Goal: Task Accomplishment & Management: Manage account settings

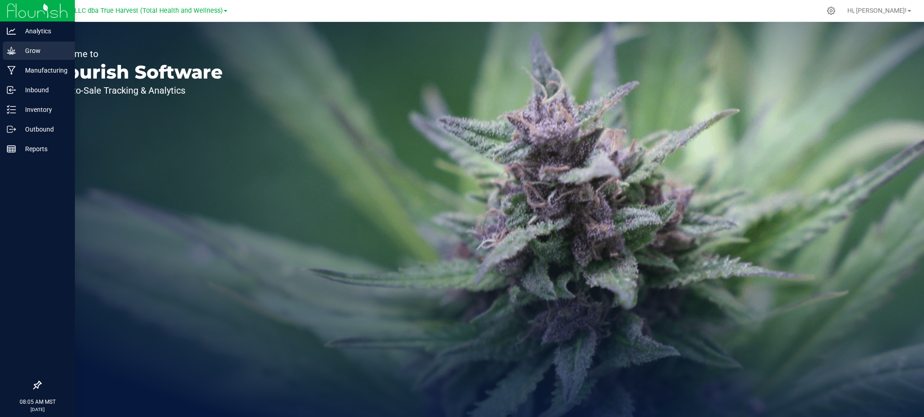
click at [11, 50] on icon at bounding box center [11, 50] width 9 height 9
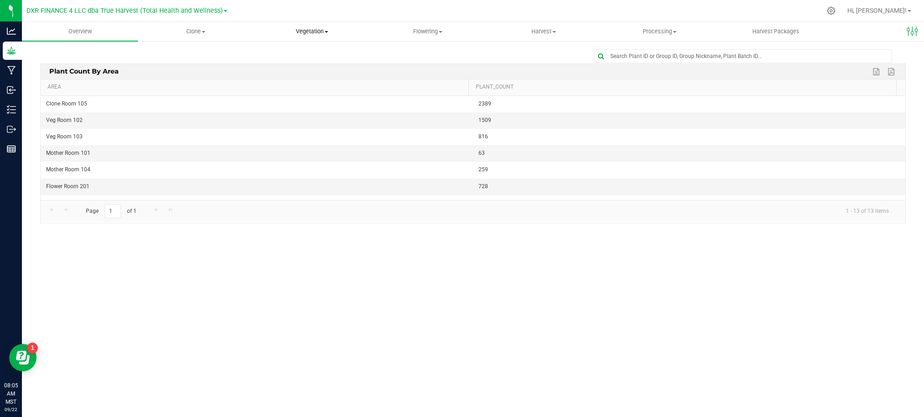
click at [309, 35] on span "Vegetation" at bounding box center [311, 31] width 115 height 8
click at [192, 33] on span "Clone" at bounding box center [195, 31] width 115 height 8
click at [198, 64] on span "Cloning groups" at bounding box center [172, 66] width 69 height 8
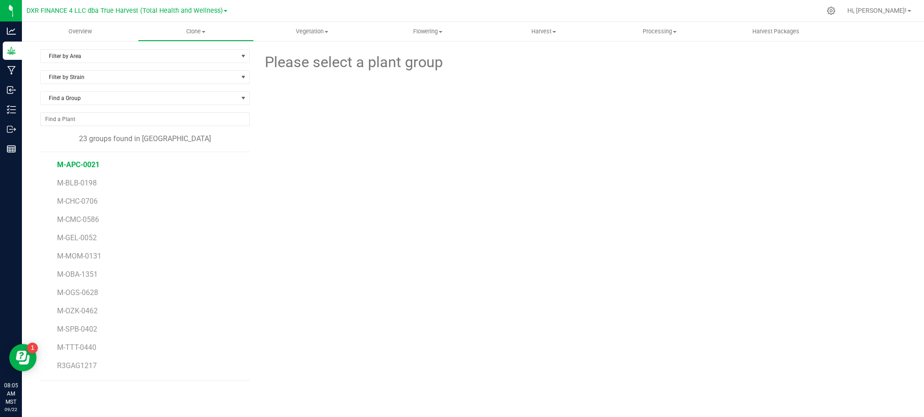
click at [78, 167] on span "M-APC-0021" at bounding box center [78, 164] width 42 height 9
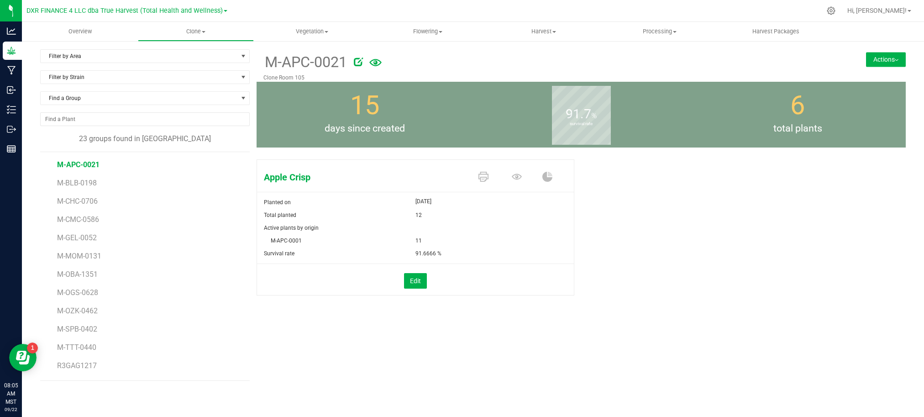
click at [423, 72] on form at bounding box center [569, 62] width 444 height 22
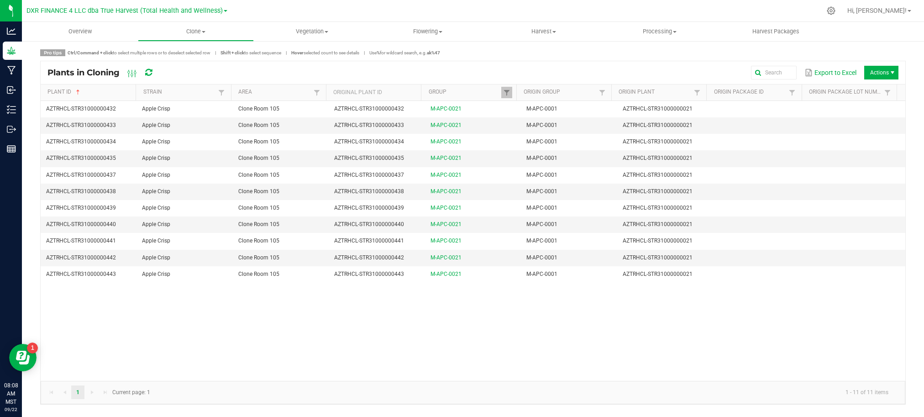
click at [885, 73] on span "Actions" at bounding box center [881, 73] width 34 height 14
click at [873, 93] on span "Destroy plants" at bounding box center [883, 92] width 68 height 8
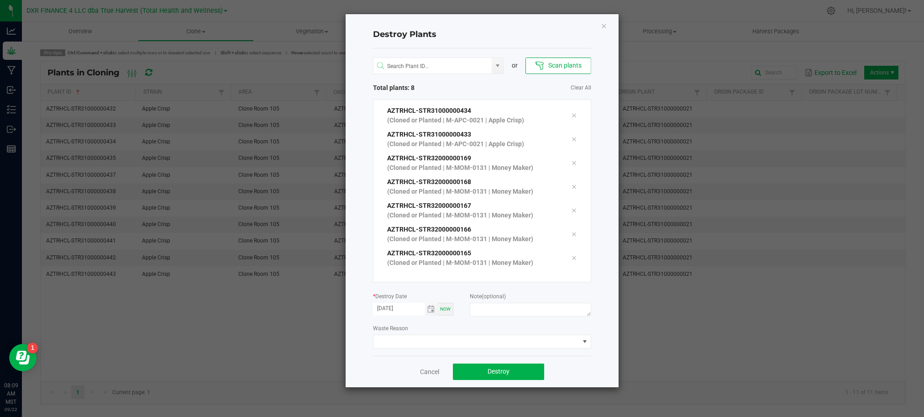
scroll to position [31, 0]
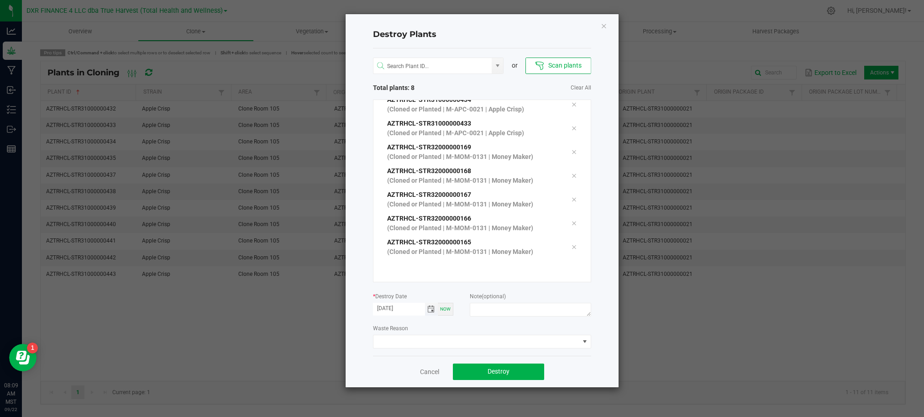
click at [428, 308] on span "Toggle calendar" at bounding box center [430, 308] width 7 height 7
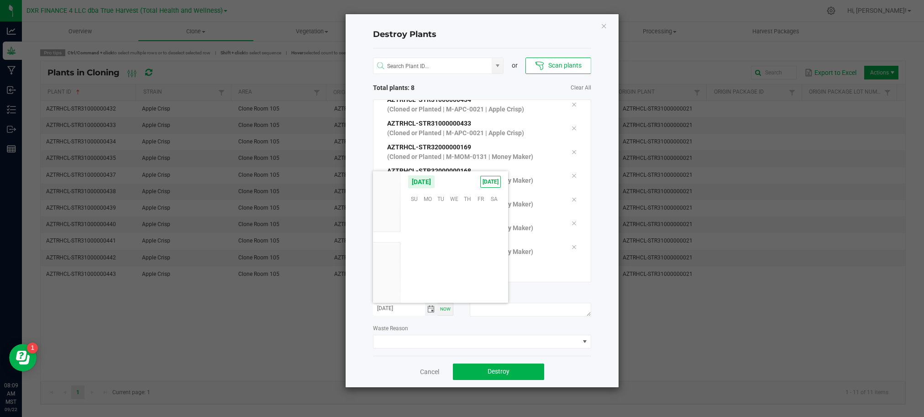
scroll to position [147953, 0]
drag, startPoint x: 481, startPoint y: 238, endPoint x: 493, endPoint y: 264, distance: 28.6
click at [481, 238] on span "19" at bounding box center [480, 241] width 13 height 14
type input "09/19/2025"
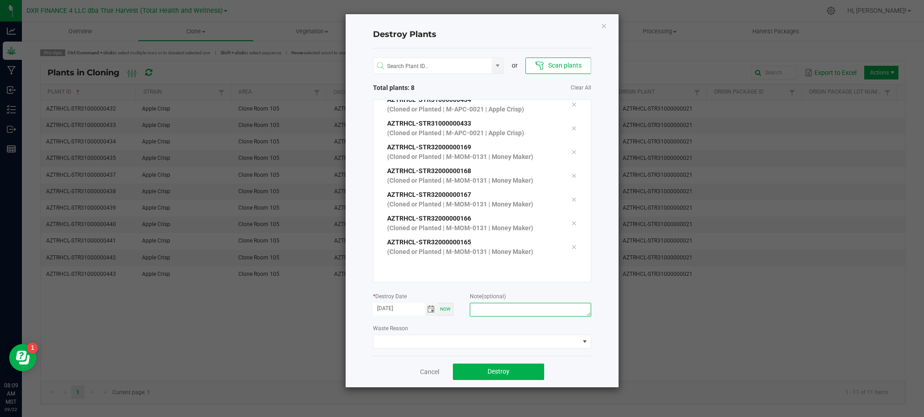
click at [500, 311] on textarea at bounding box center [530, 310] width 121 height 14
type textarea "F"
type textarea "R"
type textarea "Failure to thrive"
click at [514, 369] on button "Destroy" at bounding box center [498, 371] width 91 height 16
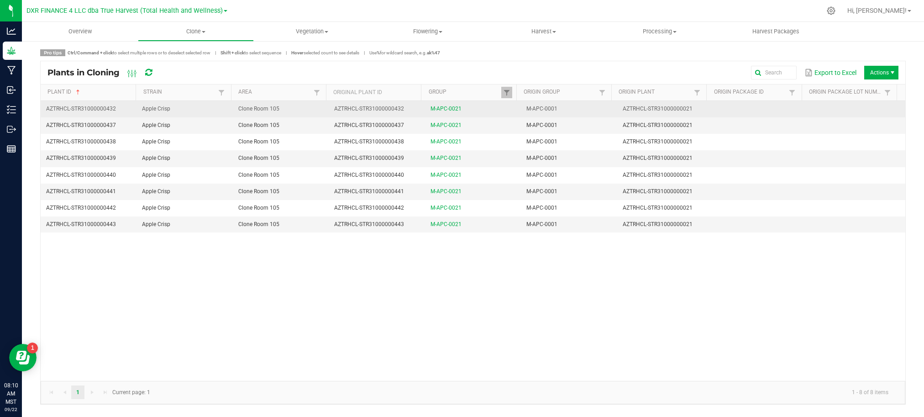
click at [302, 112] on td "Clone Room 105" at bounding box center [281, 109] width 96 height 16
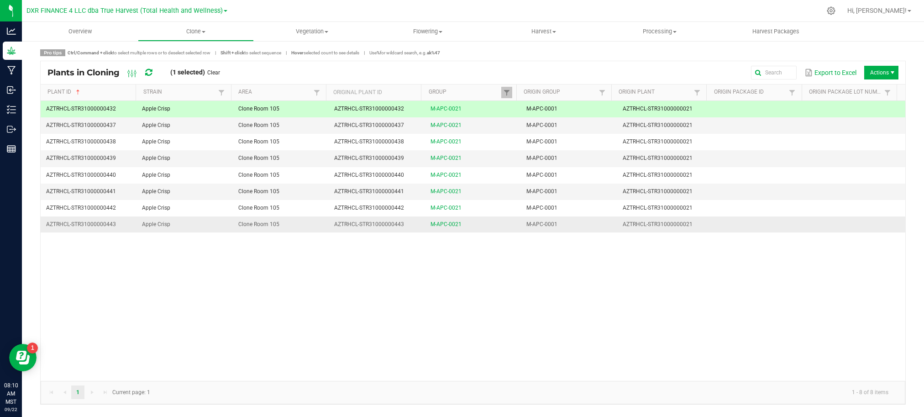
click at [305, 227] on td "Clone Room 105" at bounding box center [281, 224] width 96 height 16
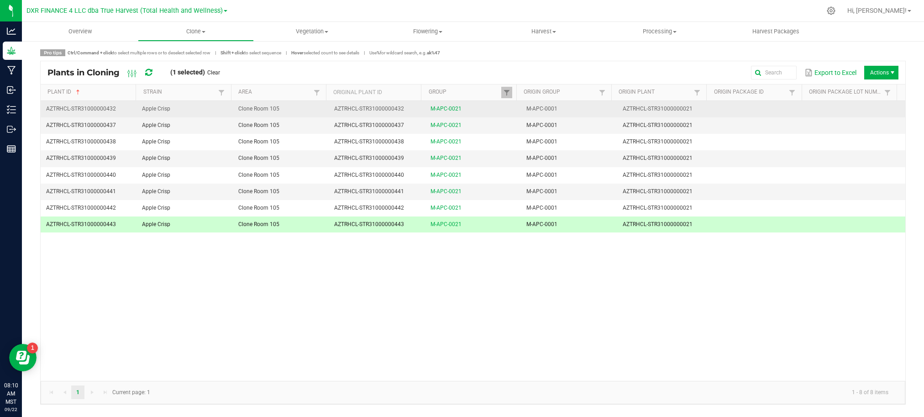
click at [304, 117] on td "Clone Room 105" at bounding box center [281, 109] width 96 height 16
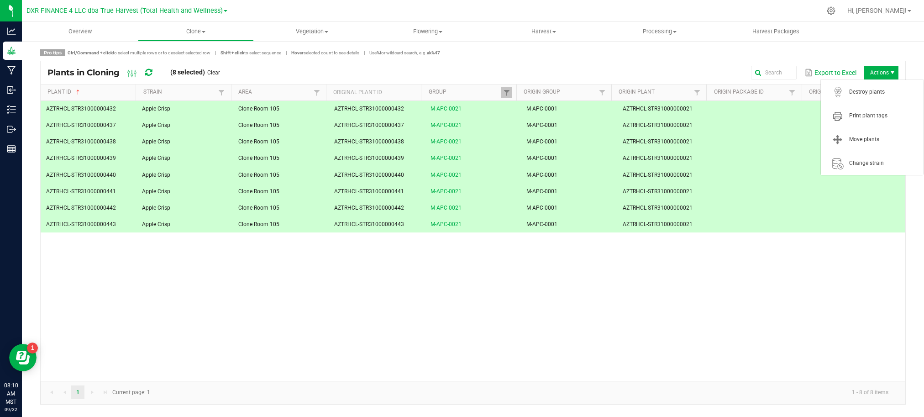
click at [869, 68] on span "Actions" at bounding box center [881, 73] width 34 height 14
click at [867, 145] on span "Move plants" at bounding box center [871, 139] width 91 height 18
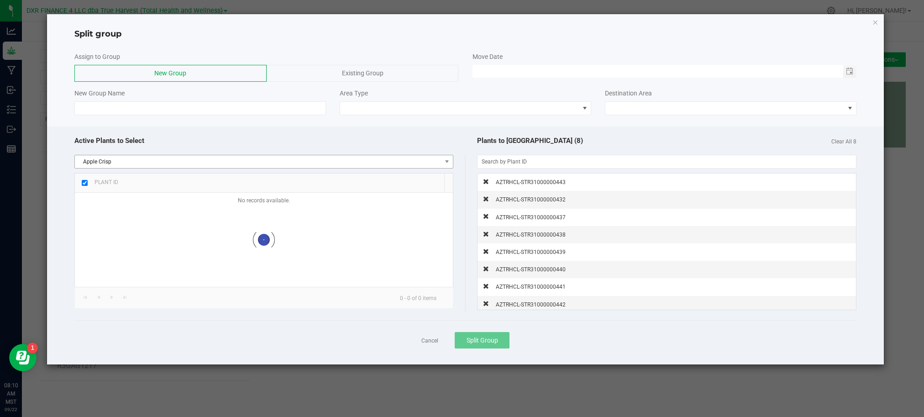
checkbox input "true"
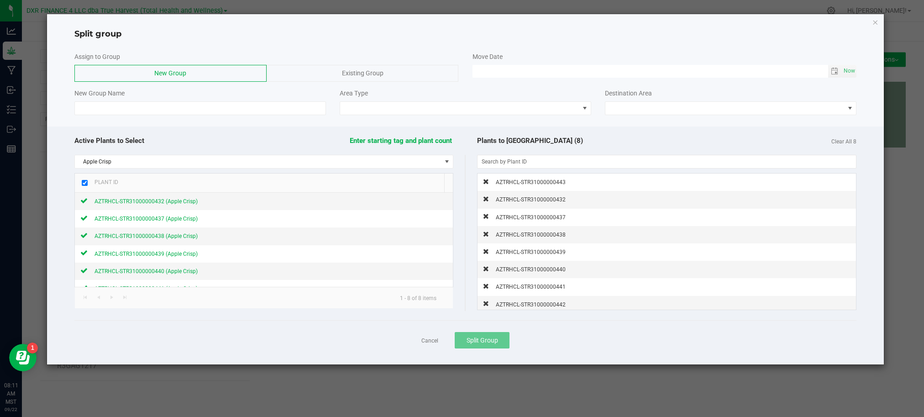
drag, startPoint x: 513, startPoint y: 313, endPoint x: 406, endPoint y: 345, distance: 111.6
click at [402, 347] on div "Cancel Split Group" at bounding box center [465, 340] width 782 height 40
click at [440, 345] on div "Cancel Split Group" at bounding box center [465, 340] width 782 height 40
click at [430, 344] on link "Cancel" at bounding box center [429, 341] width 17 height 8
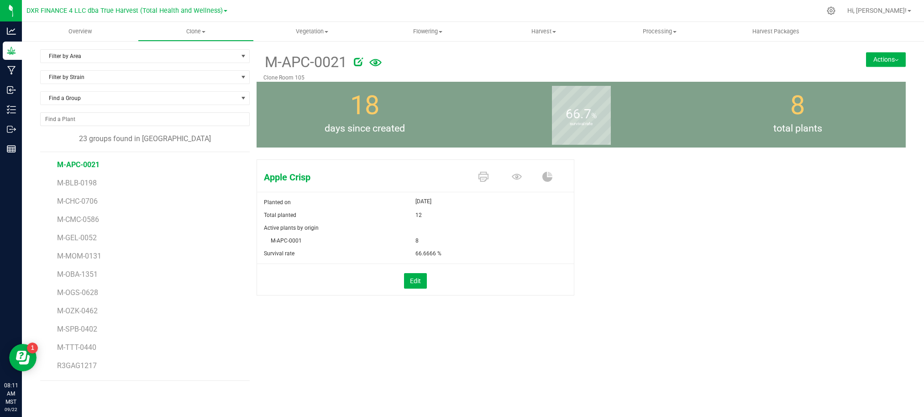
click at [879, 60] on button "Actions" at bounding box center [886, 59] width 40 height 15
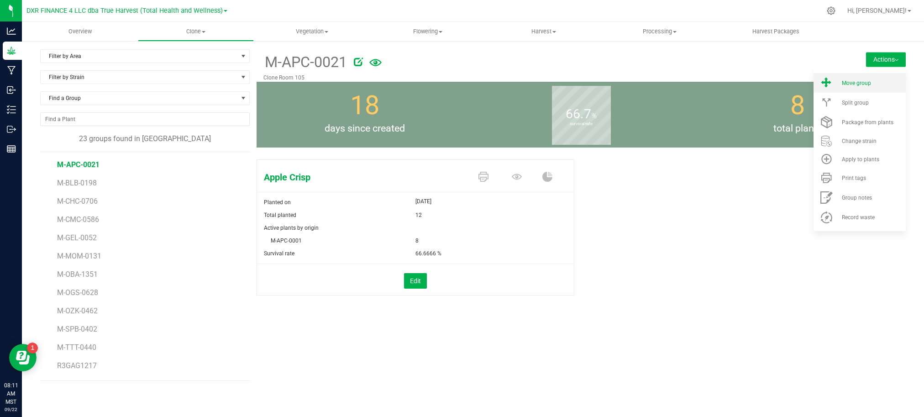
click at [854, 82] on span "Move group" at bounding box center [855, 83] width 29 height 6
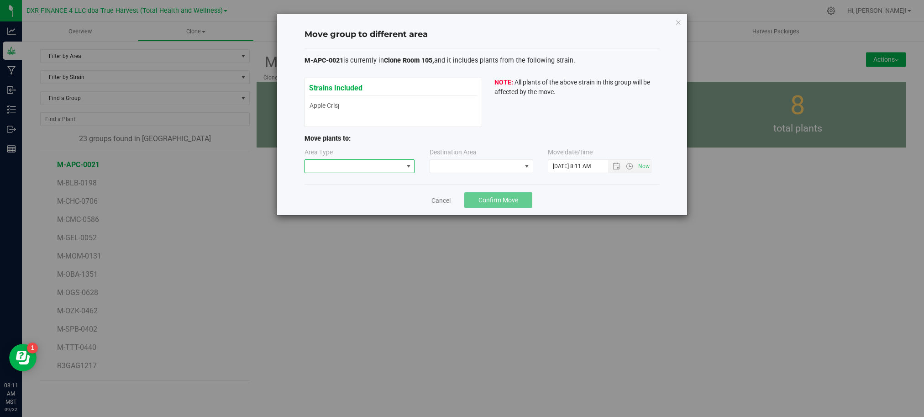
click at [378, 171] on span at bounding box center [354, 166] width 98 height 13
click at [320, 214] on li "Mother" at bounding box center [360, 215] width 110 height 16
click at [462, 165] on span at bounding box center [475, 166] width 91 height 13
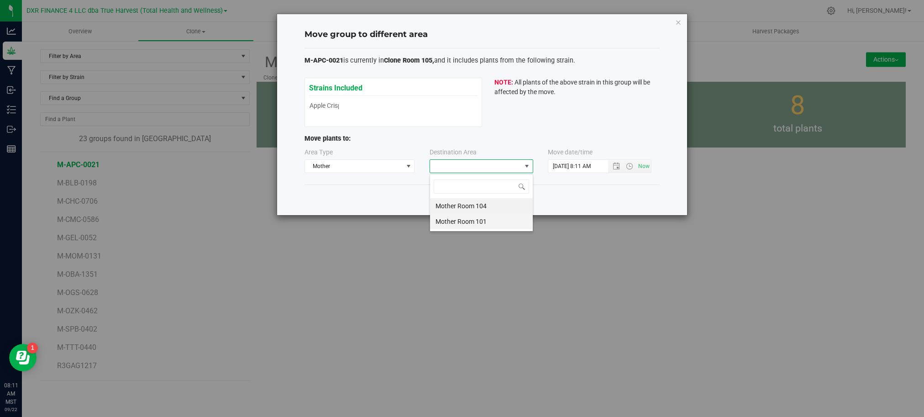
scroll to position [14, 103]
click at [460, 208] on li "Mother Room 104" at bounding box center [481, 206] width 103 height 16
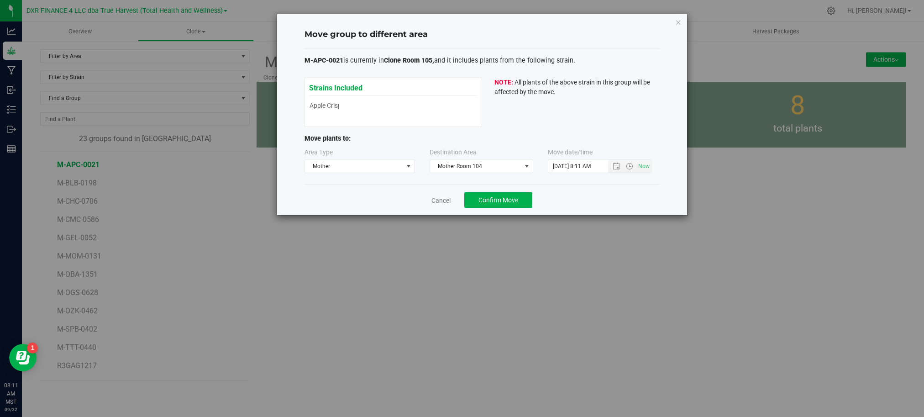
drag, startPoint x: 610, startPoint y: 201, endPoint x: 617, endPoint y: 174, distance: 27.9
click at [611, 197] on div "Cancel Confirm Move" at bounding box center [481, 199] width 355 height 31
click at [618, 168] on span "Open the date view" at bounding box center [615, 165] width 7 height 7
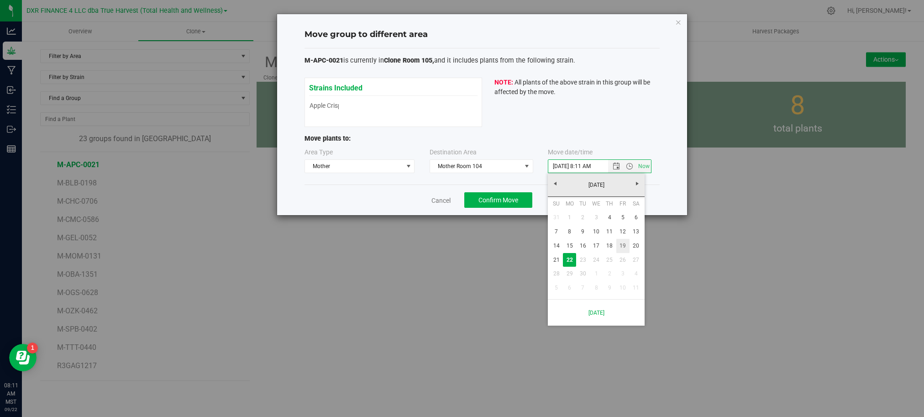
click at [627, 248] on link "19" at bounding box center [622, 246] width 13 height 14
type input "9/19/2025 8:11 AM"
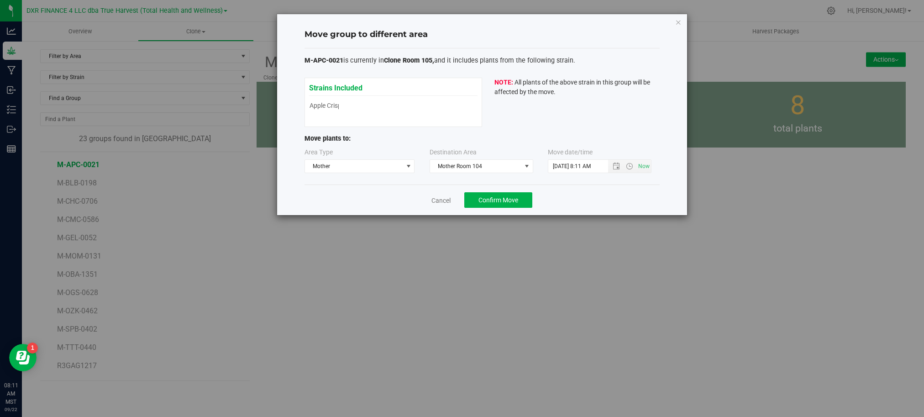
drag, startPoint x: 601, startPoint y: 196, endPoint x: 507, endPoint y: 186, distance: 94.1
click at [598, 196] on div "Cancel Confirm Move" at bounding box center [481, 199] width 355 height 31
drag, startPoint x: 495, startPoint y: 188, endPoint x: 492, endPoint y: 202, distance: 14.0
click at [492, 202] on div "Cancel Confirm Move" at bounding box center [481, 199] width 355 height 31
click at [506, 205] on button "Confirm Move" at bounding box center [498, 200] width 68 height 16
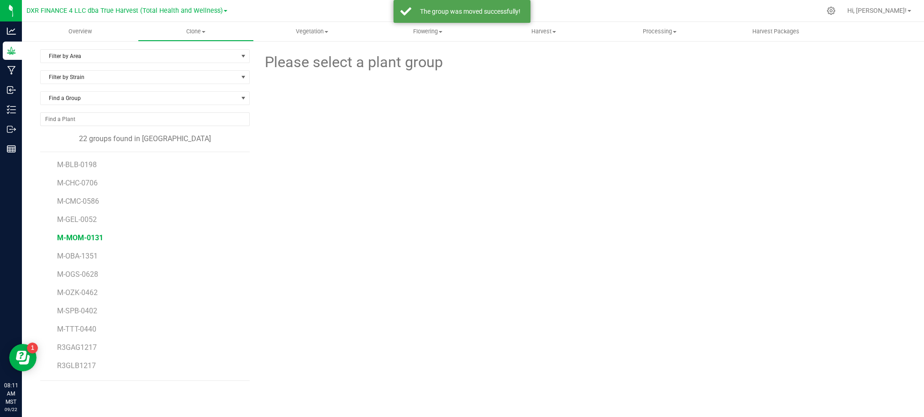
click at [84, 242] on span "M-MOM-0131" at bounding box center [80, 237] width 46 height 9
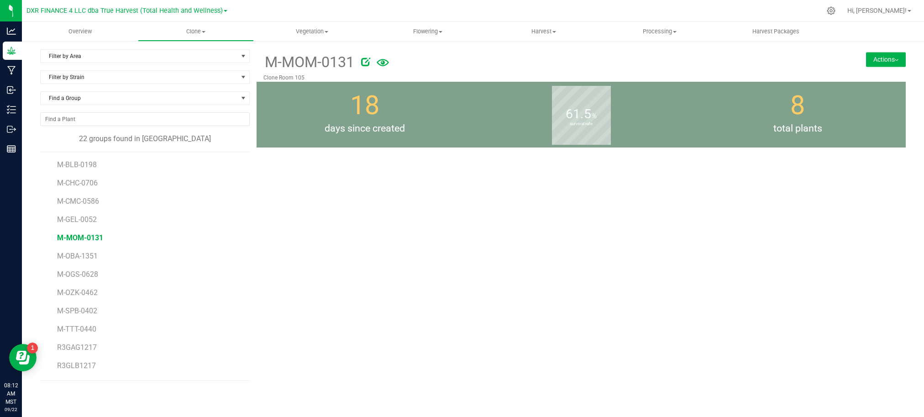
click at [888, 57] on button "Actions" at bounding box center [886, 59] width 40 height 15
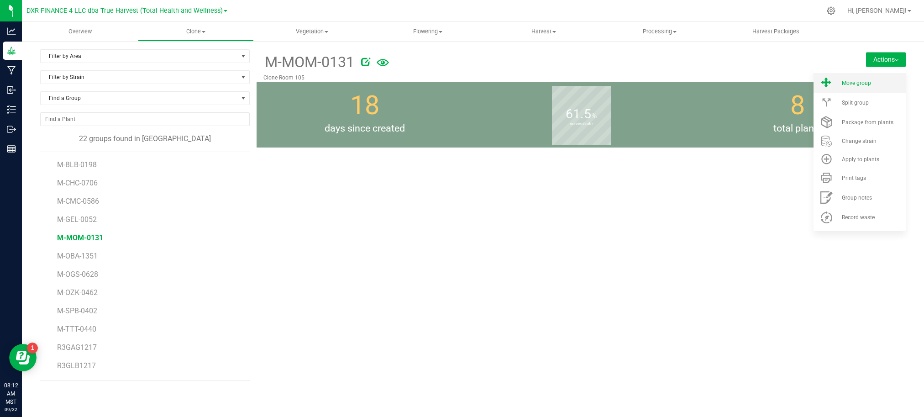
click at [869, 87] on li "Move group" at bounding box center [859, 83] width 92 height 20
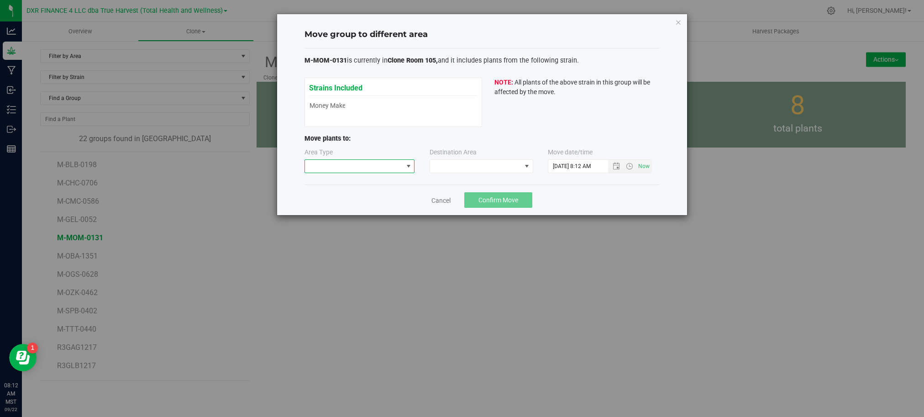
drag, startPoint x: 310, startPoint y: 168, endPoint x: 361, endPoint y: 160, distance: 51.8
click at [312, 168] on span at bounding box center [354, 166] width 98 height 13
drag, startPoint x: 341, startPoint y: 216, endPoint x: 362, endPoint y: 205, distance: 23.7
click at [343, 214] on li "Mother" at bounding box center [360, 215] width 110 height 16
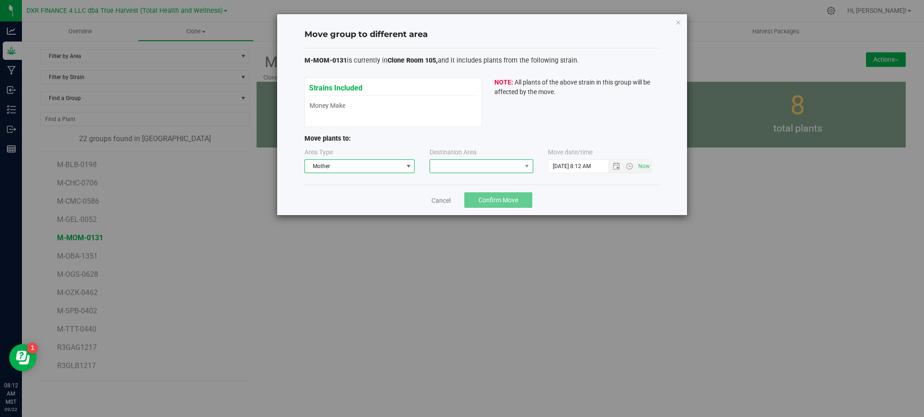
click at [453, 172] on span at bounding box center [475, 166] width 91 height 13
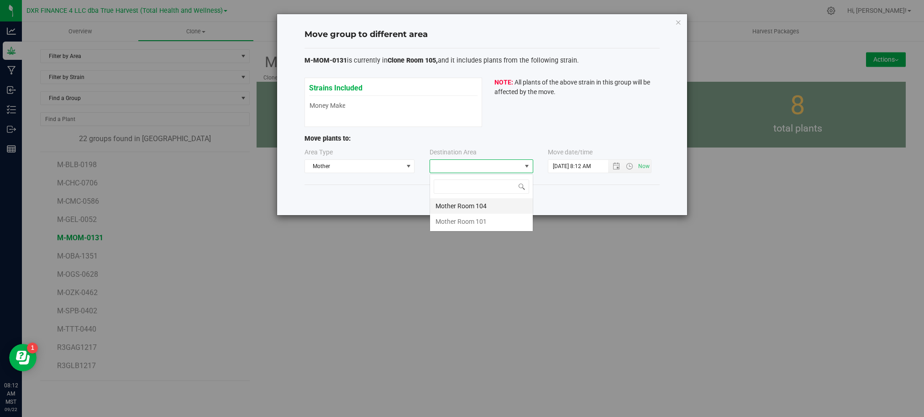
scroll to position [14, 103]
click at [469, 208] on li "Mother Room 104" at bounding box center [481, 206] width 103 height 16
click at [612, 197] on div "Cancel Confirm Move" at bounding box center [481, 199] width 355 height 31
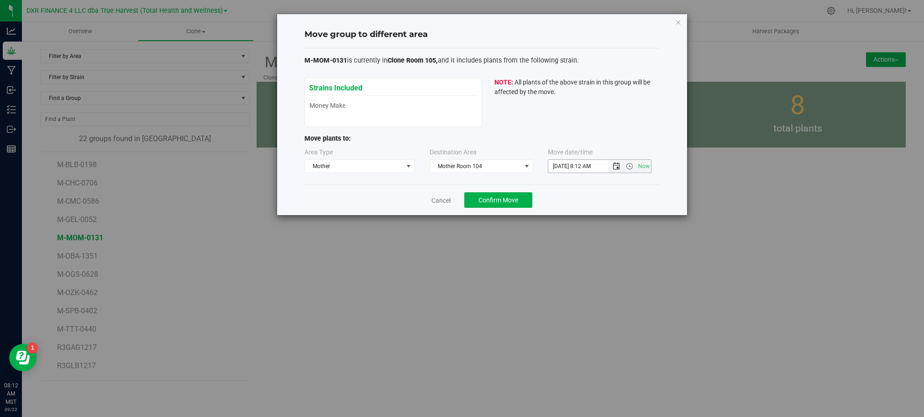
click at [615, 168] on span "Open the date view" at bounding box center [615, 165] width 7 height 7
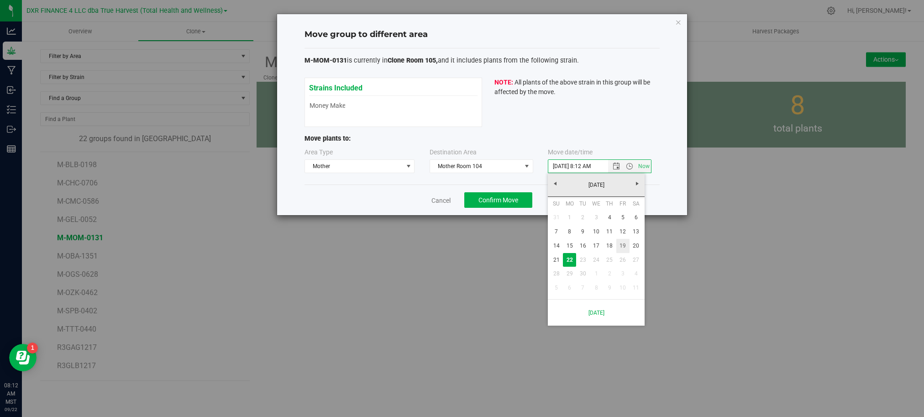
click at [621, 241] on link "19" at bounding box center [622, 246] width 13 height 14
type input "9/19/2025 8:12 AM"
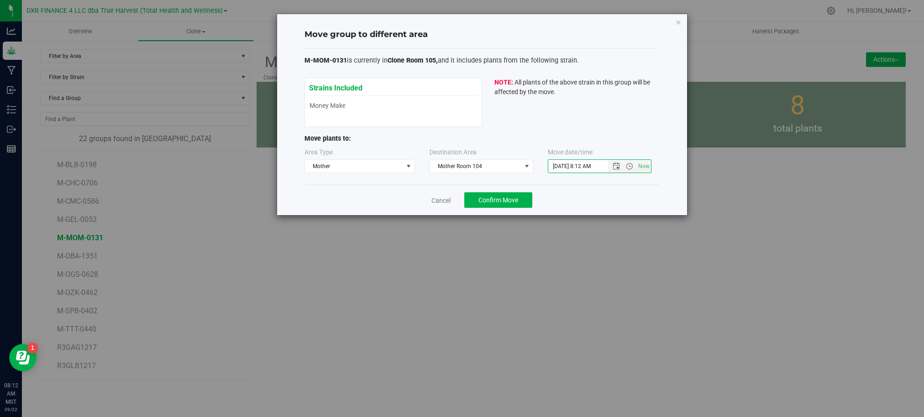
click at [623, 190] on div "Cancel Confirm Move" at bounding box center [481, 199] width 355 height 31
click at [520, 201] on button "Confirm Move" at bounding box center [498, 200] width 68 height 16
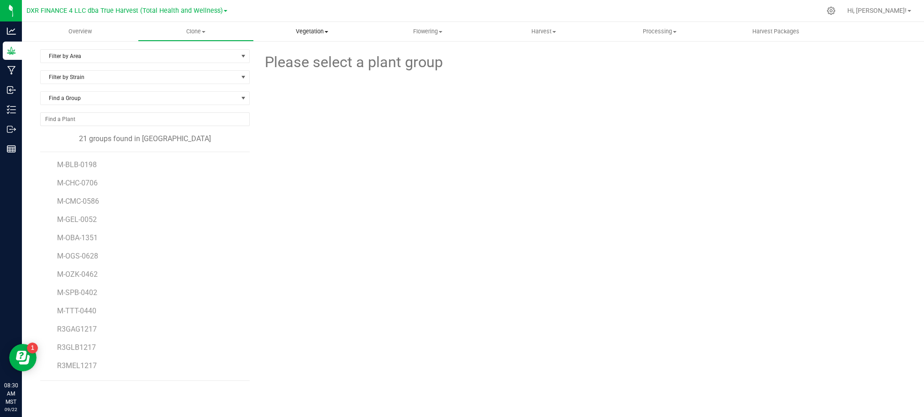
click at [329, 33] on span "Vegetation" at bounding box center [311, 31] width 115 height 8
click at [291, 85] on span "Mother plants" at bounding box center [287, 88] width 66 height 8
click at [295, 33] on span "Vegetation" at bounding box center [311, 31] width 115 height 8
click at [302, 74] on span "Mother groups" at bounding box center [288, 77] width 68 height 8
click at [299, 208] on div "Please select a plant group" at bounding box center [580, 214] width 649 height 331
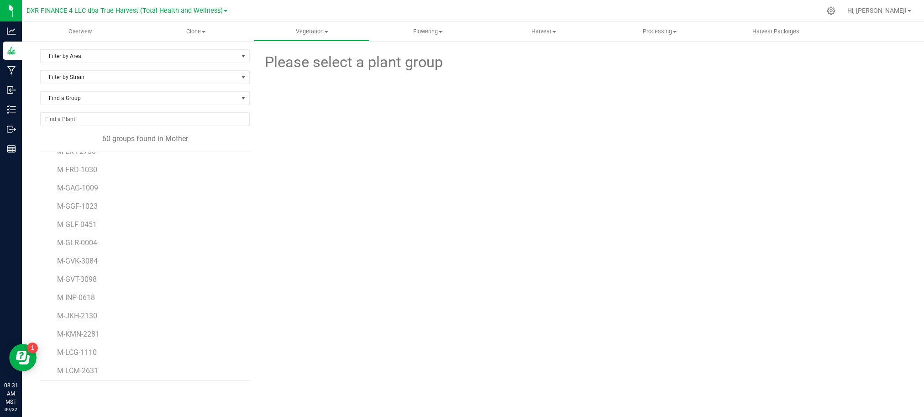
scroll to position [874, 0]
click at [344, 346] on div "Please select a plant group" at bounding box center [580, 214] width 649 height 331
drag, startPoint x: 331, startPoint y: 345, endPoint x: 324, endPoint y: 345, distance: 7.3
click at [327, 345] on div "Please select a plant group" at bounding box center [580, 214] width 649 height 331
click at [80, 240] on span "M-STG-0081" at bounding box center [78, 239] width 42 height 9
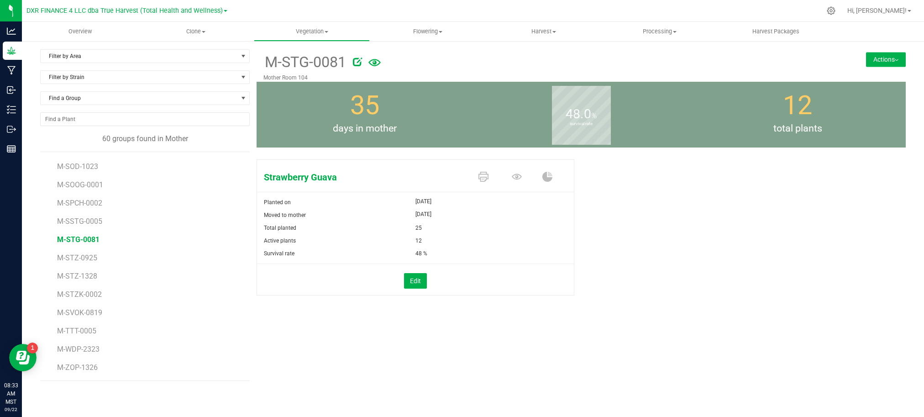
click at [772, 240] on div "Strawberry Guava Planted on Aug 1, 2025 Moved to mother Aug 18, 2025 Total plan…" at bounding box center [580, 237] width 649 height 162
click at [868, 222] on div "Strawberry Guava Planted on Aug 1, 2025 Moved to mother Aug 18, 2025 Total plan…" at bounding box center [580, 237] width 649 height 162
drag, startPoint x: 809, startPoint y: 262, endPoint x: 851, endPoint y: 178, distance: 94.3
click at [811, 256] on div "Strawberry Guava Planted on Aug 1, 2025 Moved to mother Aug 18, 2025 Total plan…" at bounding box center [580, 237] width 649 height 162
click at [884, 63] on button "Actions" at bounding box center [886, 59] width 40 height 15
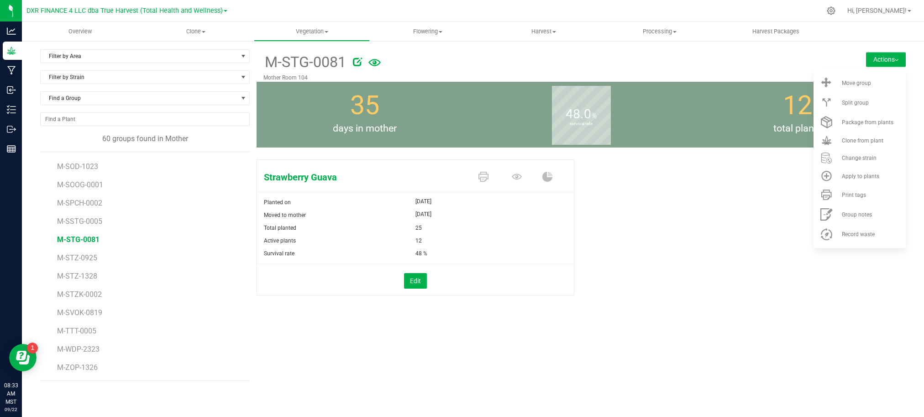
drag, startPoint x: 664, startPoint y: 196, endPoint x: 639, endPoint y: 190, distance: 24.8
click at [665, 197] on div "Strawberry Guava Planted on Aug 1, 2025 Moved to mother Aug 18, 2025 Total plan…" at bounding box center [580, 237] width 649 height 162
drag, startPoint x: 638, startPoint y: 248, endPoint x: 641, endPoint y: 245, distance: 4.9
click at [638, 248] on div "Strawberry Guava Planted on Aug 1, 2025 Moved to mother Aug 18, 2025 Total plan…" at bounding box center [580, 237] width 649 height 162
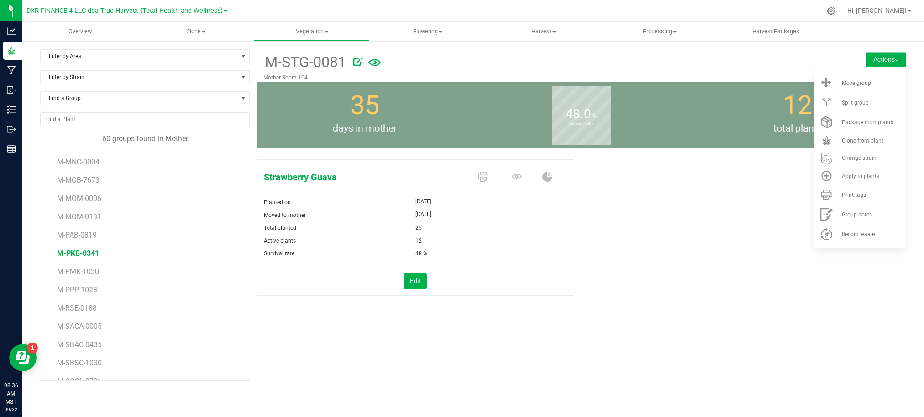
click at [74, 253] on span "M-PKB-0341" at bounding box center [78, 253] width 42 height 9
click at [647, 316] on div "Platinum Kush Breath Planted on Aug 1, 2025 Moved to mother Aug 18, 2025 Total …" at bounding box center [580, 237] width 649 height 162
click at [889, 61] on button "Actions" at bounding box center [886, 59] width 40 height 15
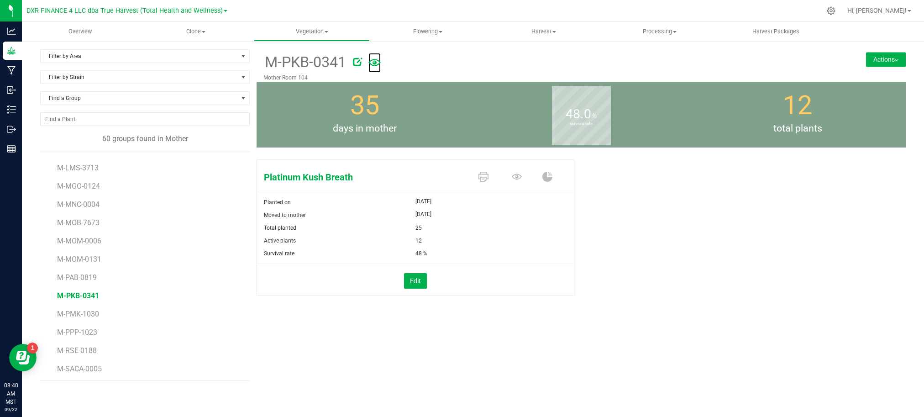
scroll to position [517, 0]
click at [72, 198] on span "M-MGO-0124" at bounding box center [79, 195] width 45 height 9
drag, startPoint x: 676, startPoint y: 269, endPoint x: 519, endPoint y: 107, distance: 225.6
click at [667, 265] on div "Mango OG Planted on Aug 1, 2025 Moved to mother Aug 18, 2025 Total planted 25 A…" at bounding box center [580, 237] width 649 height 162
click at [667, 300] on div "Mango OG Planted on Aug 1, 2025 Moved to mother Aug 18, 2025 Total planted 25 A…" at bounding box center [580, 237] width 649 height 162
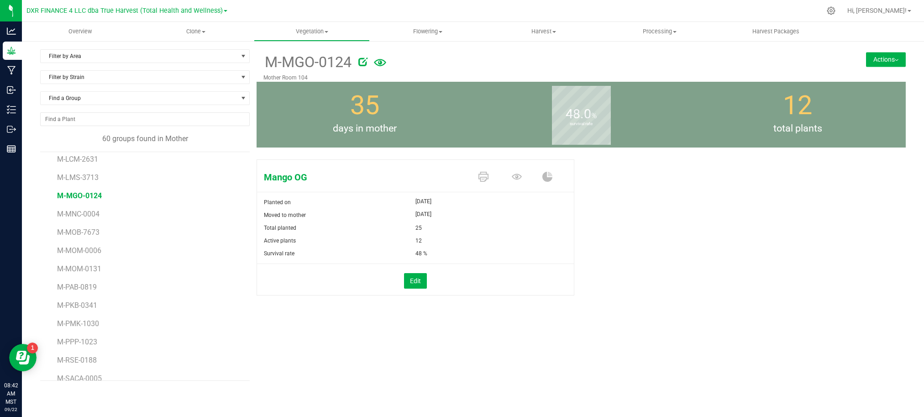
click at [648, 267] on div "Mango OG Planted on Aug 1, 2025 Moved to mother Aug 18, 2025 Total planted 25 A…" at bounding box center [580, 237] width 649 height 162
click at [77, 370] on span "M-ZOP-1326" at bounding box center [78, 367] width 42 height 9
drag, startPoint x: 716, startPoint y: 303, endPoint x: 685, endPoint y: 244, distance: 67.4
click at [714, 300] on div "Zoap Planted on Aug 4, 2025 Moved to mother Aug 20, 2025 Total planted 12 Activ…" at bounding box center [580, 237] width 649 height 162
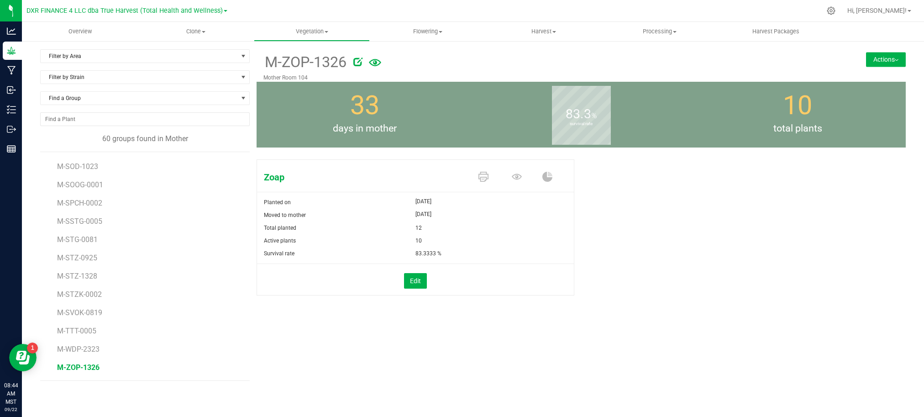
click at [634, 348] on div "M-ZOP-1326 Mother Room 104 Actions Move group Split group 33" at bounding box center [580, 214] width 649 height 331
click at [653, 276] on div "Zoap Planted on Aug 4, 2025 Moved to mother Aug 20, 2025 Total planted 12 Activ…" at bounding box center [580, 237] width 649 height 162
click at [742, 256] on div "Zoap Planted on Aug 4, 2025 Moved to mother Aug 20, 2025 Total planted 12 Activ…" at bounding box center [580, 237] width 649 height 162
click at [196, 30] on span "Clone" at bounding box center [195, 31] width 115 height 8
click at [180, 78] on span "Cloning plants" at bounding box center [171, 77] width 67 height 8
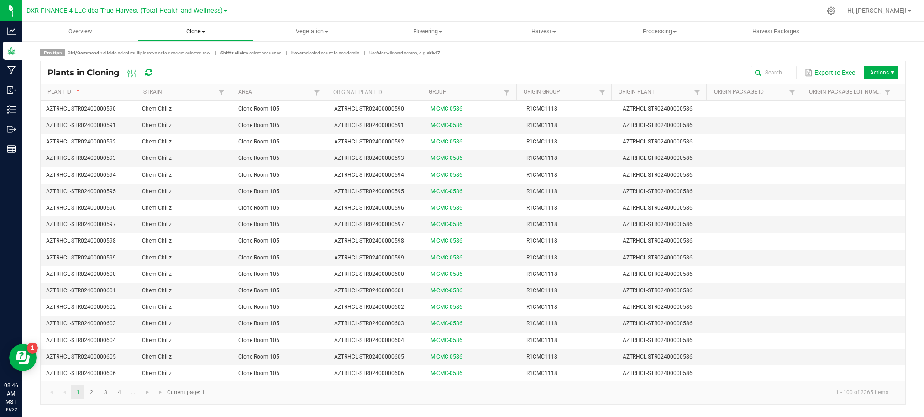
drag, startPoint x: 193, startPoint y: 32, endPoint x: 188, endPoint y: 39, distance: 8.6
click at [193, 31] on span "Clone" at bounding box center [195, 31] width 115 height 8
click at [190, 63] on span "Cloning groups" at bounding box center [172, 66] width 69 height 8
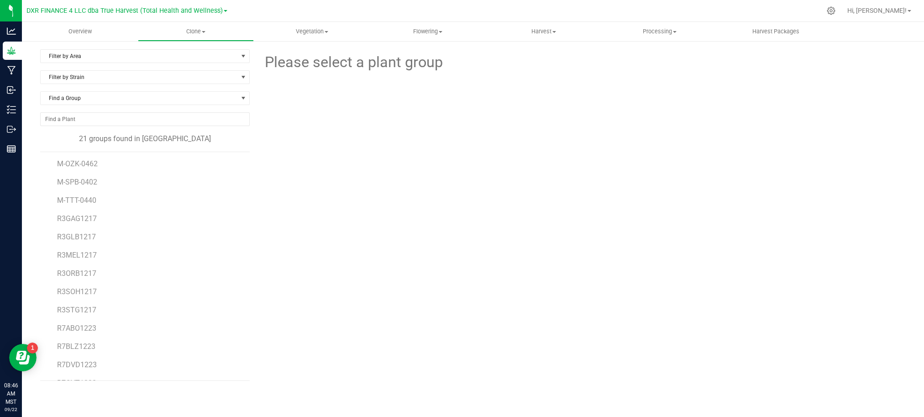
scroll to position [162, 0]
drag, startPoint x: 498, startPoint y: 214, endPoint x: 517, endPoint y: 214, distance: 18.7
click at [497, 214] on div "Please select a plant group" at bounding box center [580, 214] width 649 height 331
click at [197, 24] on uib-tab-heading "Clone Create plants Cloning groups Cloning plants Apply to plants" at bounding box center [195, 31] width 115 height 18
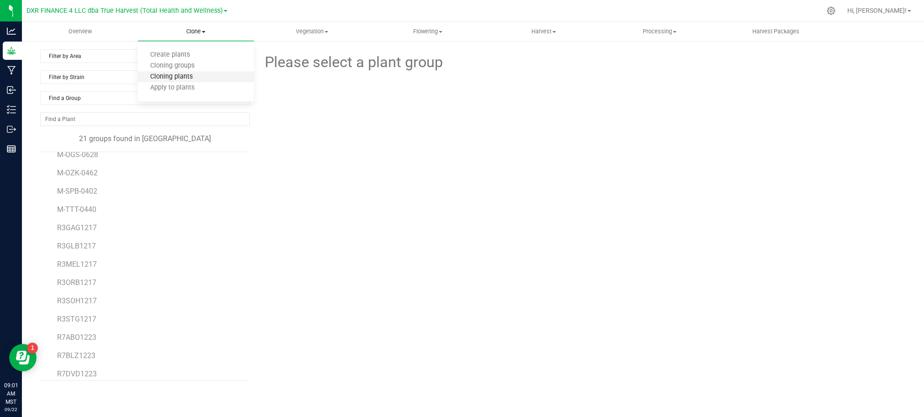
click at [181, 73] on span "Cloning plants" at bounding box center [171, 77] width 67 height 8
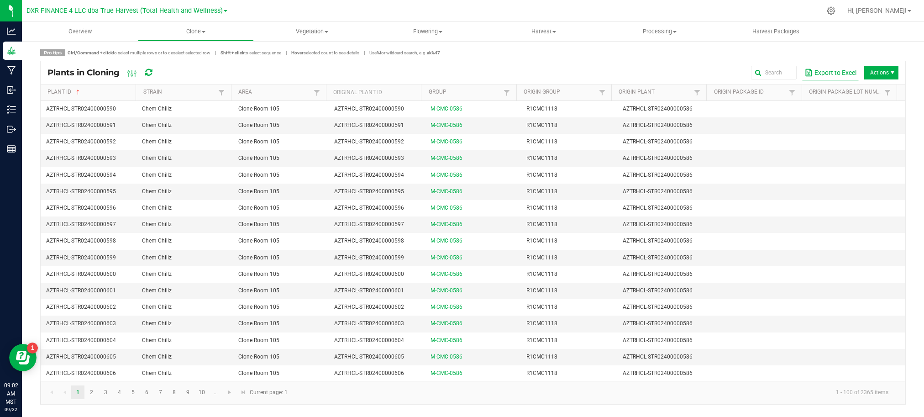
drag, startPoint x: 639, startPoint y: 65, endPoint x: 855, endPoint y: 68, distance: 215.9
click at [659, 64] on div "Plants in Cloning Export to Excel Actions" at bounding box center [473, 72] width 864 height 23
click at [893, 73] on span "Actions" at bounding box center [891, 72] width 7 height 7
click at [895, 89] on span "Destroy plants" at bounding box center [883, 92] width 68 height 8
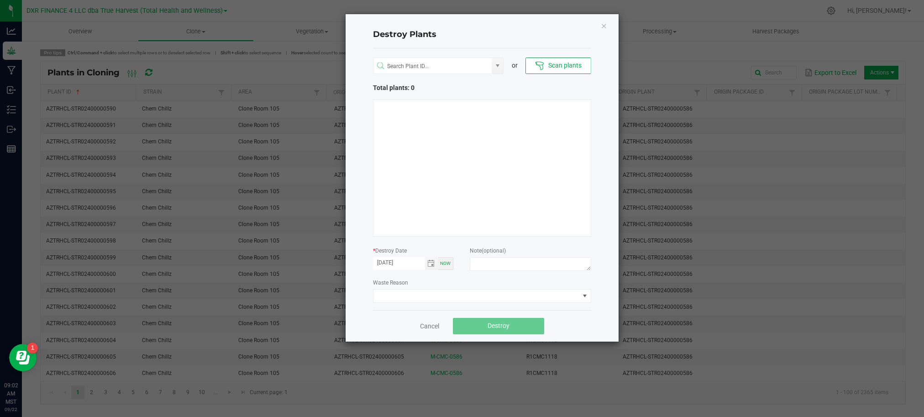
click at [411, 286] on div "Waste Reason" at bounding box center [482, 289] width 218 height 25
click at [428, 267] on span "Toggle calendar" at bounding box center [431, 263] width 13 height 13
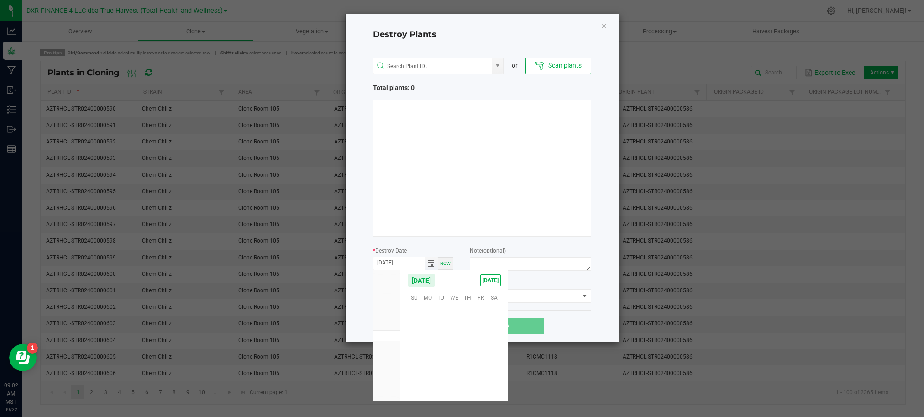
scroll to position [147953, 0]
click at [517, 277] on div "or Scan plants Total plants: 0 * Destroy Date 09/22/2025 Now Note (optional) Wa…" at bounding box center [482, 178] width 218 height 261
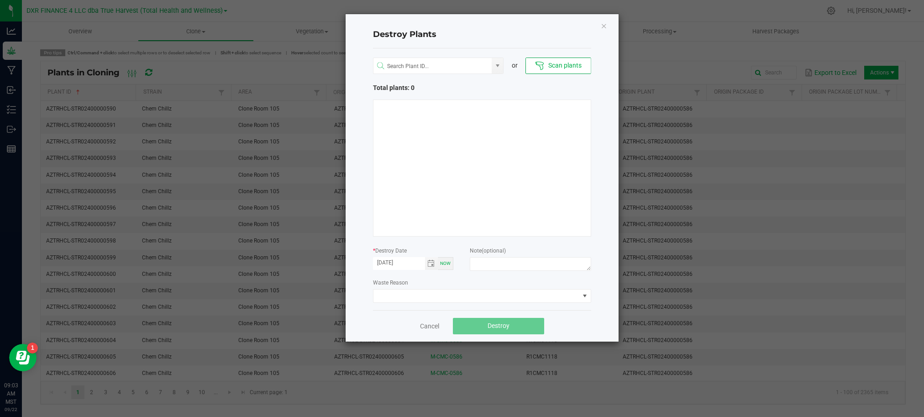
click at [437, 274] on div "or Scan plants Total plants: 0 * Destroy Date 09/22/2025 Now Note (optional) Wa…" at bounding box center [482, 178] width 218 height 261
click at [431, 265] on span "Toggle calendar" at bounding box center [430, 263] width 7 height 7
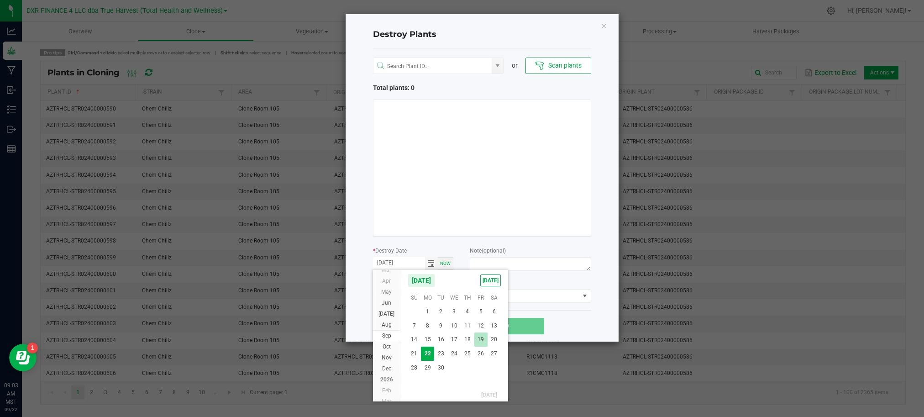
click at [483, 341] on span "19" at bounding box center [480, 339] width 13 height 14
type input "[DATE]"
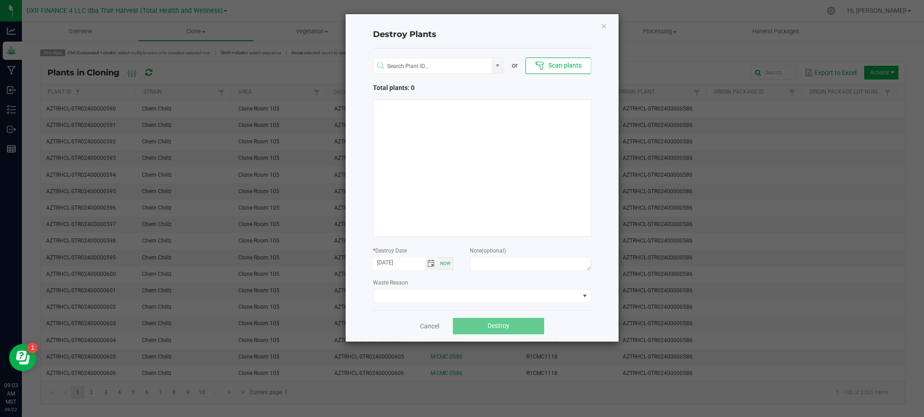
click at [594, 234] on div "Destroy Plants or Scan plants Total plants: 0 * Destroy Date [DATE] Now Note (o…" at bounding box center [481, 177] width 273 height 327
drag, startPoint x: 539, startPoint y: 37, endPoint x: 548, endPoint y: 50, distance: 15.4
click at [539, 38] on h4 "Destroy Plants" at bounding box center [482, 35] width 218 height 12
click at [552, 57] on button "Scan plants" at bounding box center [557, 65] width 65 height 16
drag, startPoint x: 560, startPoint y: 63, endPoint x: 548, endPoint y: 39, distance: 26.5
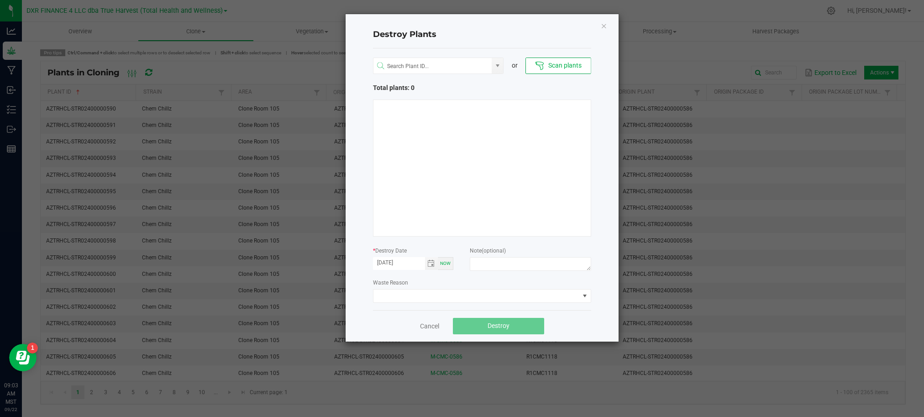
click at [559, 61] on button "Scan plants" at bounding box center [557, 65] width 65 height 16
click at [547, 39] on h4 "Destroy Plants" at bounding box center [482, 35] width 218 height 12
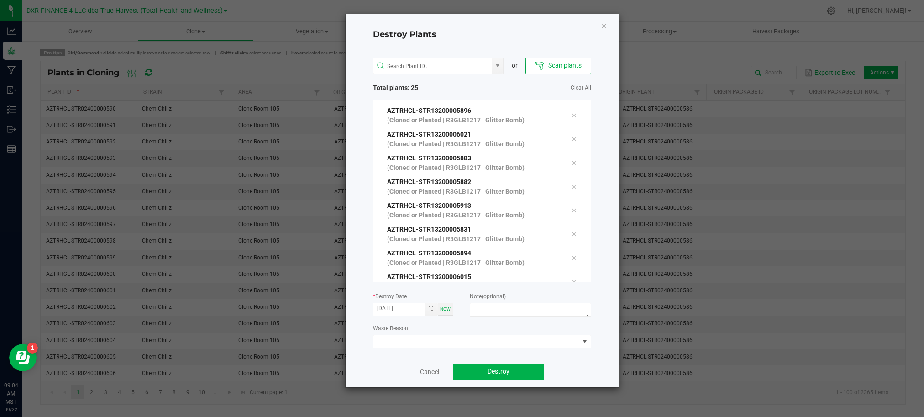
scroll to position [434, 0]
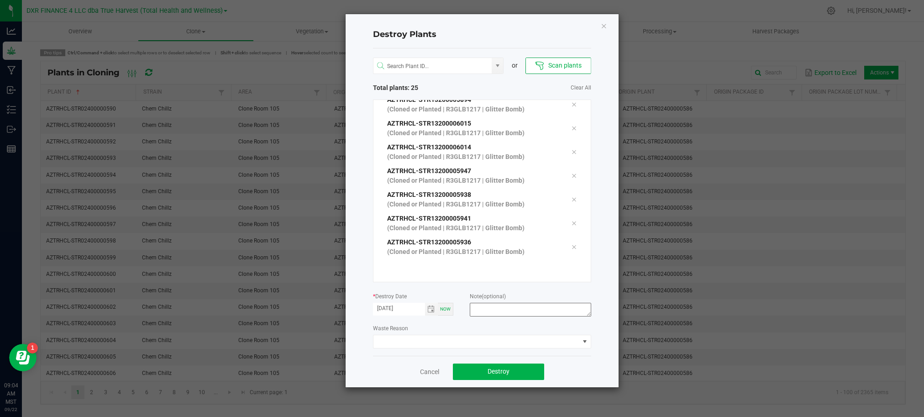
click at [495, 316] on div at bounding box center [530, 311] width 121 height 16
click at [497, 313] on textarea at bounding box center [530, 310] width 121 height 14
type textarea "Failure to thrive (CL - V)"
click at [512, 370] on button "Destroy" at bounding box center [498, 371] width 91 height 16
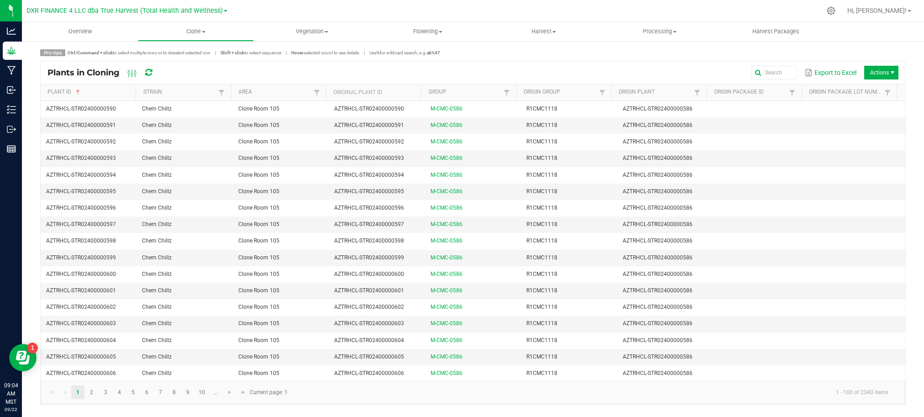
click at [876, 77] on span "Actions" at bounding box center [881, 73] width 34 height 14
drag, startPoint x: 869, startPoint y: 87, endPoint x: 862, endPoint y: 88, distance: 7.0
click at [862, 88] on span "Destroy plants" at bounding box center [871, 92] width 91 height 18
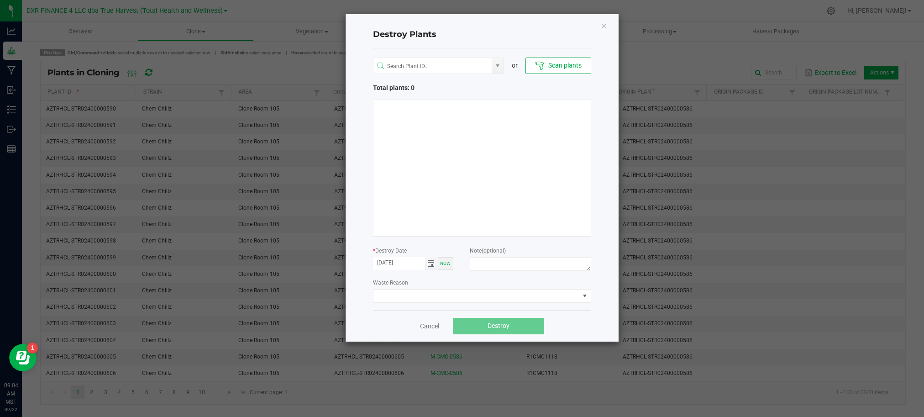
drag, startPoint x: 430, startPoint y: 278, endPoint x: 429, endPoint y: 264, distance: 14.6
click at [429, 277] on div "or Scan plants Total plants: 0 * Destroy Date 09/22/2025 Now Note (optional) Wa…" at bounding box center [482, 178] width 218 height 261
click at [428, 263] on span "Toggle calendar" at bounding box center [430, 263] width 7 height 7
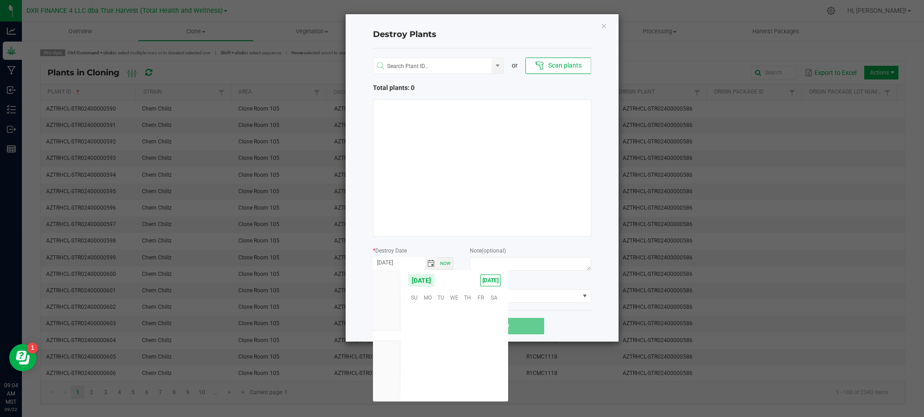
scroll to position [147953, 0]
drag, startPoint x: 478, startPoint y: 342, endPoint x: 544, endPoint y: 318, distance: 70.0
click at [479, 341] on span "19" at bounding box center [480, 339] width 13 height 14
type input "[DATE]"
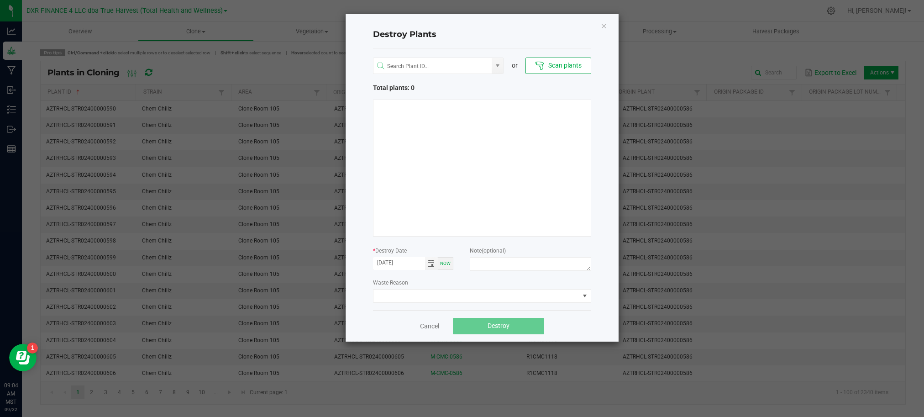
click at [564, 323] on div "Cancel Destroy" at bounding box center [482, 325] width 218 height 31
click at [561, 63] on button "Scan plants" at bounding box center [557, 65] width 65 height 16
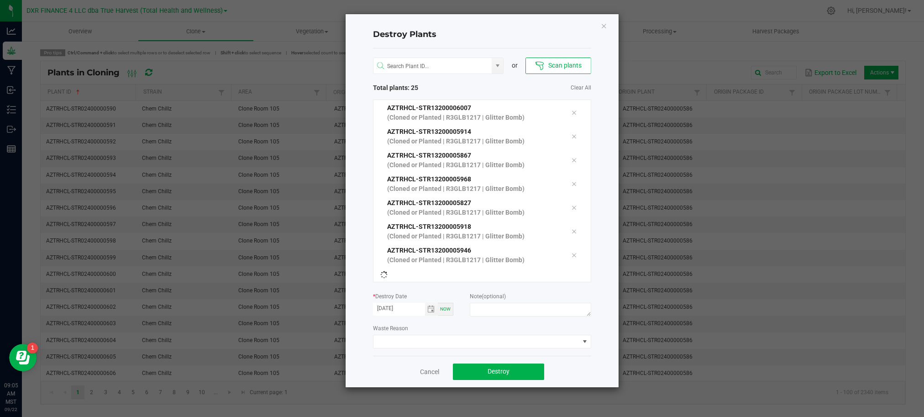
scroll to position [426, 0]
click at [603, 316] on div "Destroy Plants or Scan plants Total plants: 25 Clear All AZTRHCL-STR13200005993…" at bounding box center [481, 200] width 273 height 373
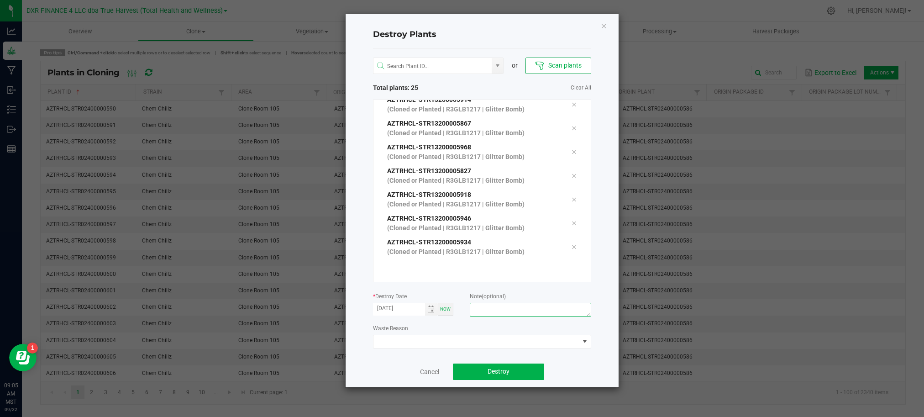
click at [559, 314] on textarea at bounding box center [530, 310] width 121 height 14
type textarea "Failure to thrive (CL - V)"
click at [578, 372] on div "Cancel Destroy" at bounding box center [482, 370] width 218 height 31
click at [521, 375] on button "Destroy" at bounding box center [498, 371] width 91 height 16
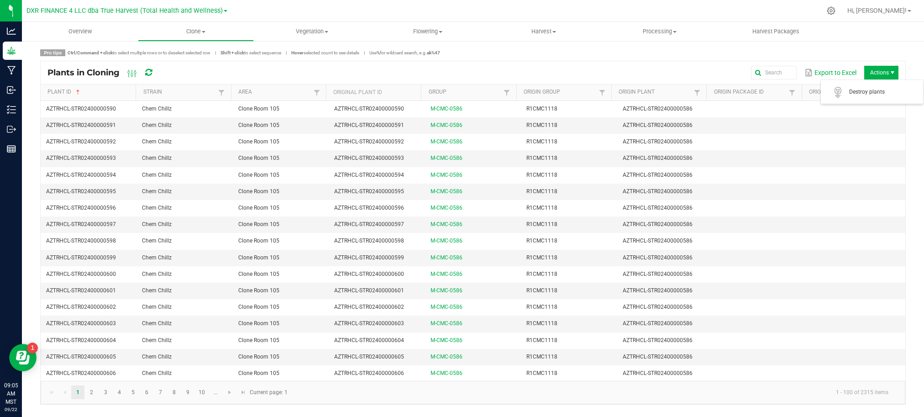
click at [876, 72] on span "Actions" at bounding box center [881, 73] width 34 height 14
click at [866, 92] on span "Destroy plants" at bounding box center [883, 92] width 68 height 8
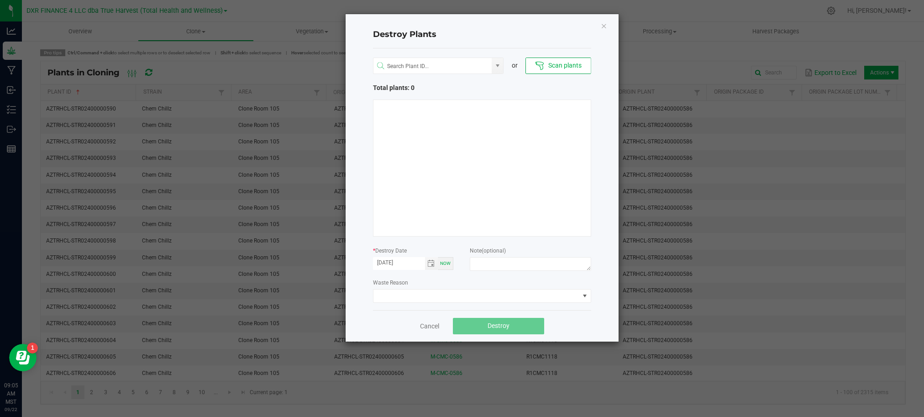
drag, startPoint x: 457, startPoint y: 278, endPoint x: 448, endPoint y: 278, distance: 9.1
click at [453, 278] on div "Waste Reason" at bounding box center [482, 289] width 218 height 25
click at [431, 265] on span "Toggle calendar" at bounding box center [430, 263] width 7 height 7
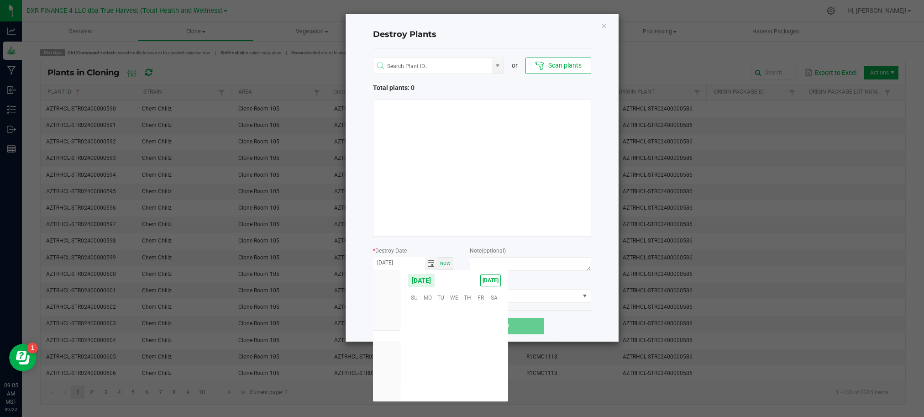
scroll to position [147953, 0]
click at [479, 338] on span "19" at bounding box center [480, 339] width 13 height 14
type input "[DATE]"
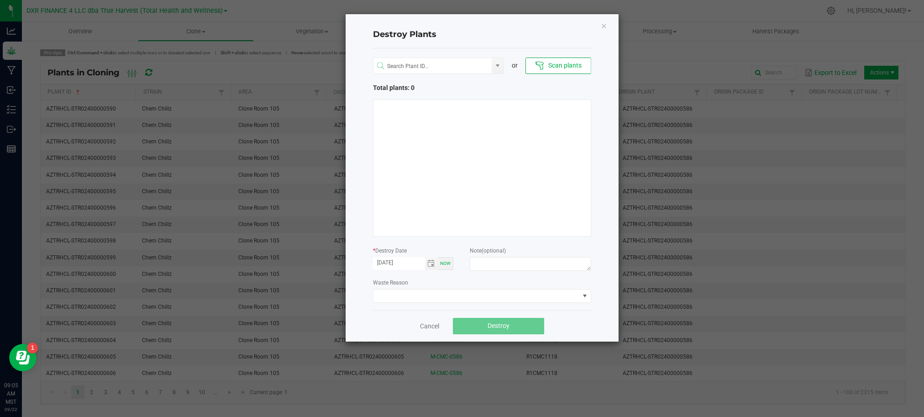
click at [581, 333] on div "Cancel Destroy" at bounding box center [482, 325] width 218 height 31
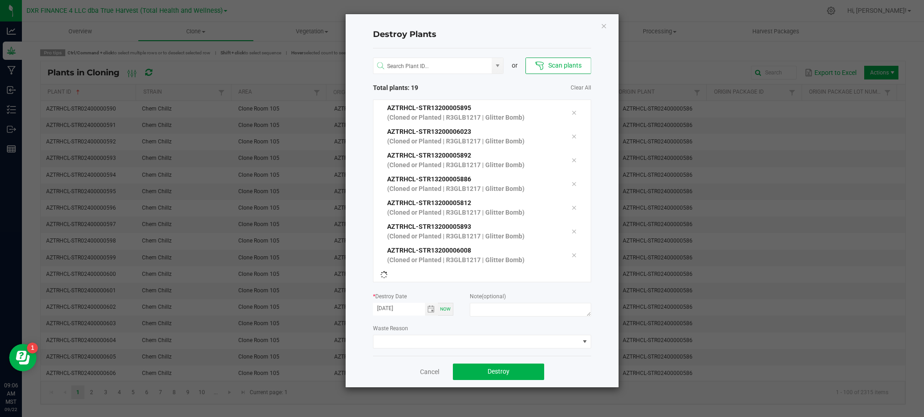
scroll to position [284, 0]
click at [486, 307] on textarea at bounding box center [530, 310] width 121 height 14
type textarea "Failure to thrive (CL - V)"
click at [594, 378] on div "Destroy Plants or Scan plants Total plants: 19 Clear All AZTRHCL-STR13200005949…" at bounding box center [481, 200] width 273 height 373
click at [488, 373] on span "Destroy" at bounding box center [498, 370] width 22 height 7
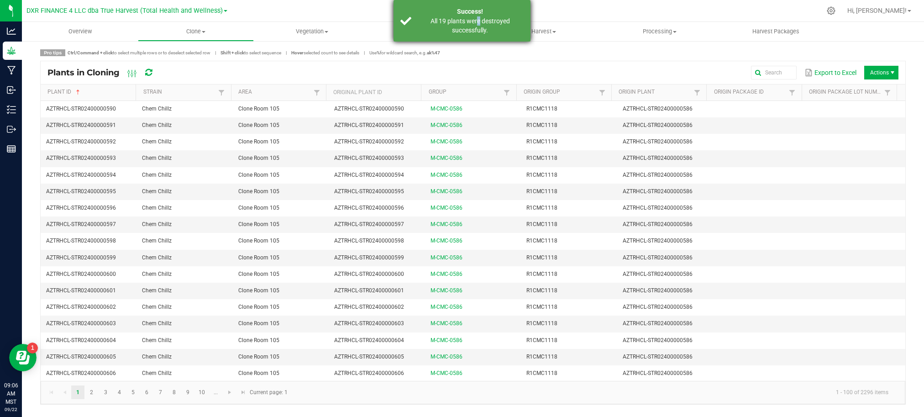
drag, startPoint x: 476, startPoint y: 24, endPoint x: 500, endPoint y: 25, distance: 24.6
click at [477, 24] on div "All 19 plants were destroyed successfully." at bounding box center [469, 25] width 107 height 18
drag, startPoint x: 564, startPoint y: 52, endPoint x: 722, endPoint y: 53, distance: 157.9
click at [569, 52] on div "Pro tips Ctrl/Command + click to select multiple rows or to deselect selected r…" at bounding box center [472, 52] width 865 height 7
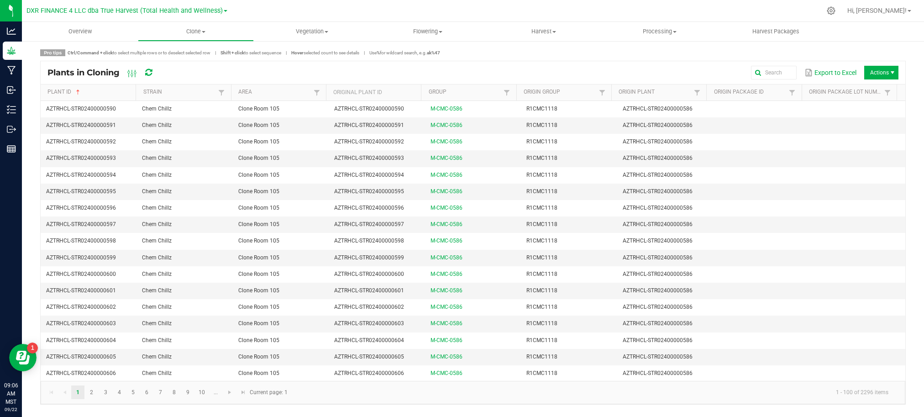
click at [886, 73] on span "Actions" at bounding box center [881, 73] width 34 height 14
click at [884, 87] on span "Destroy plants" at bounding box center [871, 92] width 91 height 18
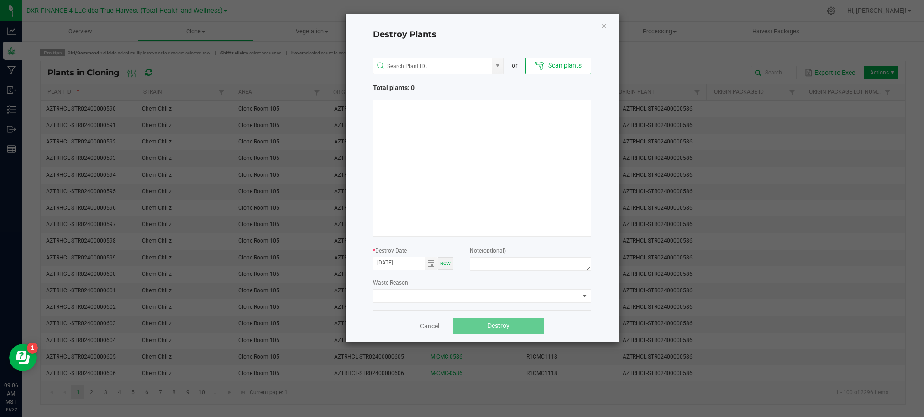
click at [435, 280] on div "Waste Reason" at bounding box center [482, 289] width 218 height 25
click at [429, 264] on span "Toggle calendar" at bounding box center [430, 263] width 7 height 7
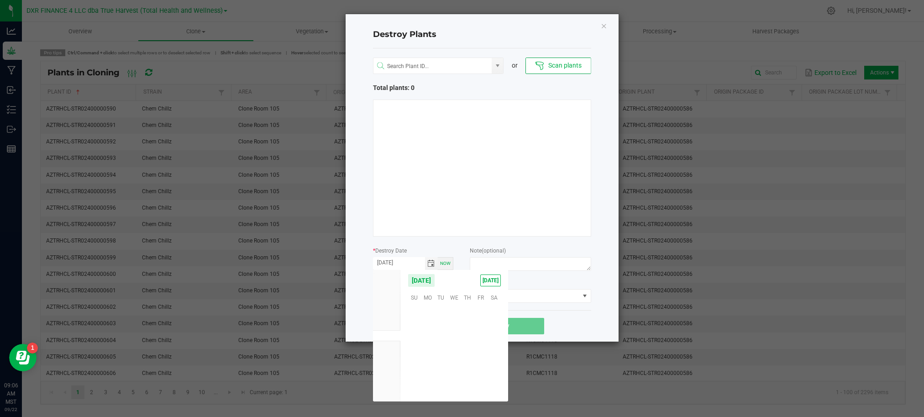
scroll to position [147953, 0]
drag, startPoint x: 481, startPoint y: 340, endPoint x: 568, endPoint y: 333, distance: 87.4
click at [482, 340] on span "19" at bounding box center [480, 339] width 13 height 14
type input "[DATE]"
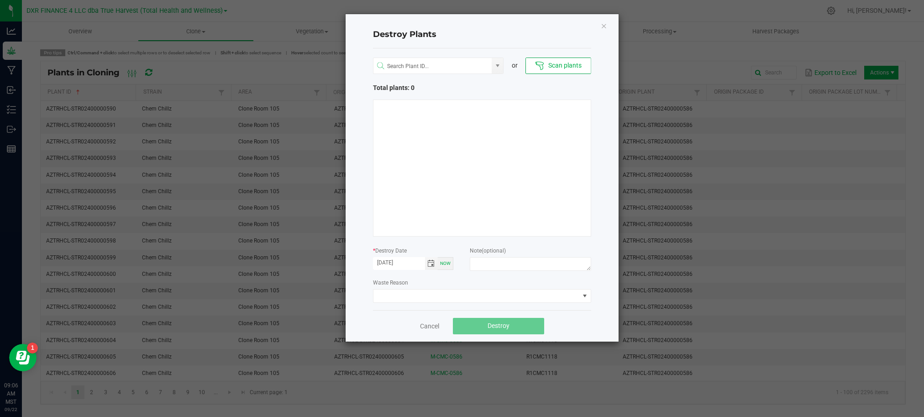
click at [578, 328] on div "Cancel Destroy" at bounding box center [482, 325] width 218 height 31
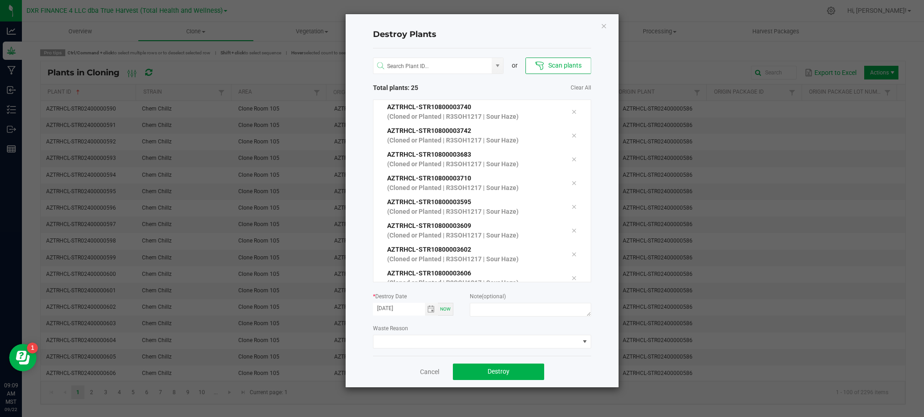
scroll to position [434, 0]
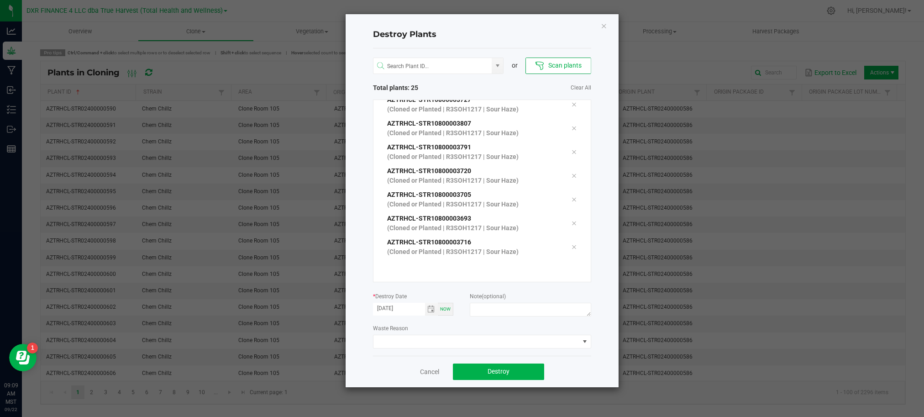
click at [596, 376] on div "Destroy Plants or Scan plants Total plants: 25 Clear All AZTRHCL-STR10800003740…" at bounding box center [481, 200] width 273 height 373
drag, startPoint x: 523, startPoint y: 320, endPoint x: 523, endPoint y: 315, distance: 5.5
click at [523, 320] on div "or Scan plants Total plants: 25 Clear All AZTRHCL-STR10800003740 (Cloned or Pla…" at bounding box center [482, 201] width 218 height 307
click at [523, 314] on textarea at bounding box center [530, 310] width 121 height 14
type textarea "Failure to thrive (CL - V)"
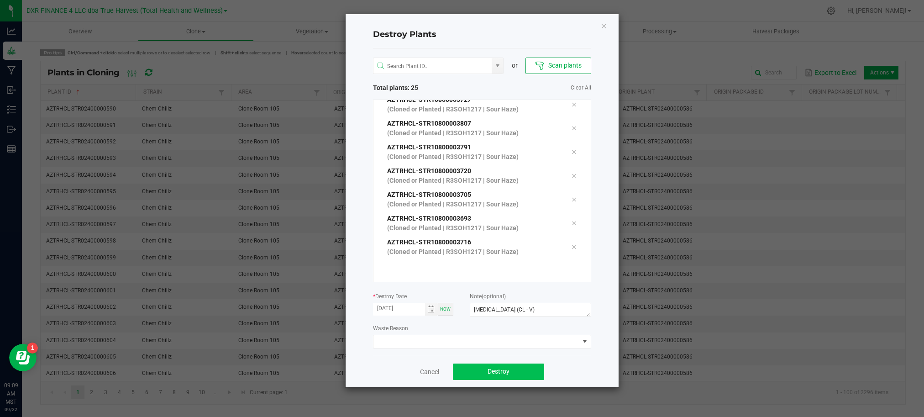
click at [491, 362] on div "Cancel Destroy" at bounding box center [482, 370] width 218 height 31
click at [509, 372] on button "Destroy" at bounding box center [498, 371] width 91 height 16
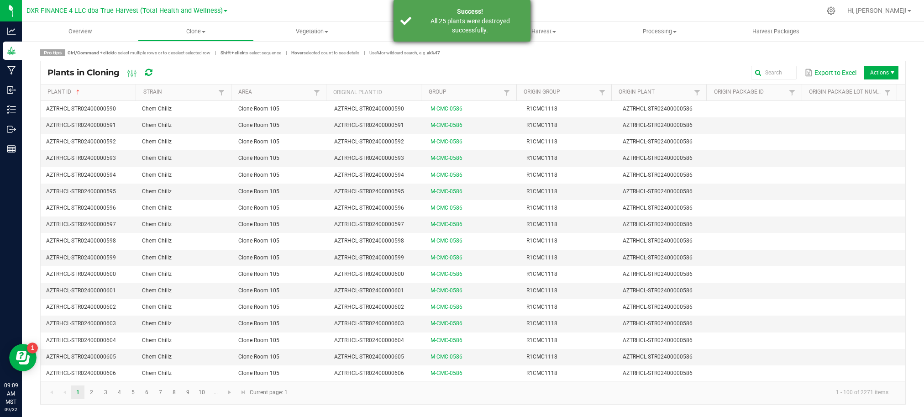
click at [464, 30] on div "All 25 plants were destroyed successfully." at bounding box center [469, 25] width 107 height 18
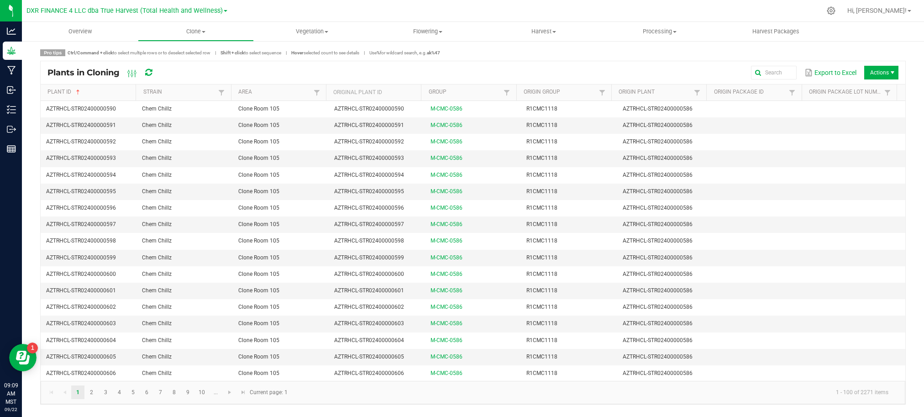
click at [878, 71] on span "Actions" at bounding box center [881, 73] width 34 height 14
click at [886, 91] on span "Destroy plants" at bounding box center [883, 92] width 68 height 8
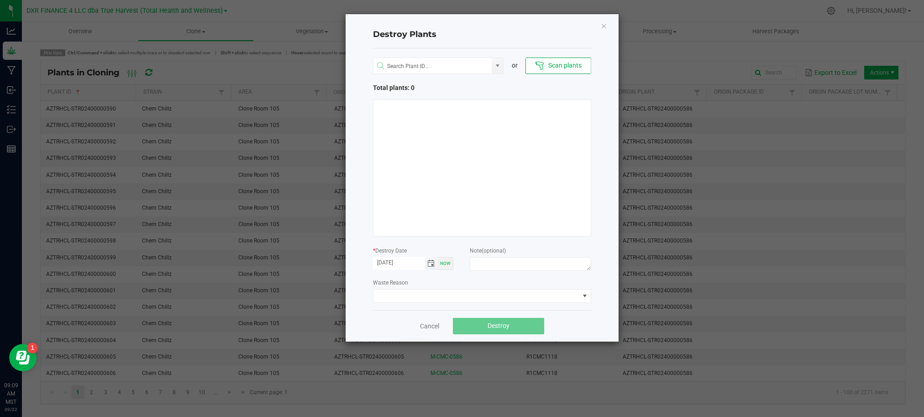
drag, startPoint x: 437, startPoint y: 277, endPoint x: 431, endPoint y: 264, distance: 14.1
click at [436, 276] on div "or Scan plants Total plants: 0 * Destroy Date 09/22/2025 Now Note (optional) Wa…" at bounding box center [482, 178] width 218 height 261
click at [431, 263] on span "Toggle calendar" at bounding box center [430, 263] width 7 height 7
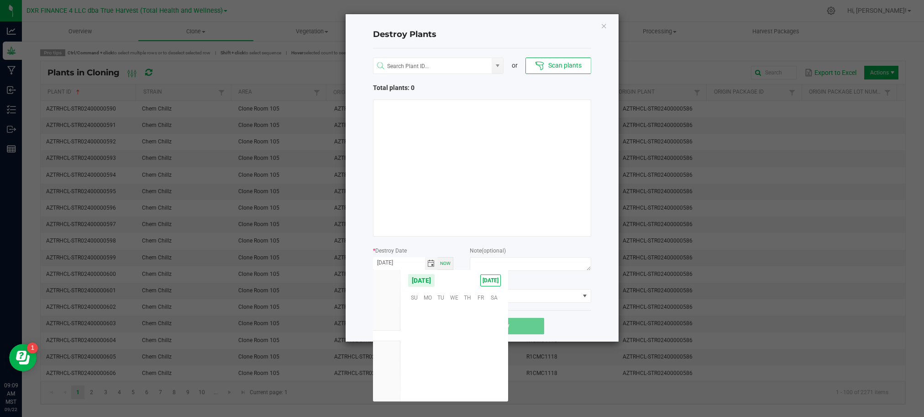
scroll to position [147953, 0]
drag, startPoint x: 482, startPoint y: 342, endPoint x: 495, endPoint y: 336, distance: 13.9
click at [482, 341] on span "19" at bounding box center [480, 339] width 13 height 14
type input "[DATE]"
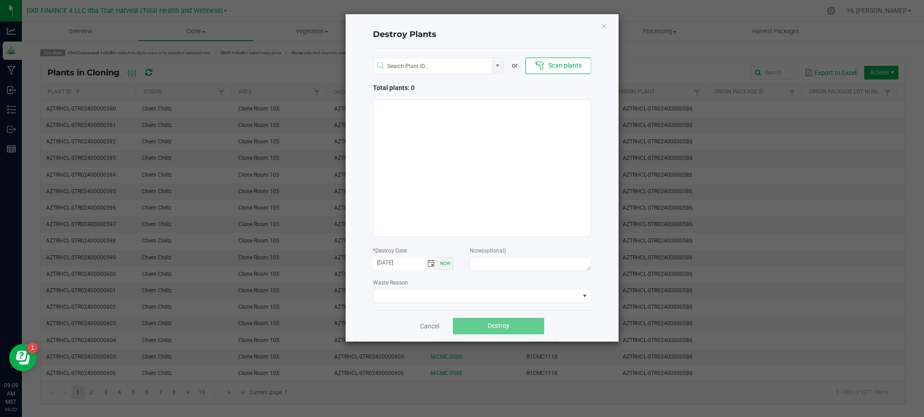
click at [583, 309] on div "or Scan plants Total plants: 0 * Destroy Date 09/19/2025 Now Note (optional) Wa…" at bounding box center [482, 178] width 218 height 261
click at [561, 64] on button "Scan plants" at bounding box center [557, 65] width 65 height 16
click at [551, 34] on h4 "Destroy Plants" at bounding box center [482, 35] width 218 height 12
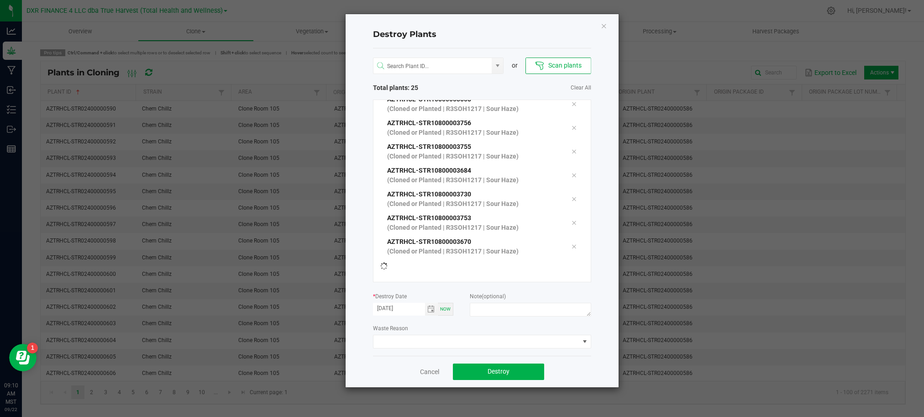
scroll to position [426, 0]
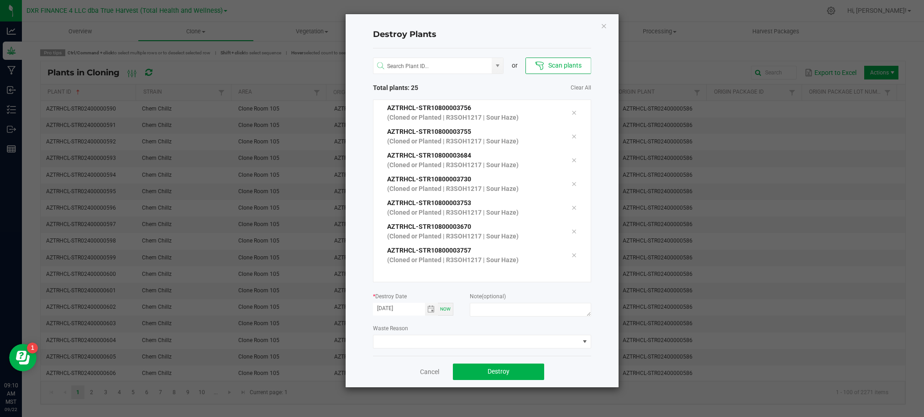
click at [470, 331] on div "Waste Reason" at bounding box center [482, 335] width 218 height 25
click at [482, 315] on textarea at bounding box center [530, 310] width 121 height 14
type textarea "Failure to thrive (CL - V)"
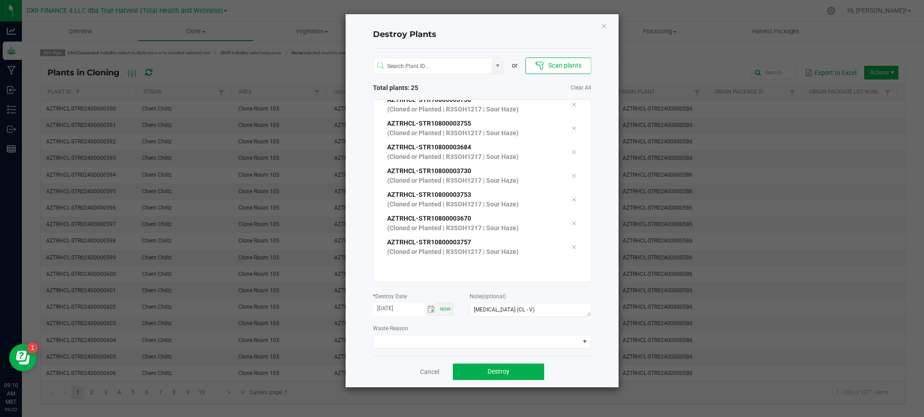
click at [595, 368] on div "Destroy Plants or Scan plants Total plants: 25 Clear All AZTRHCL-STR10800003634…" at bounding box center [481, 200] width 273 height 373
click at [526, 368] on button "Destroy" at bounding box center [498, 371] width 91 height 16
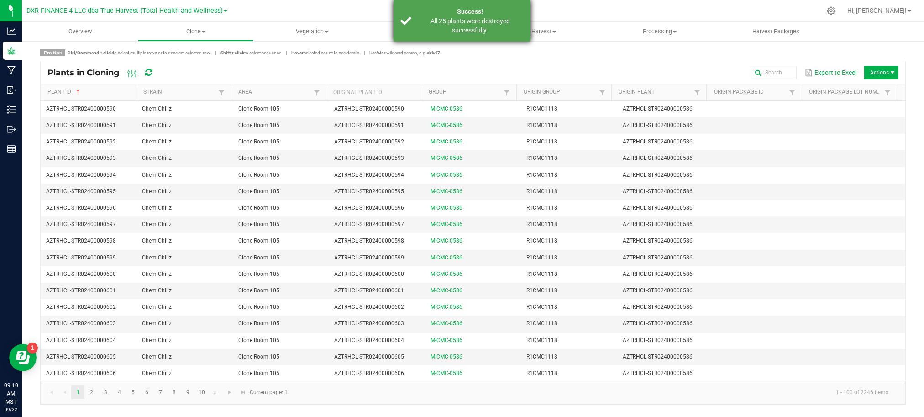
click at [465, 17] on div "All 25 plants were destroyed successfully." at bounding box center [469, 25] width 107 height 18
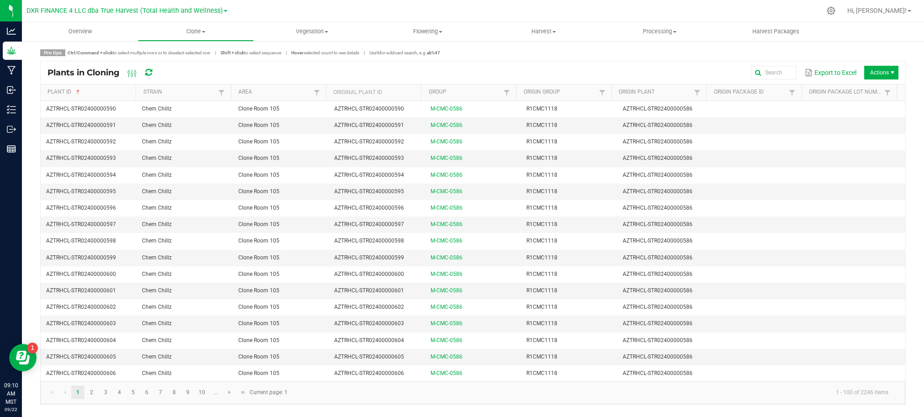
click at [876, 69] on span "Actions" at bounding box center [881, 73] width 34 height 14
click at [873, 95] on span "Destroy plants" at bounding box center [871, 92] width 91 height 18
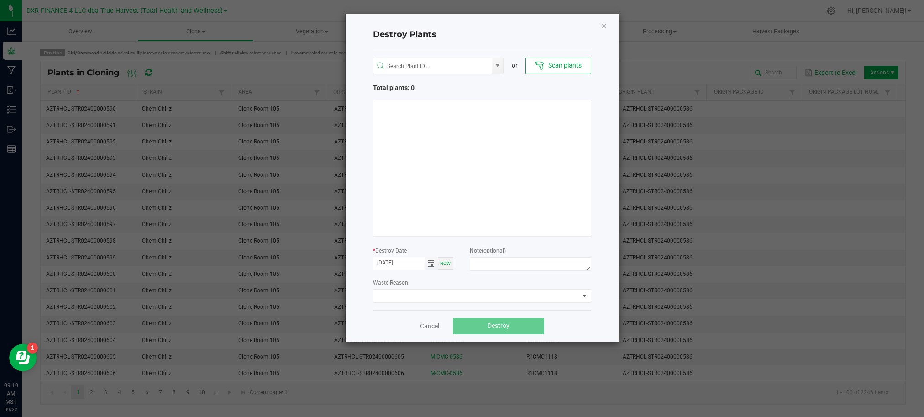
click at [429, 264] on span "Toggle calendar" at bounding box center [430, 263] width 7 height 7
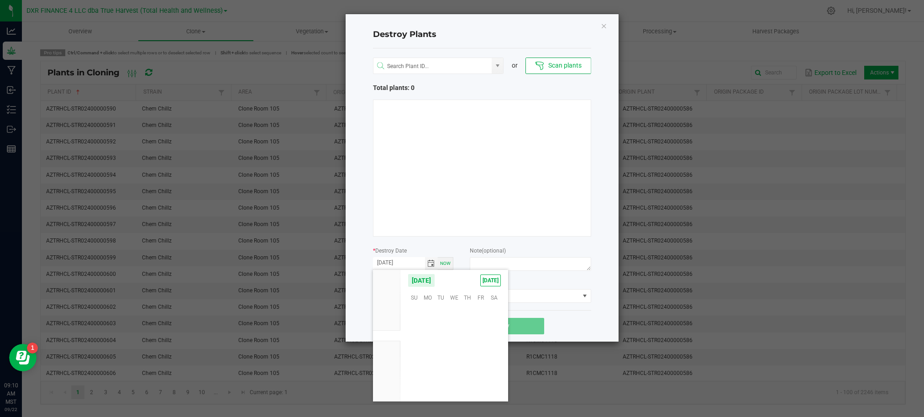
scroll to position [147953, 0]
click at [481, 340] on span "19" at bounding box center [480, 339] width 13 height 14
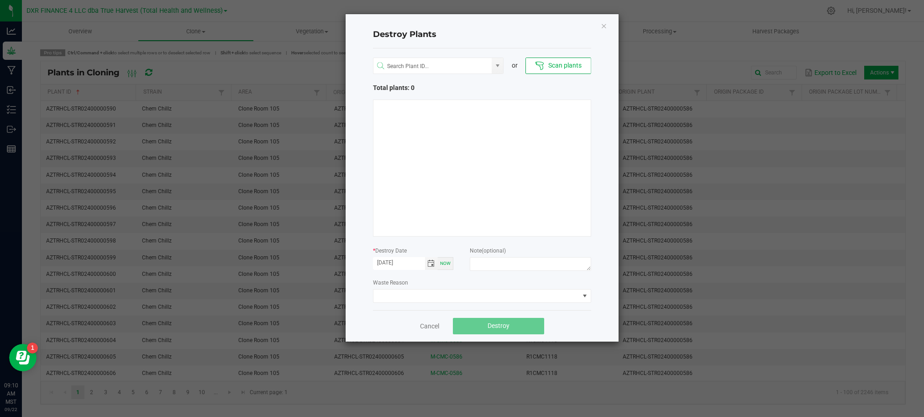
type input "[DATE]"
click at [597, 316] on div "Destroy Plants or Scan plants Total plants: 0 * Destroy Date [DATE] Now Note (o…" at bounding box center [481, 177] width 273 height 327
click at [563, 66] on button "Scan plants" at bounding box center [557, 65] width 65 height 16
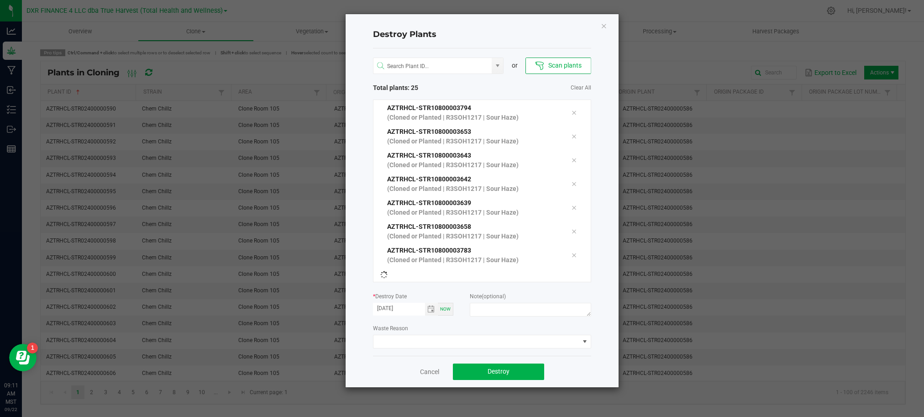
scroll to position [426, 0]
drag, startPoint x: 592, startPoint y: 115, endPoint x: 597, endPoint y: 120, distance: 6.5
click at [594, 116] on div "Destroy Plants or Scan plants Total plants: 25 Clear All AZTRHCL-STR10800003734…" at bounding box center [481, 200] width 273 height 373
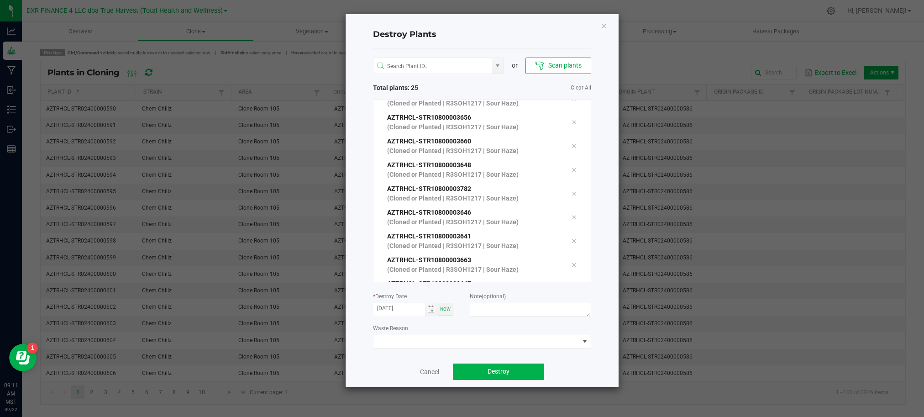
scroll to position [0, 0]
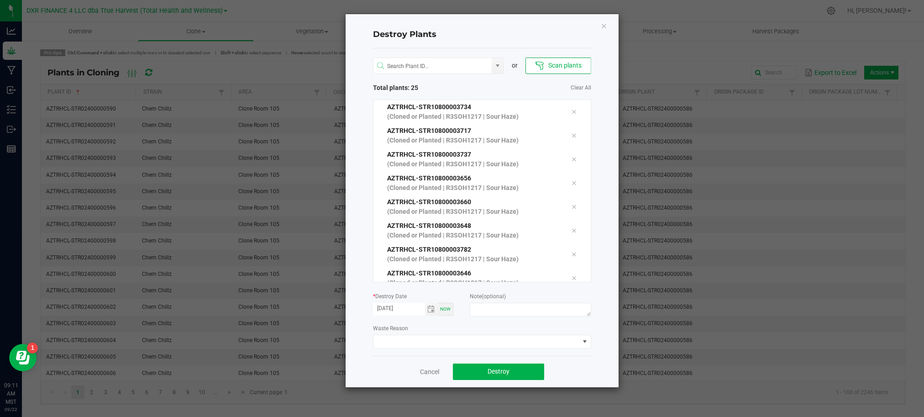
click at [601, 84] on div "Destroy Plants or Scan plants Total plants: 25 Clear All AZTRHCL-STR10800003734…" at bounding box center [481, 200] width 273 height 373
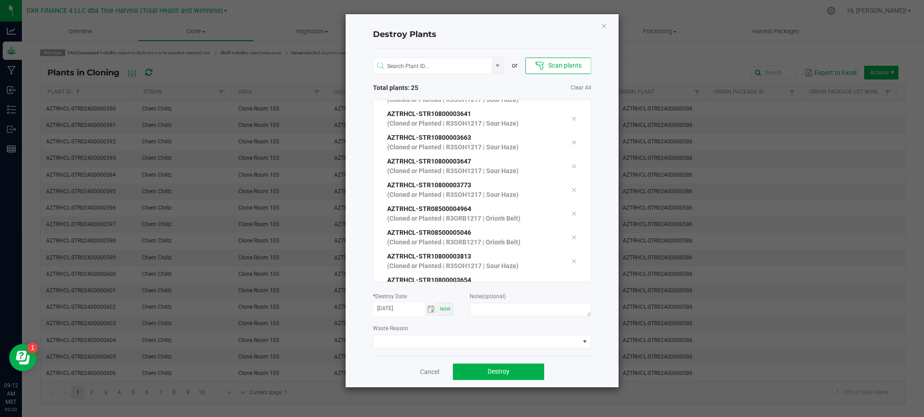
scroll to position [194, 0]
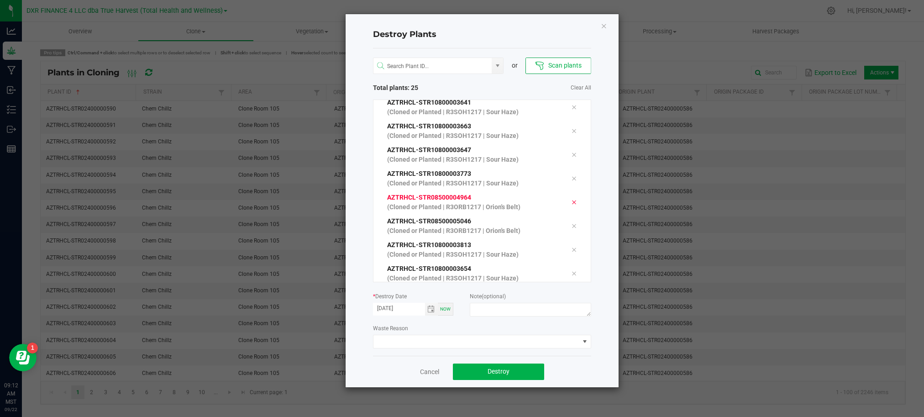
click at [571, 203] on icon at bounding box center [573, 202] width 5 height 7
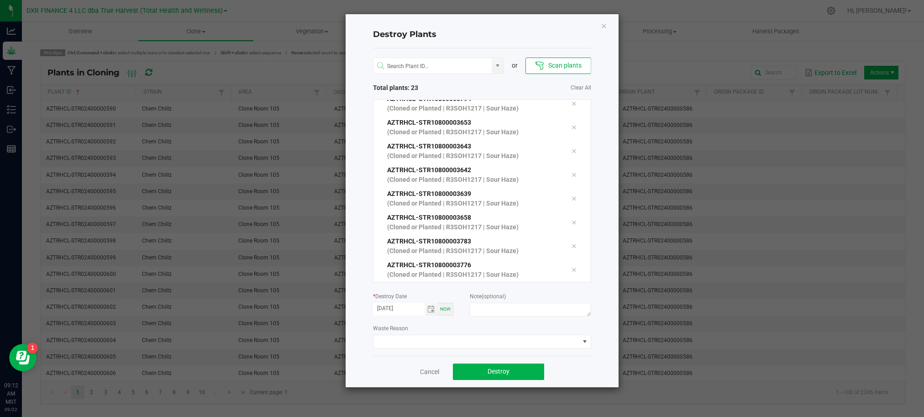
scroll to position [387, 0]
click at [469, 68] on input "NO DATA FOUND" at bounding box center [432, 66] width 119 height 16
drag, startPoint x: 478, startPoint y: 245, endPoint x: 417, endPoint y: 240, distance: 61.8
click at [417, 240] on div "AZTRHCL-STR10800003776 (Cloned or Planted | R3SOH1217 | Sour Haze)" at bounding box center [472, 246] width 184 height 19
click at [433, 66] on input "NO DATA FOUND" at bounding box center [432, 66] width 119 height 16
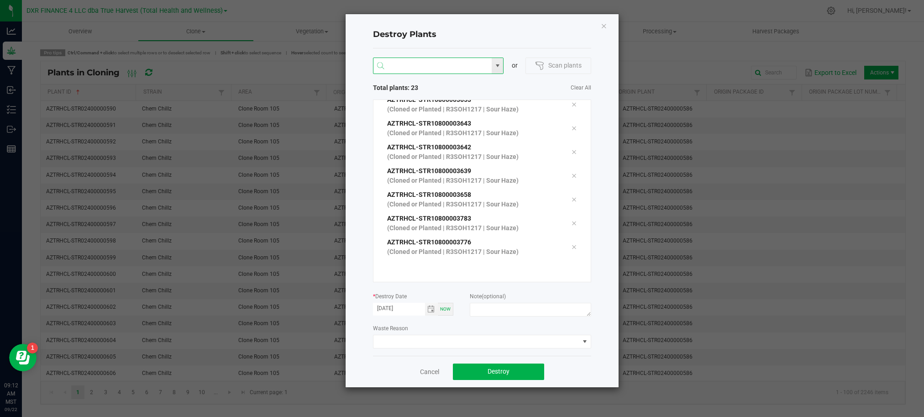
click at [423, 70] on input "NO DATA FOUND" at bounding box center [432, 66] width 119 height 16
click at [430, 80] on li "AZTRHCL-STR10800003810" at bounding box center [438, 84] width 130 height 16
type input "AZTRHCL-STR10800003810"
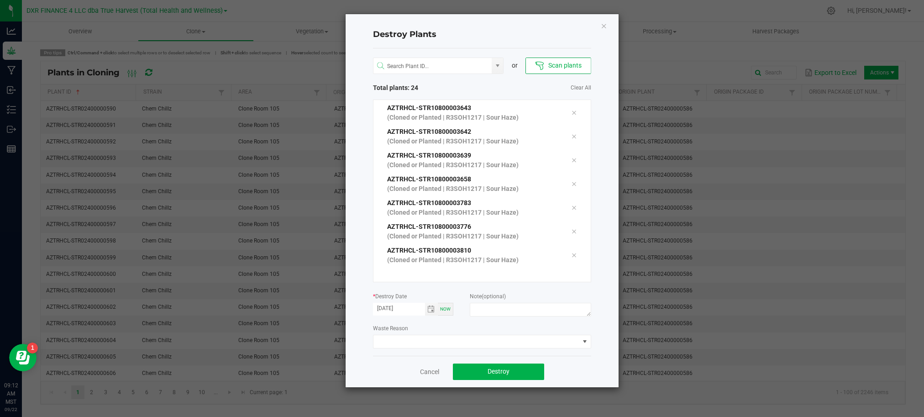
drag, startPoint x: 432, startPoint y: 321, endPoint x: 465, endPoint y: 314, distance: 34.5
click at [440, 319] on div "or Scan plants Total plants: 24 Clear All AZTRHCL-STR10800003734 (Cloned or Pla…" at bounding box center [482, 201] width 218 height 307
drag, startPoint x: 491, startPoint y: 311, endPoint x: 486, endPoint y: 311, distance: 5.0
click at [491, 311] on textarea at bounding box center [530, 310] width 121 height 14
type textarea "Failure to thrive (CL - V)"
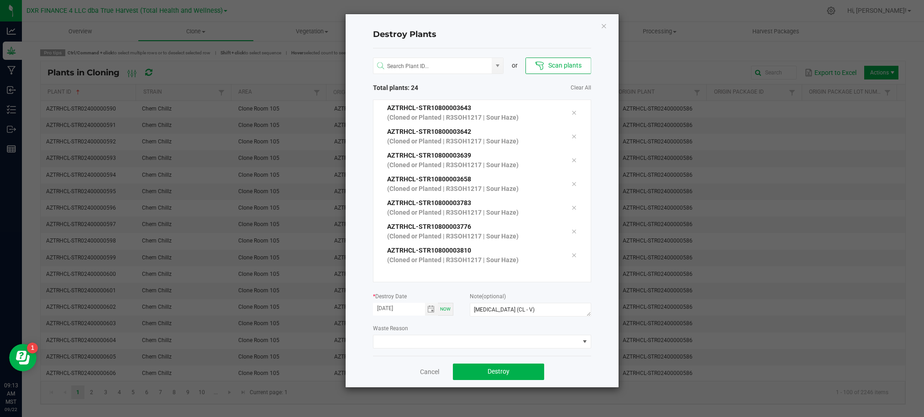
click at [570, 367] on div "Cancel Destroy" at bounding box center [482, 370] width 218 height 31
click at [533, 375] on button "Destroy" at bounding box center [498, 371] width 91 height 16
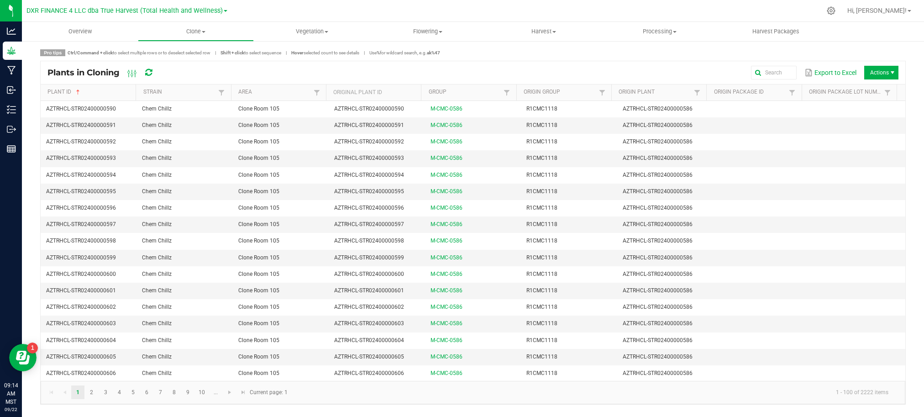
click at [879, 75] on span "Actions" at bounding box center [881, 73] width 34 height 14
click at [882, 90] on span "Destroy plants" at bounding box center [883, 92] width 68 height 8
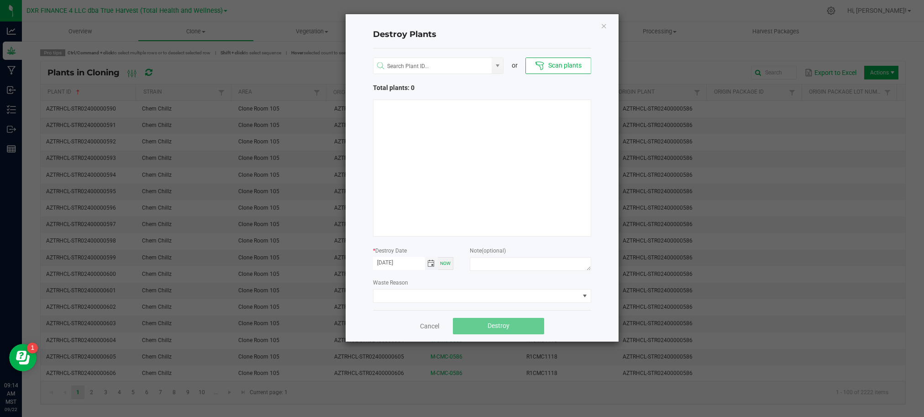
click at [430, 263] on span "Toggle calendar" at bounding box center [430, 263] width 7 height 7
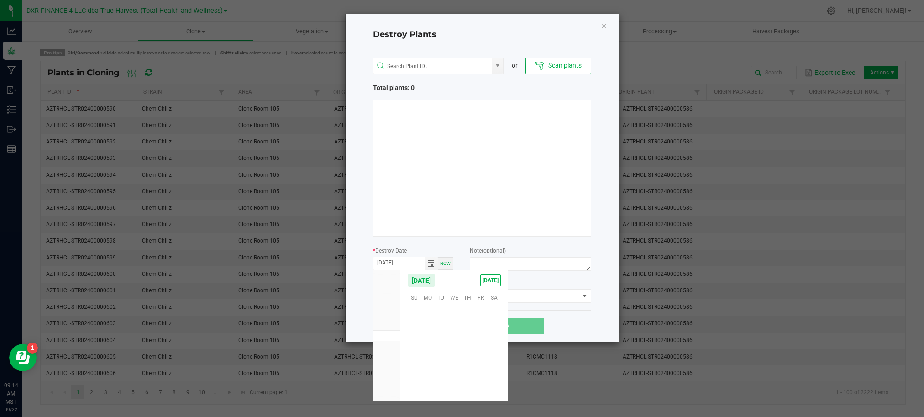
scroll to position [147953, 0]
click at [481, 344] on span "19" at bounding box center [480, 339] width 13 height 14
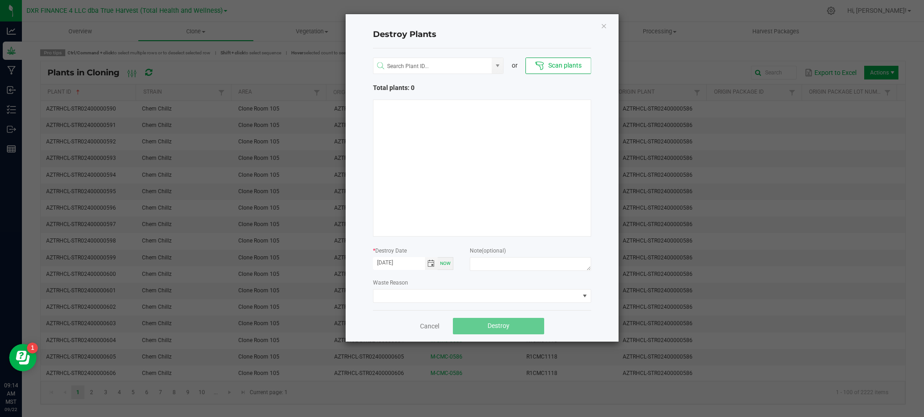
type input "[DATE]"
click at [588, 320] on div "Cancel Destroy" at bounding box center [482, 325] width 218 height 31
click at [571, 36] on h4 "Destroy Plants" at bounding box center [482, 35] width 218 height 12
click at [561, 66] on button "Scan plants" at bounding box center [557, 65] width 65 height 16
click at [559, 30] on h4 "Destroy Plants" at bounding box center [482, 35] width 218 height 12
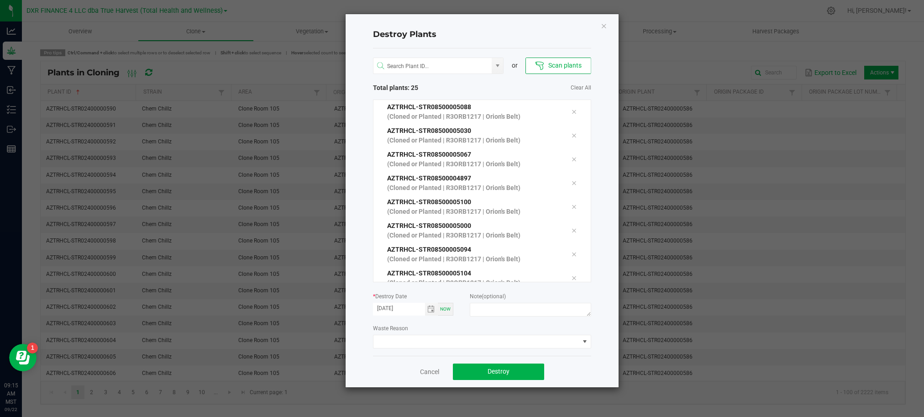
scroll to position [189, 0]
click at [599, 119] on div "Destroy Plants or Scan plants Total plants: 25 Clear All AZTRHCL-STR08500005088…" at bounding box center [481, 200] width 273 height 373
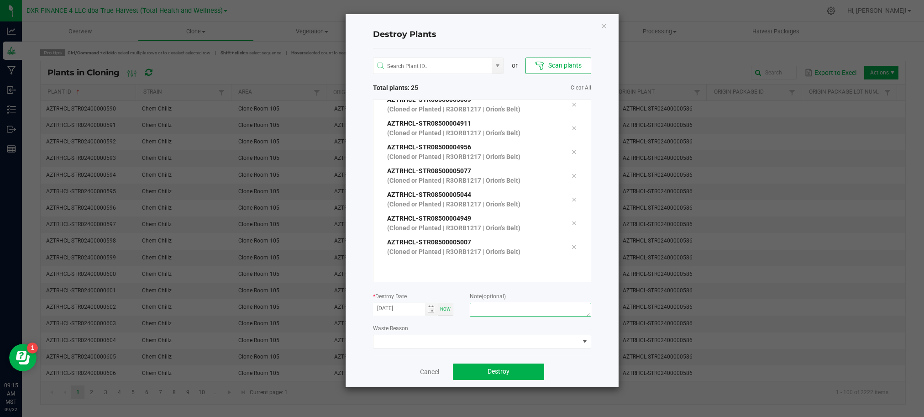
click at [498, 309] on textarea at bounding box center [530, 310] width 121 height 14
type textarea "Failure to thrive (CL - V)"
drag, startPoint x: 581, startPoint y: 371, endPoint x: 509, endPoint y: 371, distance: 72.1
click at [579, 371] on div "Cancel Destroy" at bounding box center [482, 370] width 218 height 31
click at [508, 372] on span "Destroy" at bounding box center [498, 370] width 22 height 7
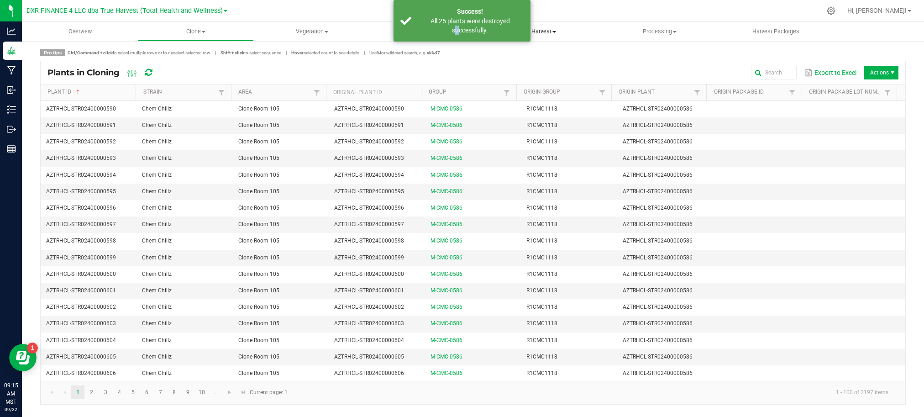
drag, startPoint x: 454, startPoint y: 37, endPoint x: 594, endPoint y: 38, distance: 140.1
click at [455, 37] on div "Success! All 25 plants were destroyed successfully." at bounding box center [461, 21] width 137 height 42
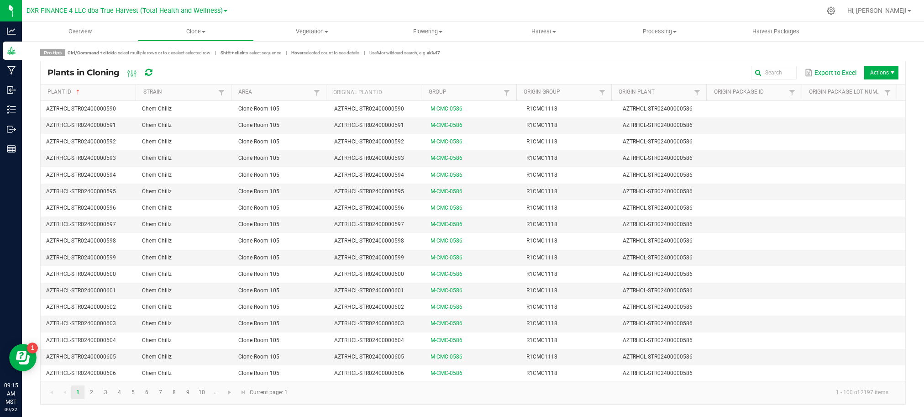
click at [886, 68] on span "Actions" at bounding box center [881, 73] width 34 height 14
click at [873, 85] on span "Destroy plants" at bounding box center [871, 92] width 91 height 18
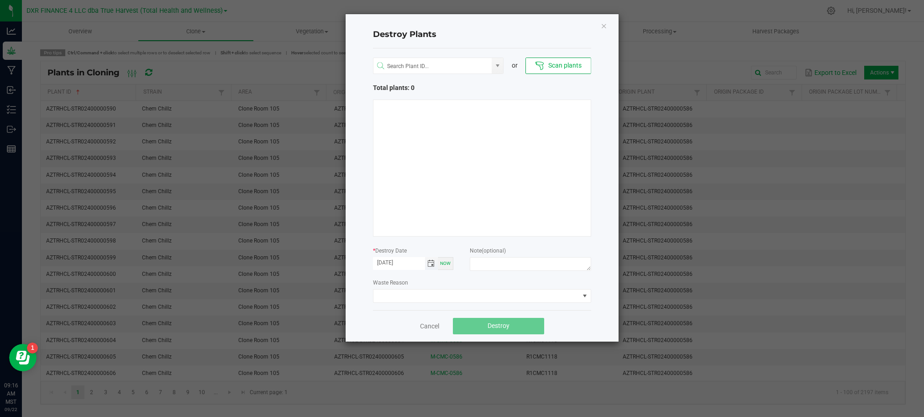
click at [429, 266] on span "Toggle calendar" at bounding box center [430, 263] width 7 height 7
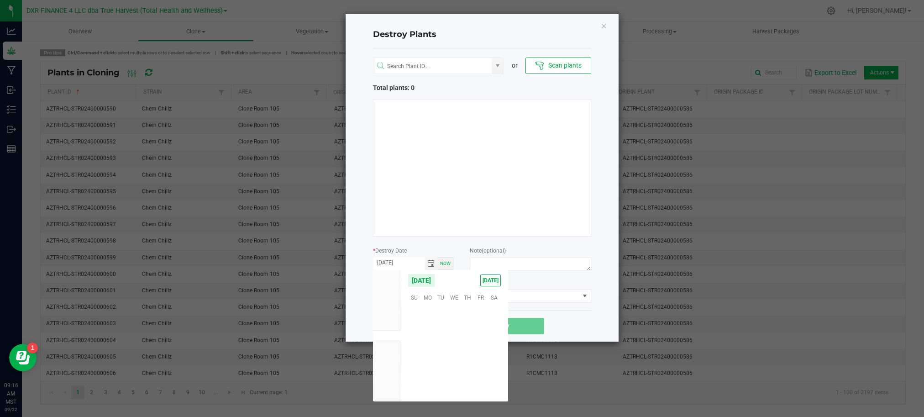
scroll to position [147953, 0]
click at [486, 340] on span "19" at bounding box center [480, 339] width 13 height 14
type input "[DATE]"
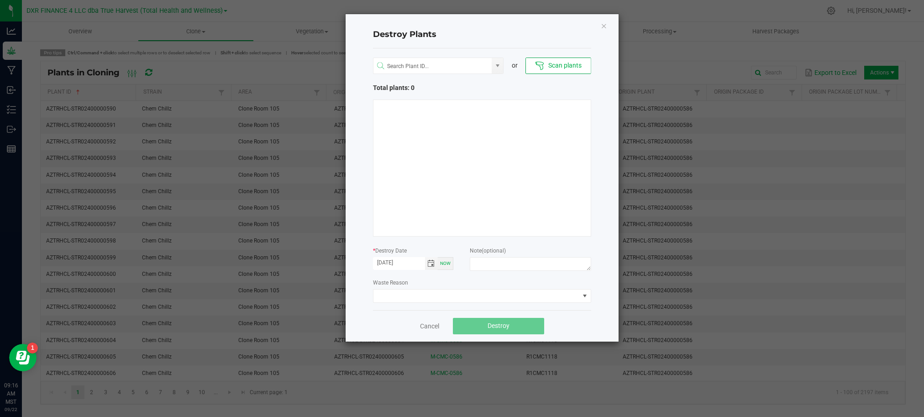
click at [590, 317] on div "Cancel Destroy" at bounding box center [482, 325] width 218 height 31
click at [557, 61] on button "Scan plants" at bounding box center [557, 65] width 65 height 16
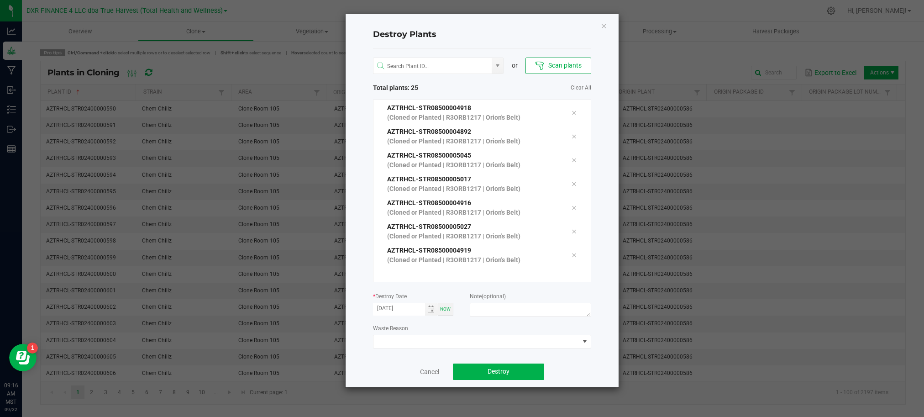
scroll to position [434, 0]
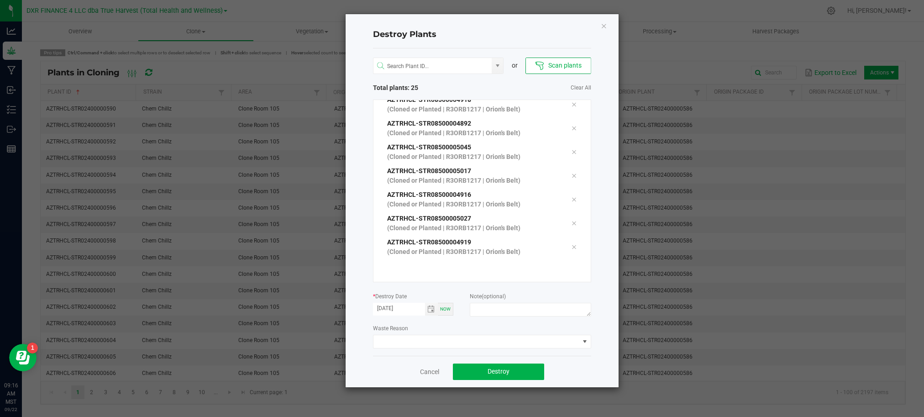
drag, startPoint x: 583, startPoint y: 234, endPoint x: 597, endPoint y: 210, distance: 27.2
click at [597, 209] on div "Destroy Plants or Scan plants Total plants: 25 Clear All AZTRHCL-STR08500004964…" at bounding box center [481, 200] width 273 height 373
click at [610, 329] on div "Destroy Plants or Scan plants Total plants: 25 Clear All AZTRHCL-STR08500004964…" at bounding box center [481, 200] width 273 height 373
click at [533, 310] on textarea at bounding box center [530, 310] width 121 height 14
type textarea "Failure to thrive (CL - V)"
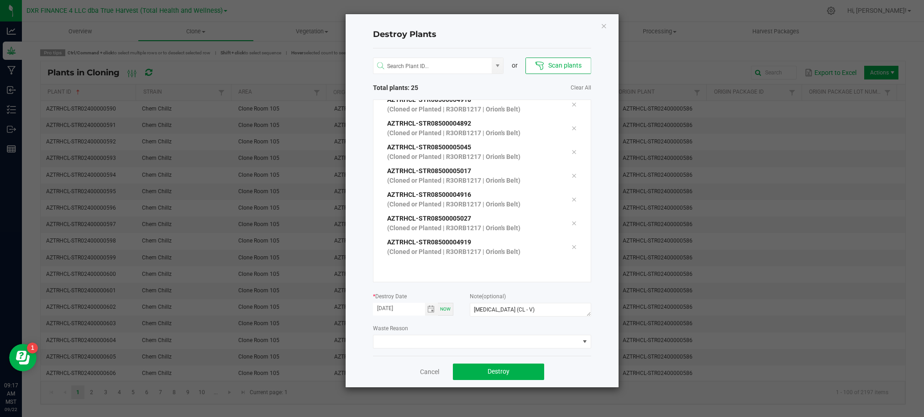
click at [598, 362] on div "Destroy Plants or Scan plants Total plants: 25 Clear All AZTRHCL-STR08500004964…" at bounding box center [481, 200] width 273 height 373
click at [521, 375] on button "Destroy" at bounding box center [498, 371] width 91 height 16
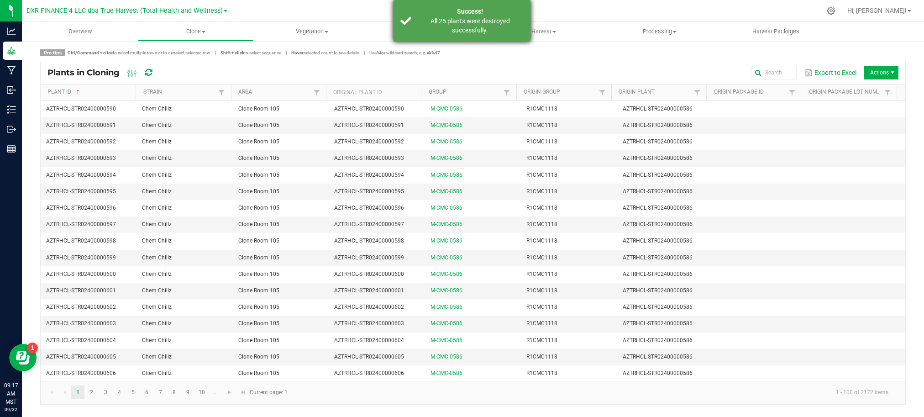
click at [453, 21] on div "All 25 plants were destroyed successfully." at bounding box center [469, 25] width 107 height 18
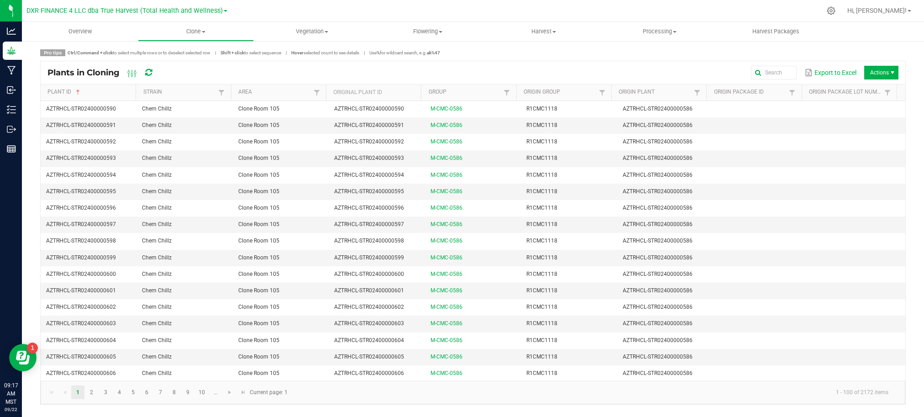
drag, startPoint x: 869, startPoint y: 68, endPoint x: 881, endPoint y: 77, distance: 14.1
click at [869, 68] on span "Actions" at bounding box center [881, 73] width 34 height 14
click at [886, 93] on span "Destroy plants" at bounding box center [883, 92] width 68 height 8
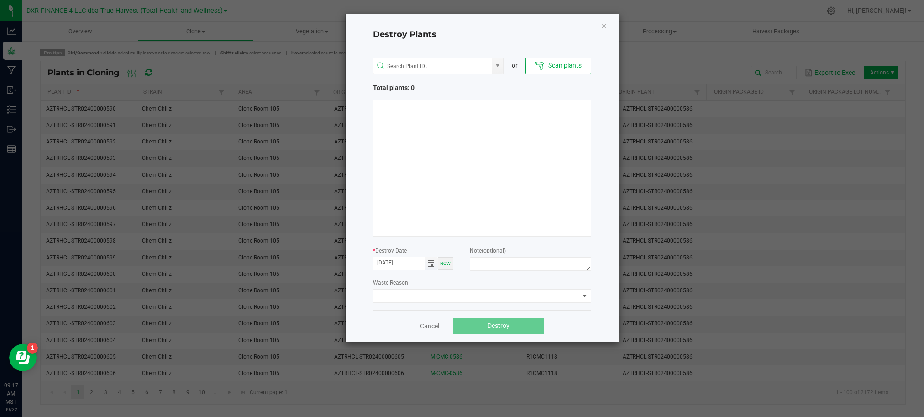
click at [427, 263] on span "Toggle calendar" at bounding box center [430, 263] width 7 height 7
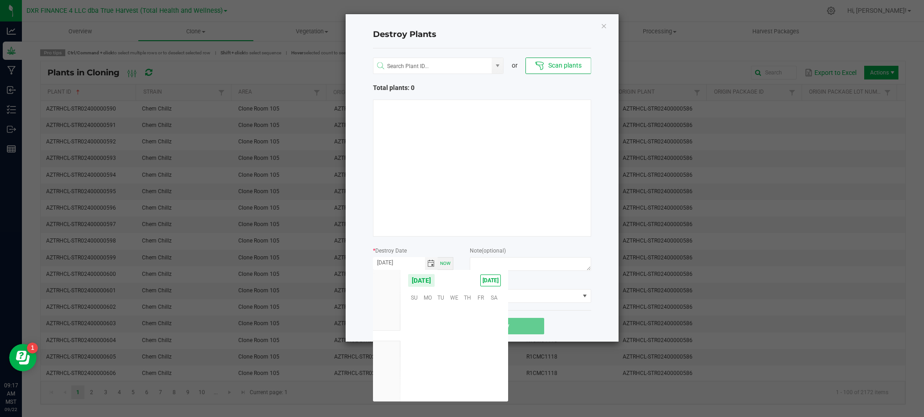
scroll to position [147953, 0]
drag, startPoint x: 482, startPoint y: 342, endPoint x: 519, endPoint y: 327, distance: 39.5
click at [483, 340] on span "19" at bounding box center [480, 339] width 13 height 14
type input "[DATE]"
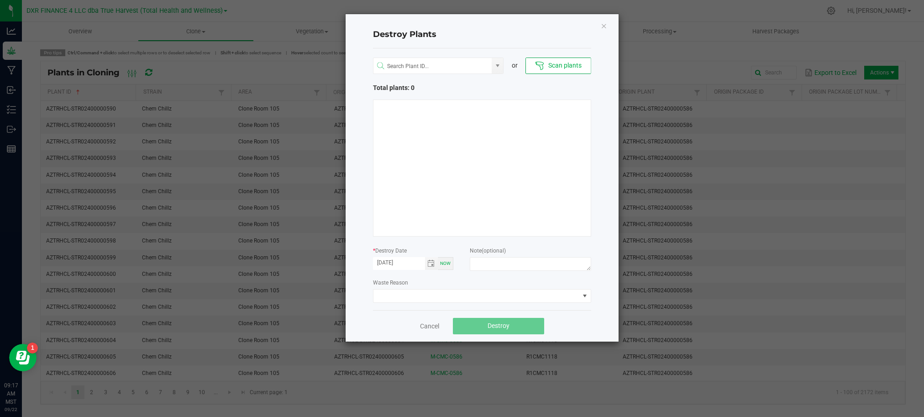
drag, startPoint x: 600, startPoint y: 305, endPoint x: 565, endPoint y: 152, distance: 157.2
click at [599, 296] on div "Destroy Plants or Scan plants Total plants: 0 * Destroy Date [DATE] Now Note (o…" at bounding box center [481, 177] width 273 height 327
click at [583, 31] on h4 "Destroy Plants" at bounding box center [482, 35] width 218 height 12
click at [550, 63] on button "Scan plants" at bounding box center [557, 65] width 65 height 16
click at [548, 40] on h4 "Destroy Plants" at bounding box center [482, 35] width 218 height 12
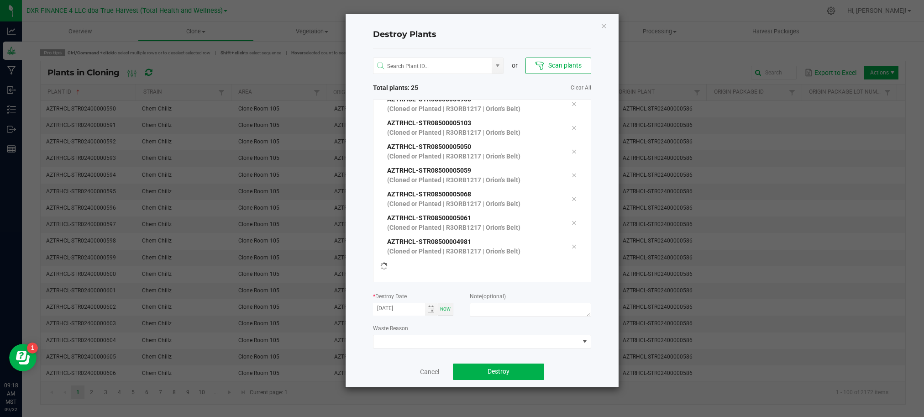
scroll to position [426, 0]
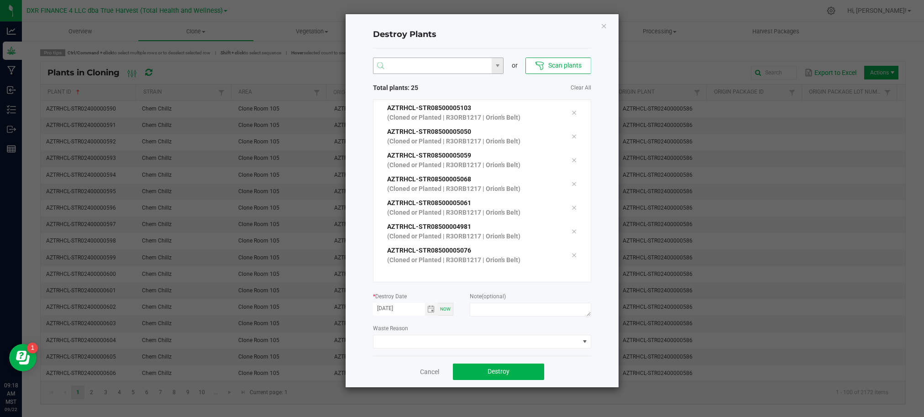
click at [461, 66] on input "NO DATA FOUND" at bounding box center [432, 66] width 119 height 16
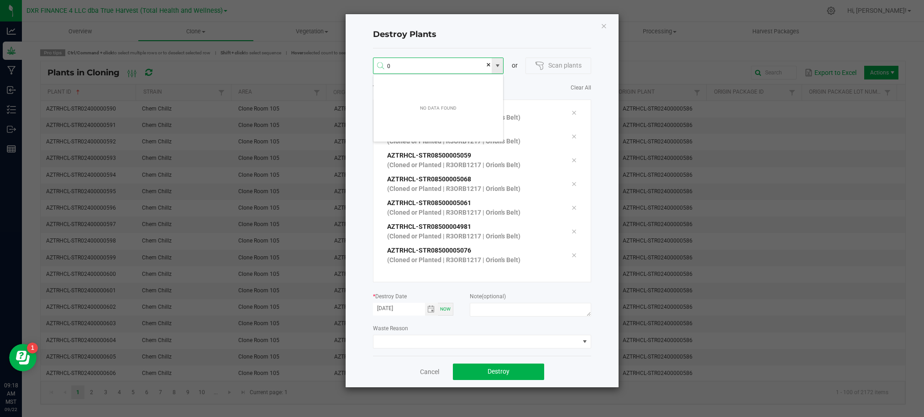
scroll to position [16, 131]
click at [403, 67] on input "0850005073" at bounding box center [432, 66] width 119 height 16
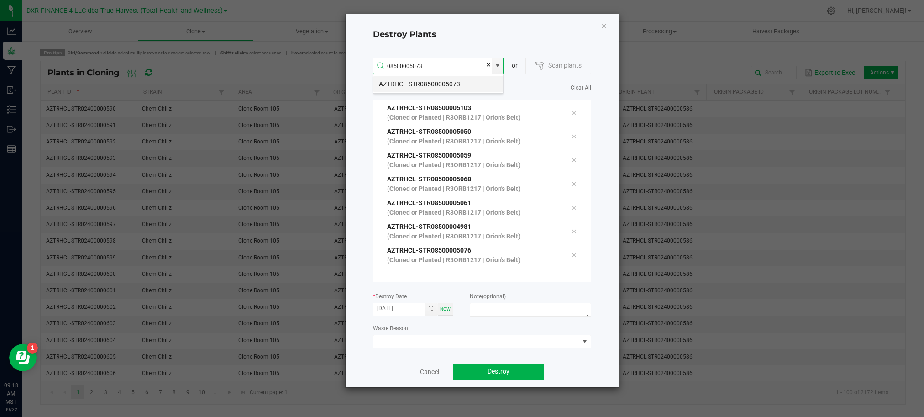
click at [434, 81] on li "AZTRHCL-STR08500005073" at bounding box center [438, 84] width 130 height 16
type input "AZTRHCL-STR08500005073"
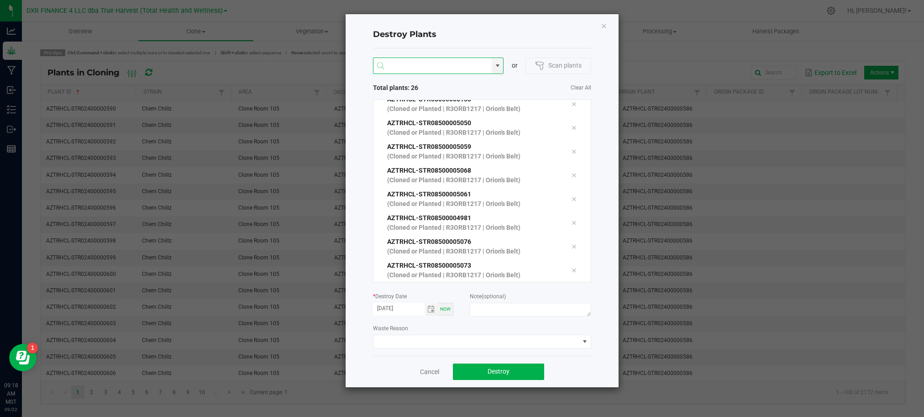
scroll to position [450, 0]
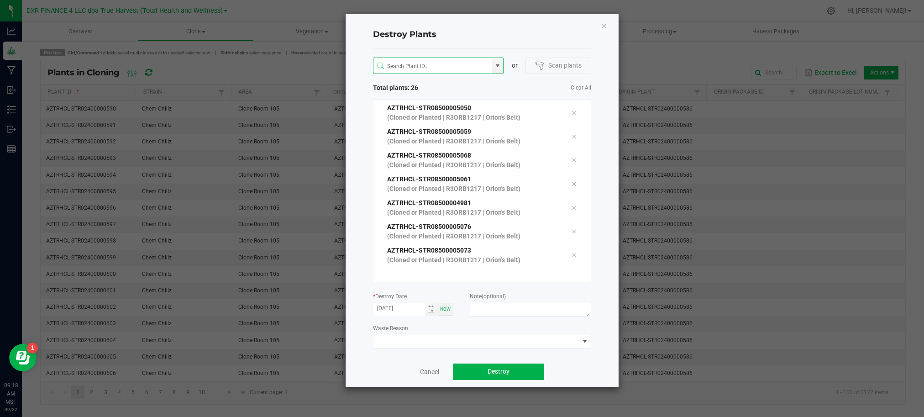
click at [482, 330] on div "Waste Reason" at bounding box center [482, 335] width 218 height 25
click at [495, 308] on textarea at bounding box center [530, 310] width 121 height 14
type textarea "Failure to thrive (CL - V)"
click at [511, 369] on button "Destroy" at bounding box center [498, 371] width 91 height 16
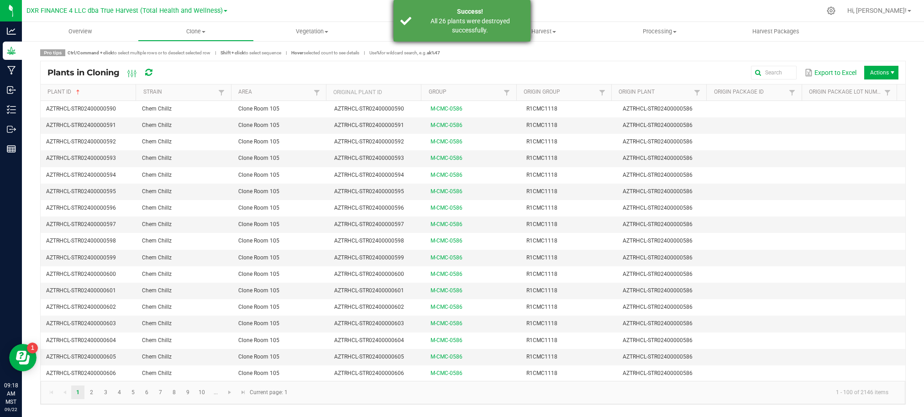
click at [481, 17] on div "All 26 plants were destroyed successfully." at bounding box center [469, 25] width 107 height 18
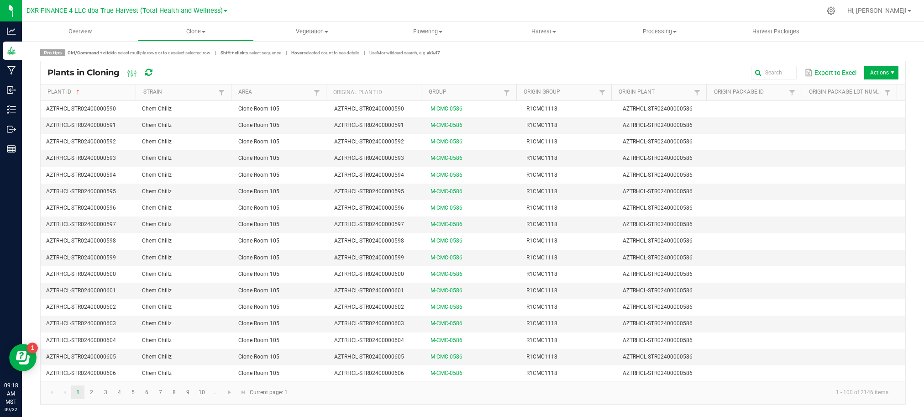
click at [647, 68] on div "Export to Excel Actions" at bounding box center [533, 73] width 730 height 16
click at [197, 30] on span "Clone" at bounding box center [195, 31] width 115 height 8
click at [178, 61] on li "Cloning groups" at bounding box center [196, 66] width 116 height 11
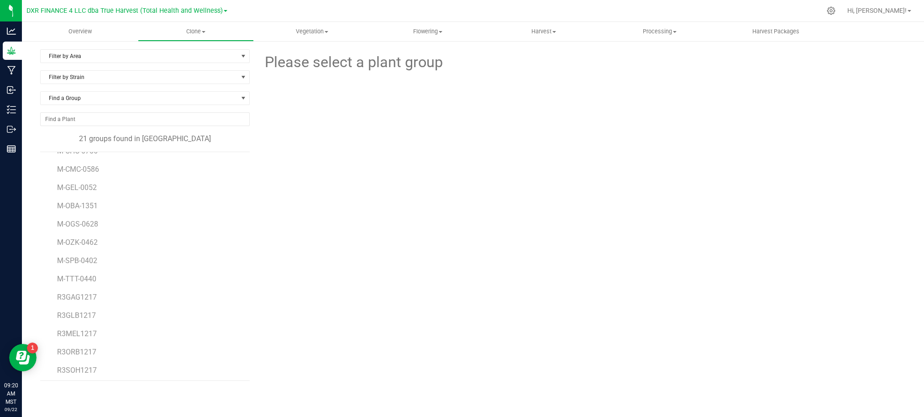
scroll to position [61, 0]
click at [96, 272] on span "R3GAG1217" at bounding box center [77, 268] width 40 height 9
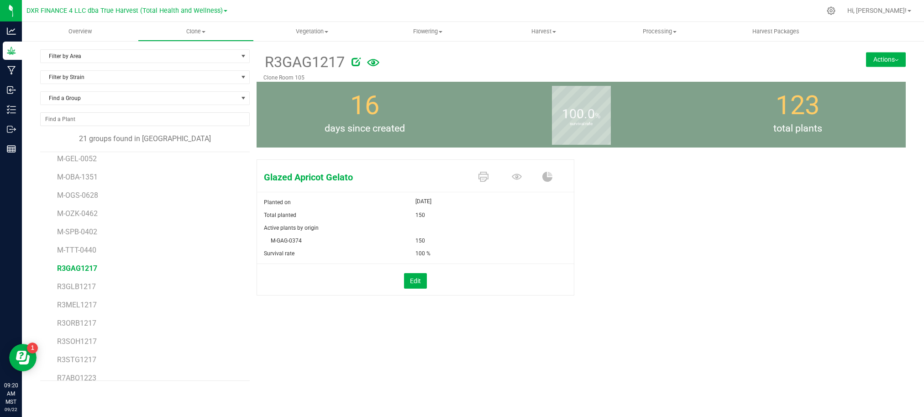
click at [79, 292] on li "R3GLB1217" at bounding box center [150, 283] width 186 height 18
click at [80, 289] on span "R3GLB1217" at bounding box center [76, 286] width 39 height 9
click at [768, 201] on div "Glitter Bomb Planted on Sep 9, 2025 Total planted 225 Active plants 156 Fetchin…" at bounding box center [580, 235] width 649 height 158
click at [718, 193] on div "Glitter Bomb Planted on Sep 9, 2025 Total planted 225 Active plants 156 Fetchin…" at bounding box center [580, 235] width 649 height 158
click at [87, 325] on span "R3ORB1217" at bounding box center [76, 323] width 39 height 9
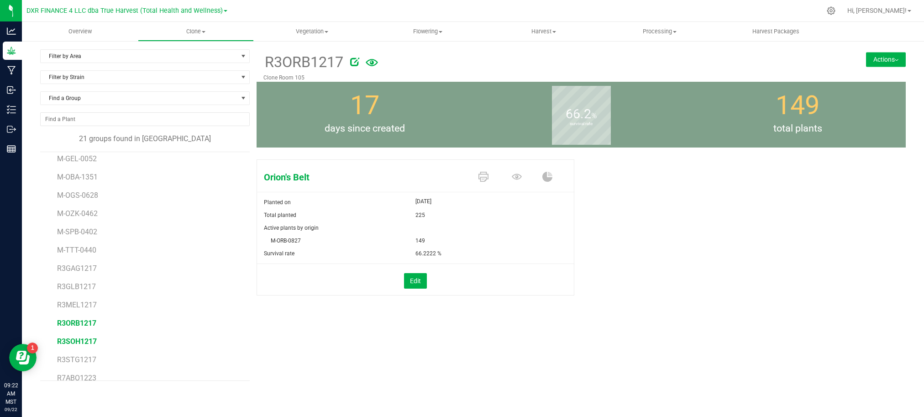
click at [87, 339] on span "R3SOH1217" at bounding box center [77, 341] width 40 height 9
click at [723, 331] on div "R3SOH1217 Clone Room 105 Actions Move group Split group" at bounding box center [580, 214] width 649 height 331
click at [79, 174] on span "M-OBA-1351" at bounding box center [78, 176] width 43 height 9
click at [79, 223] on span "M-GEL-0052" at bounding box center [78, 219] width 42 height 9
click at [882, 52] on button "Actions" at bounding box center [886, 59] width 40 height 15
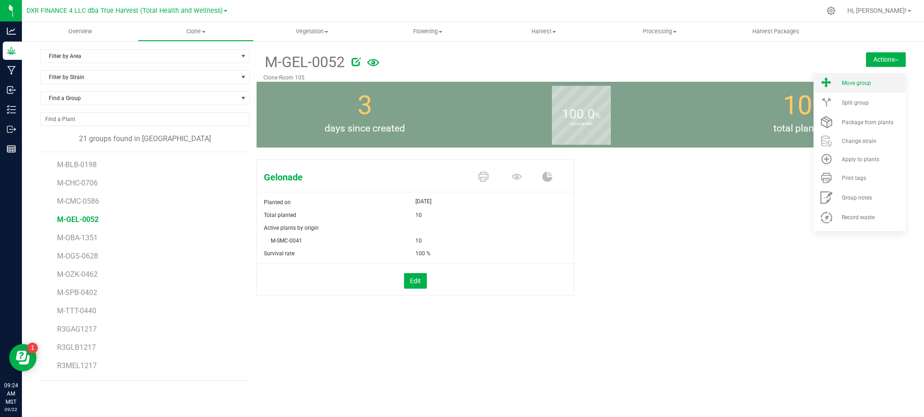
click at [851, 80] on span "Move group" at bounding box center [855, 83] width 29 height 6
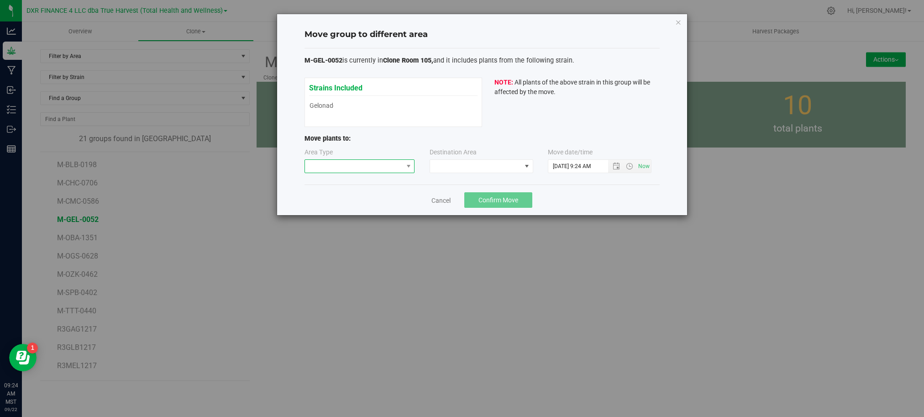
click at [392, 167] on span at bounding box center [354, 166] width 98 height 13
drag, startPoint x: 320, startPoint y: 217, endPoint x: 357, endPoint y: 206, distance: 38.6
click at [320, 216] on li "Mother" at bounding box center [360, 215] width 110 height 16
click at [465, 170] on span at bounding box center [475, 166] width 91 height 13
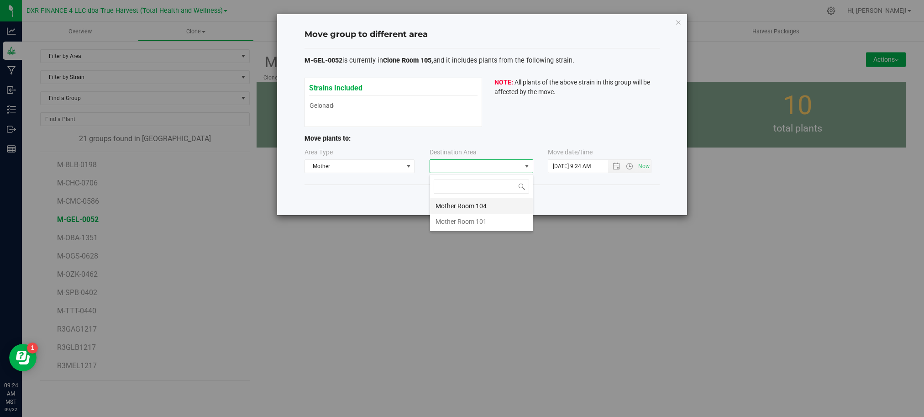
scroll to position [14, 103]
drag, startPoint x: 479, startPoint y: 207, endPoint x: 581, endPoint y: 203, distance: 101.8
click at [481, 206] on li "Mother Room 104" at bounding box center [481, 206] width 103 height 16
click at [635, 198] on div "Cancel Confirm Move" at bounding box center [481, 199] width 355 height 31
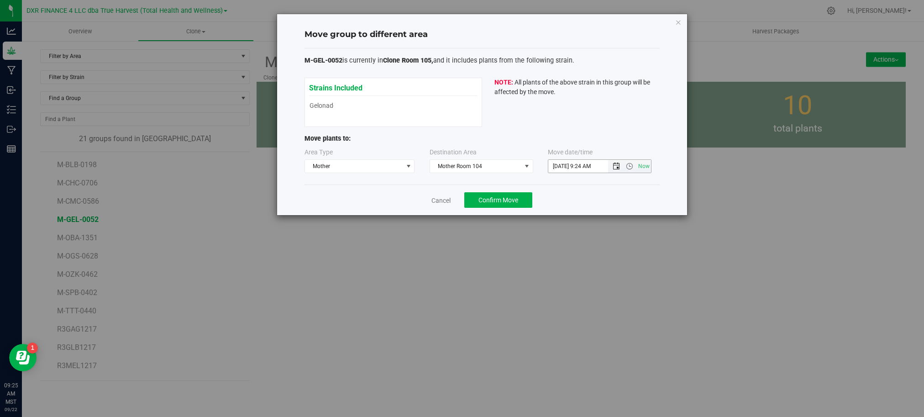
click at [612, 166] on span "Open the date view" at bounding box center [615, 165] width 7 height 7
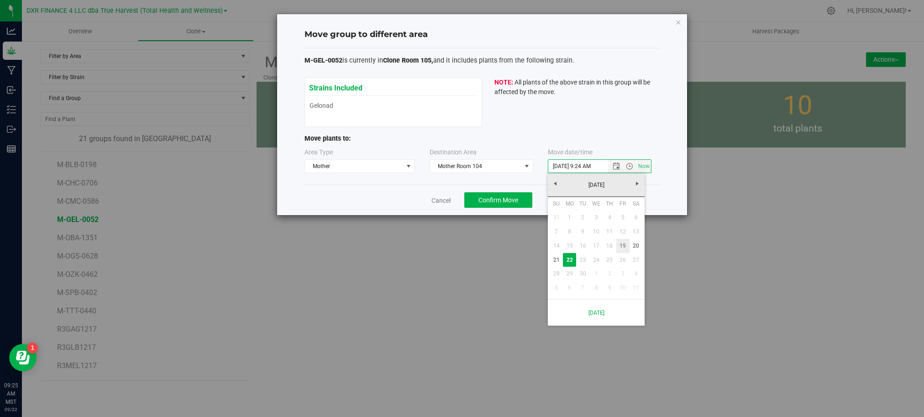
drag, startPoint x: 621, startPoint y: 247, endPoint x: 621, endPoint y: 234, distance: 13.2
click at [621, 247] on link "19" at bounding box center [622, 246] width 13 height 14
type input "9/19/2025 9:24 AM"
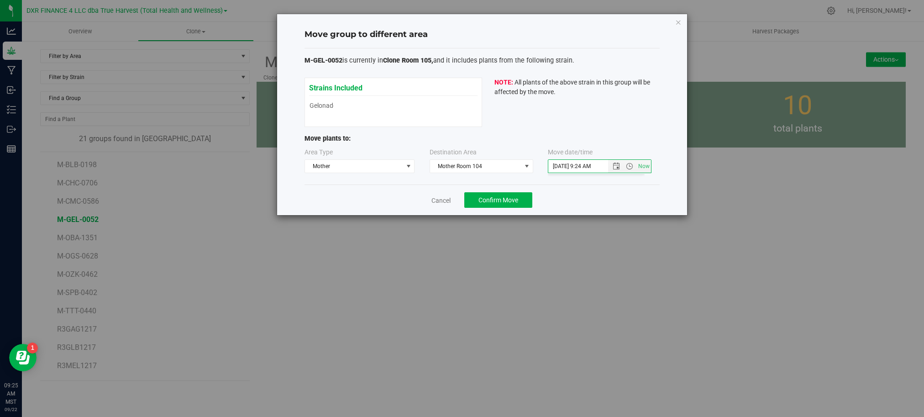
click at [618, 201] on div "Cancel Confirm Move" at bounding box center [481, 199] width 355 height 31
click at [510, 199] on span "Confirm Move" at bounding box center [498, 199] width 40 height 7
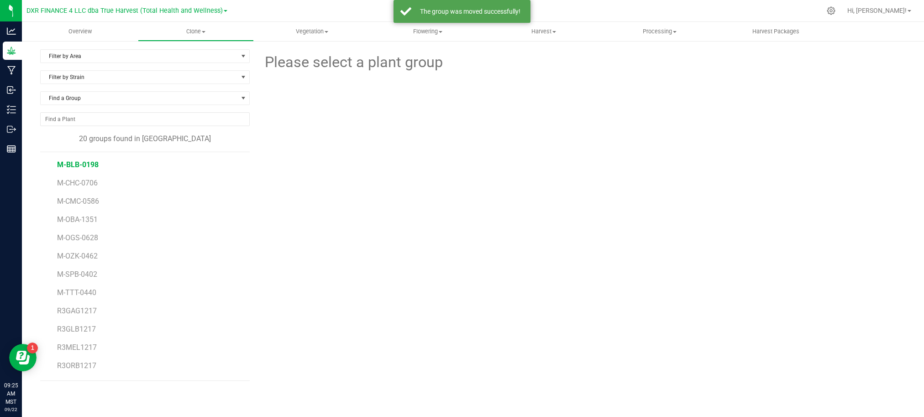
click at [82, 169] on span "M-BLB-0198" at bounding box center [78, 164] width 42 height 9
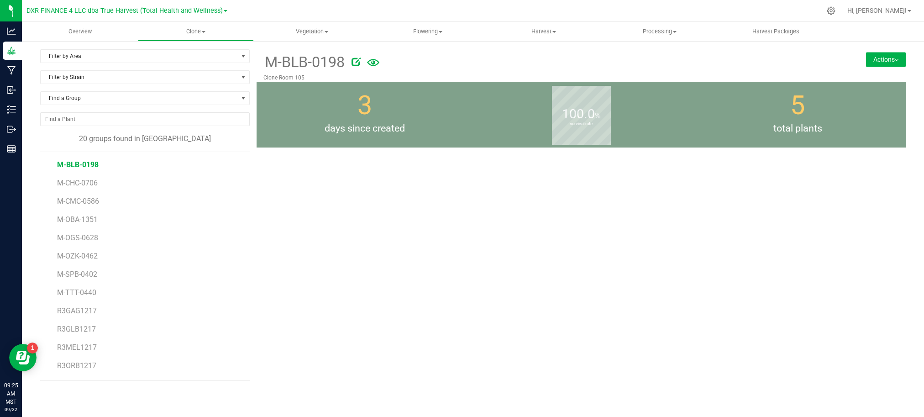
click at [886, 57] on button "Actions" at bounding box center [886, 59] width 40 height 15
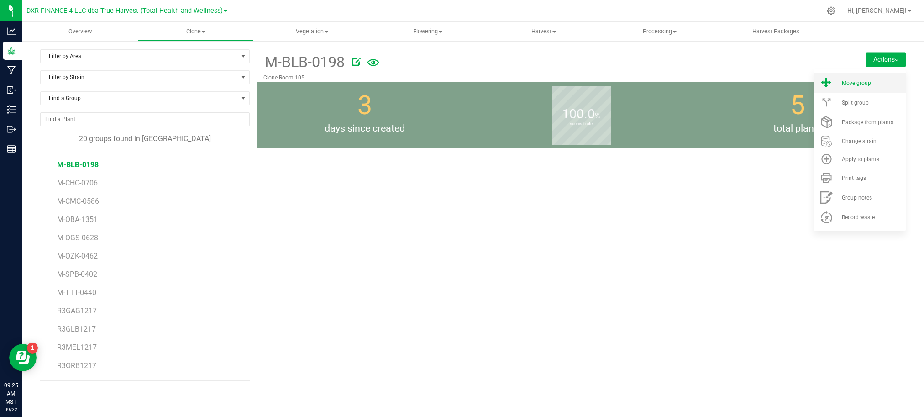
click at [863, 82] on span "Move group" at bounding box center [855, 83] width 29 height 6
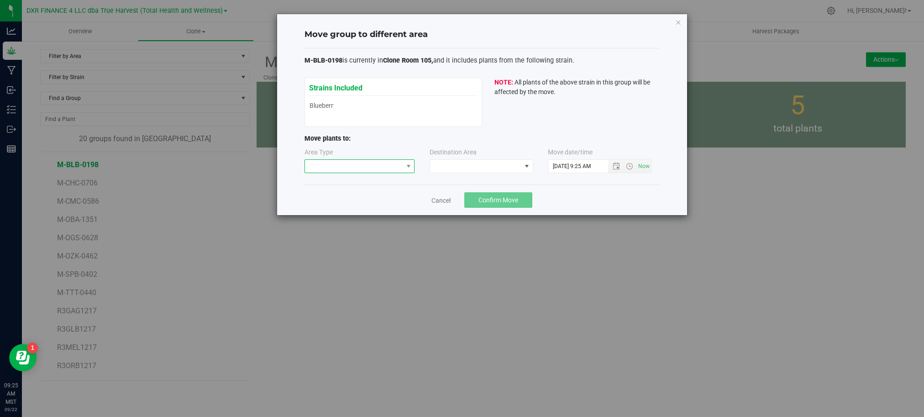
click at [368, 162] on span at bounding box center [354, 166] width 98 height 13
drag, startPoint x: 334, startPoint y: 210, endPoint x: 426, endPoint y: 178, distance: 97.7
click at [334, 210] on li "Mother" at bounding box center [360, 215] width 110 height 16
click at [434, 173] on span at bounding box center [481, 166] width 104 height 14
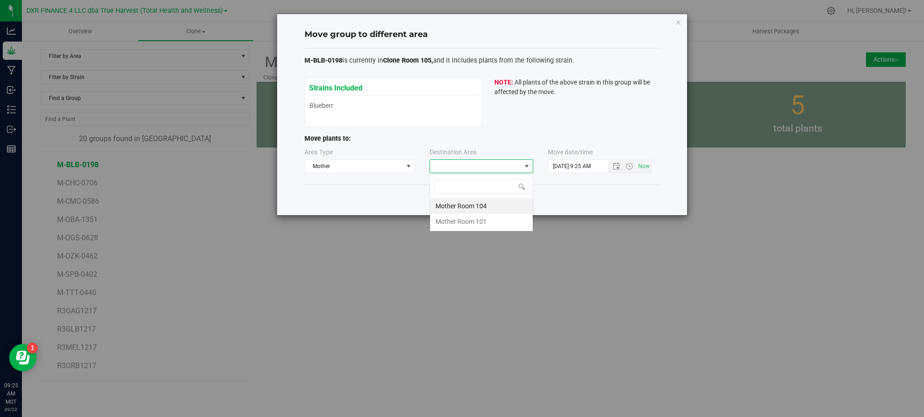
scroll to position [14, 103]
drag, startPoint x: 460, startPoint y: 208, endPoint x: 473, endPoint y: 203, distance: 13.9
click at [462, 207] on li "Mother Room 104" at bounding box center [481, 206] width 103 height 16
click at [660, 181] on div "Move group to different area M-BLB-0198 is currently in Clone Room 105, and it …" at bounding box center [482, 114] width 410 height 201
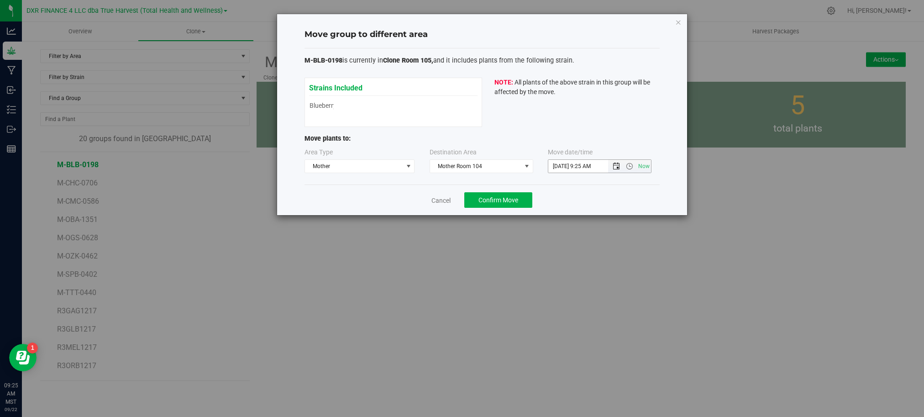
click at [612, 167] on span "Open the date view" at bounding box center [615, 165] width 7 height 7
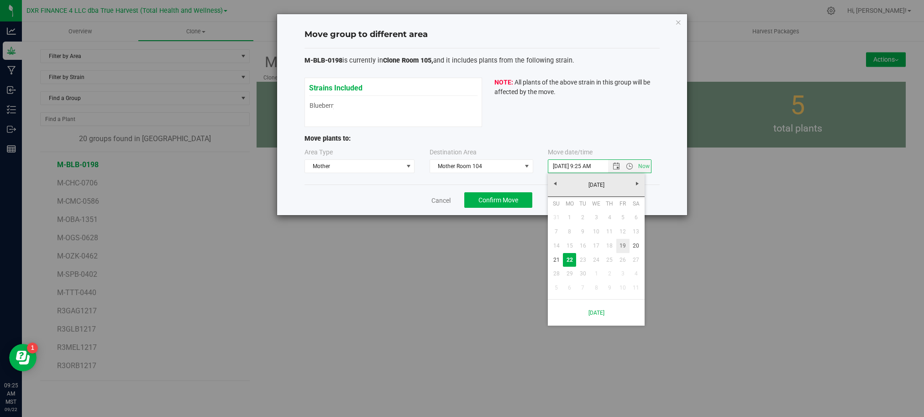
click at [619, 243] on link "19" at bounding box center [622, 246] width 13 height 14
type input "9/19/2025 9:25 AM"
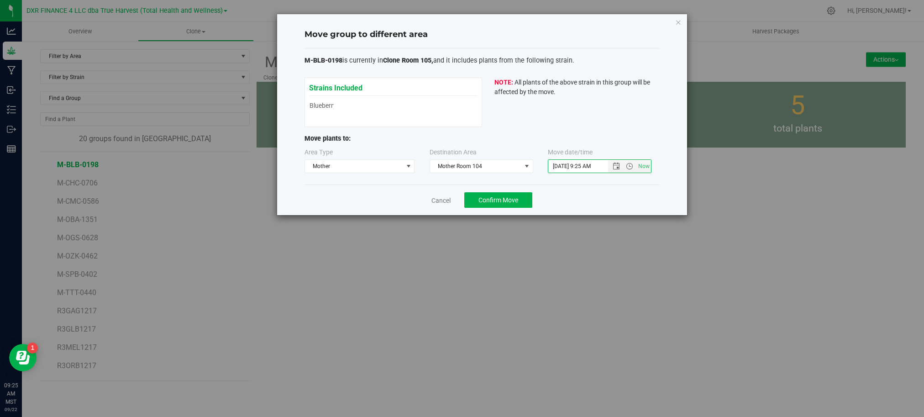
drag, startPoint x: 641, startPoint y: 190, endPoint x: 508, endPoint y: 191, distance: 132.8
click at [632, 190] on div "Cancel Confirm Move" at bounding box center [481, 199] width 355 height 31
click at [486, 201] on span "Confirm Move" at bounding box center [498, 199] width 40 height 7
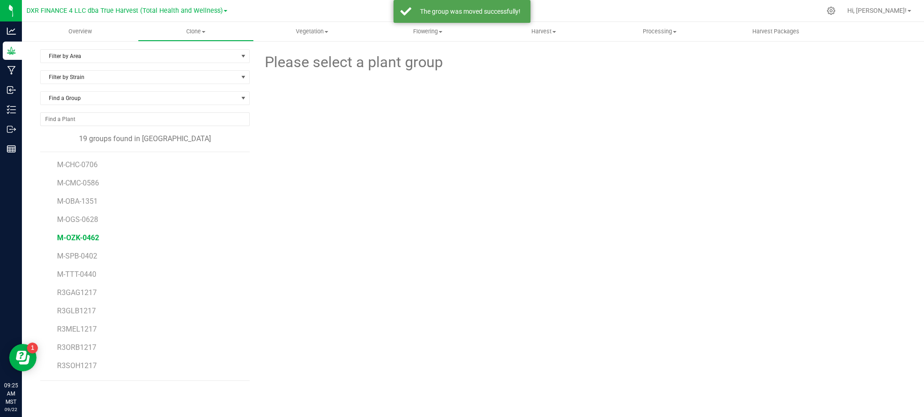
click at [77, 238] on span "M-OZK-0462" at bounding box center [78, 237] width 42 height 9
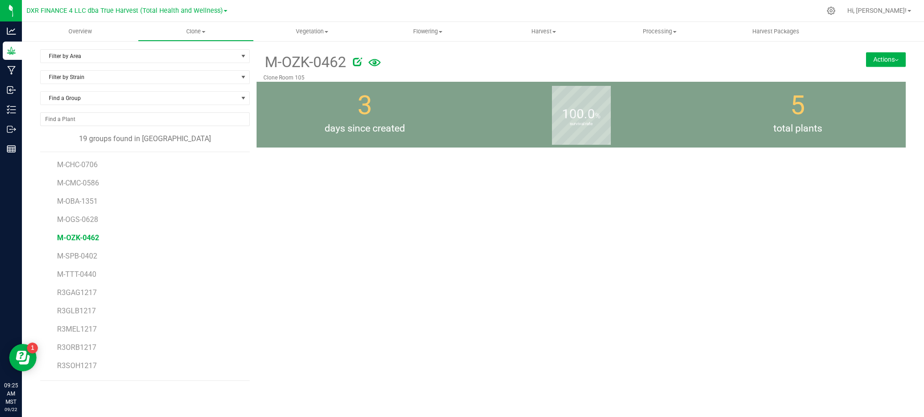
click at [866, 63] on button "Actions" at bounding box center [886, 59] width 40 height 15
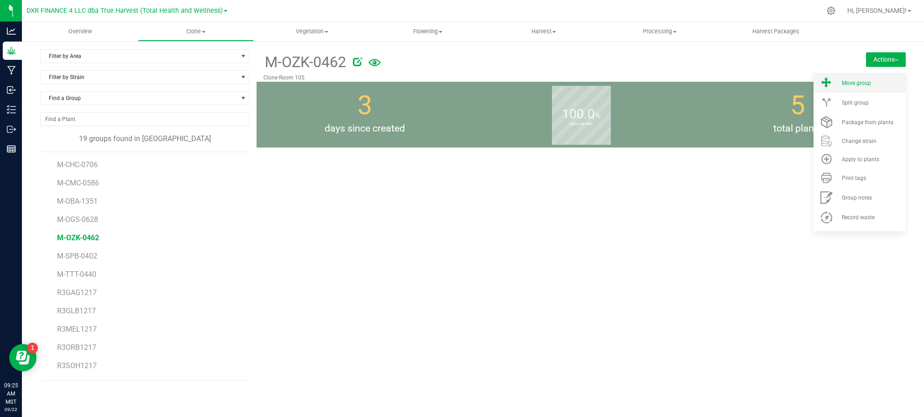
click at [855, 80] on span "Move group" at bounding box center [855, 83] width 29 height 6
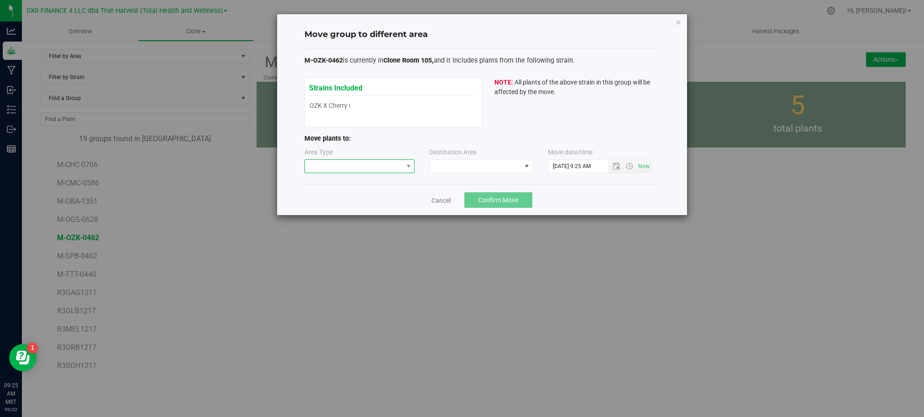
click at [371, 170] on span at bounding box center [354, 166] width 98 height 13
drag, startPoint x: 322, startPoint y: 214, endPoint x: 347, endPoint y: 201, distance: 28.4
click at [323, 214] on li "Mother" at bounding box center [360, 215] width 110 height 16
drag, startPoint x: 630, startPoint y: 193, endPoint x: 497, endPoint y: 181, distance: 133.0
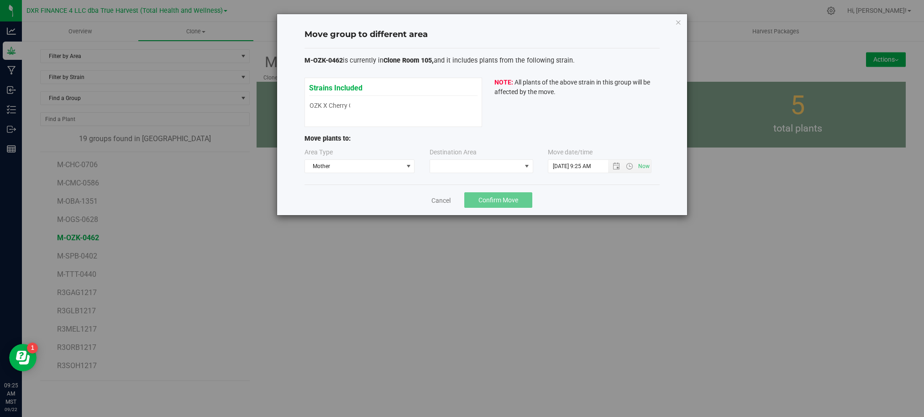
click at [628, 193] on div "Cancel Confirm Move" at bounding box center [481, 199] width 355 height 31
click at [504, 164] on span at bounding box center [475, 166] width 91 height 13
drag, startPoint x: 484, startPoint y: 208, endPoint x: 572, endPoint y: 195, distance: 89.0
click at [484, 207] on li "Mother Room 104" at bounding box center [481, 206] width 103 height 16
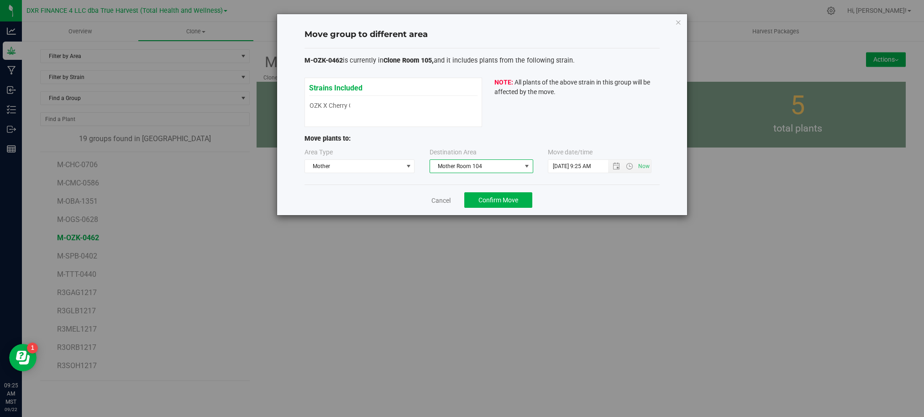
click at [599, 192] on div "Cancel Confirm Move" at bounding box center [481, 199] width 355 height 31
click at [613, 166] on span "Open the date view" at bounding box center [615, 165] width 7 height 7
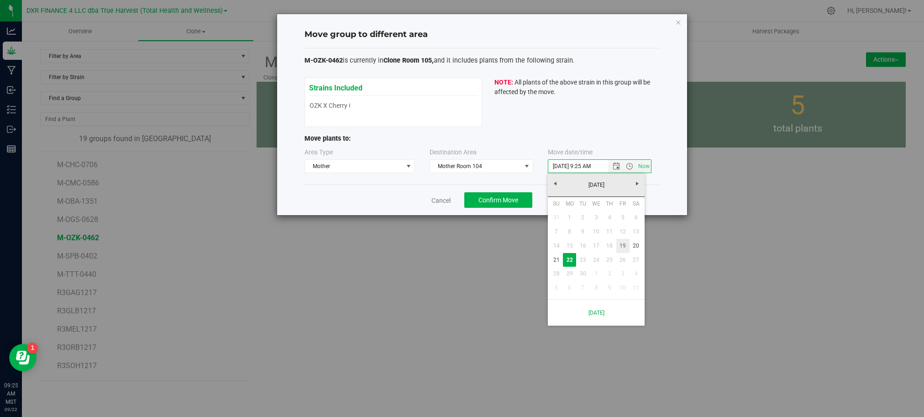
click at [621, 249] on link "19" at bounding box center [622, 246] width 13 height 14
type input "9/19/2025 9:25 AM"
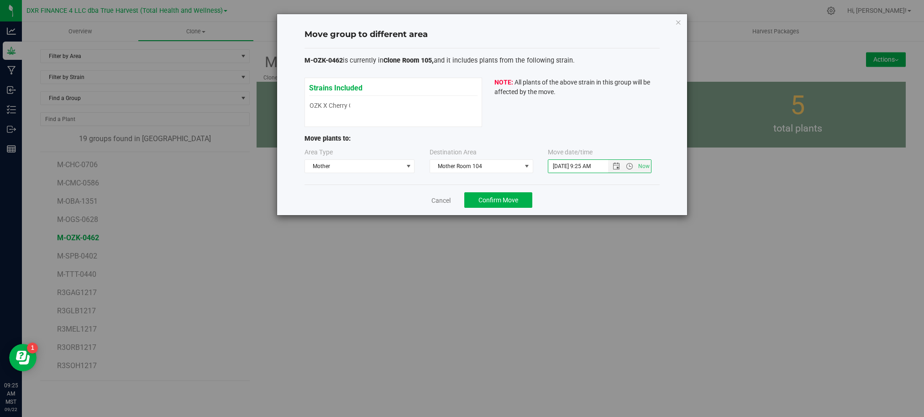
click at [619, 196] on div "Cancel Confirm Move" at bounding box center [481, 199] width 355 height 31
drag, startPoint x: 599, startPoint y: 200, endPoint x: 495, endPoint y: 201, distance: 103.6
click at [597, 199] on div "Cancel Confirm Move" at bounding box center [481, 199] width 355 height 31
click at [503, 193] on button "Confirm Move" at bounding box center [498, 200] width 68 height 16
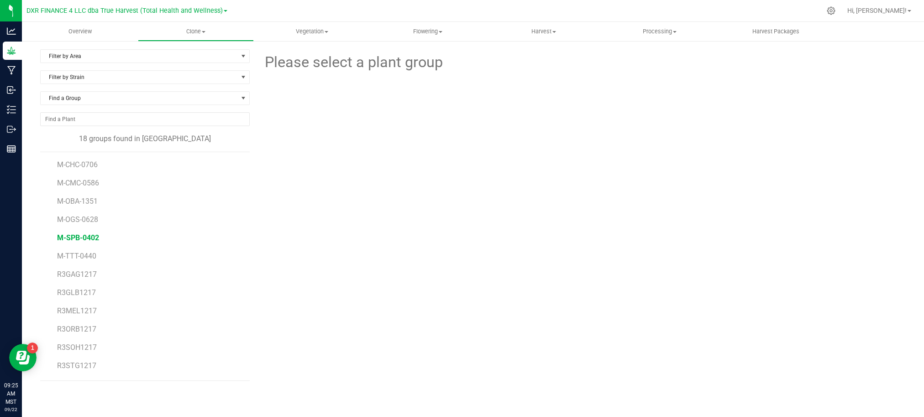
click at [66, 240] on span "M-SPB-0402" at bounding box center [78, 237] width 42 height 9
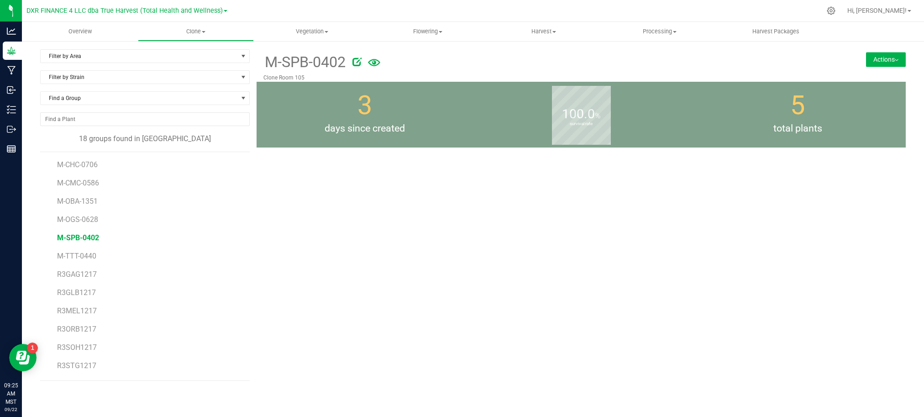
click at [88, 235] on span "M-SPB-0402" at bounding box center [78, 237] width 42 height 9
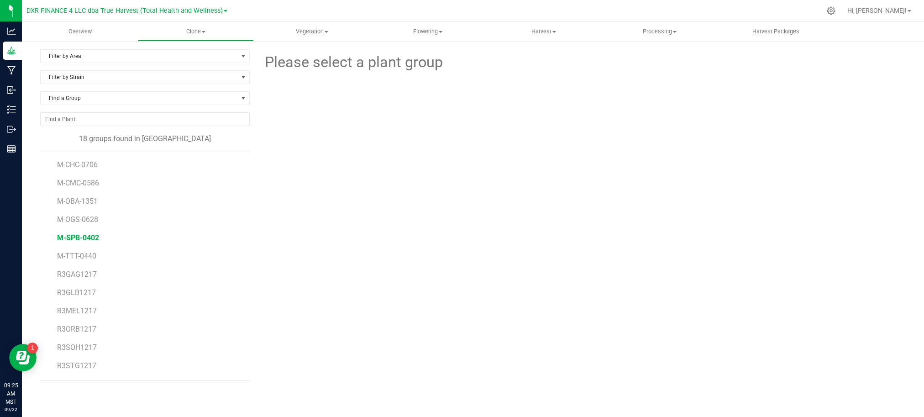
click at [88, 235] on span "M-SPB-0402" at bounding box center [78, 237] width 42 height 9
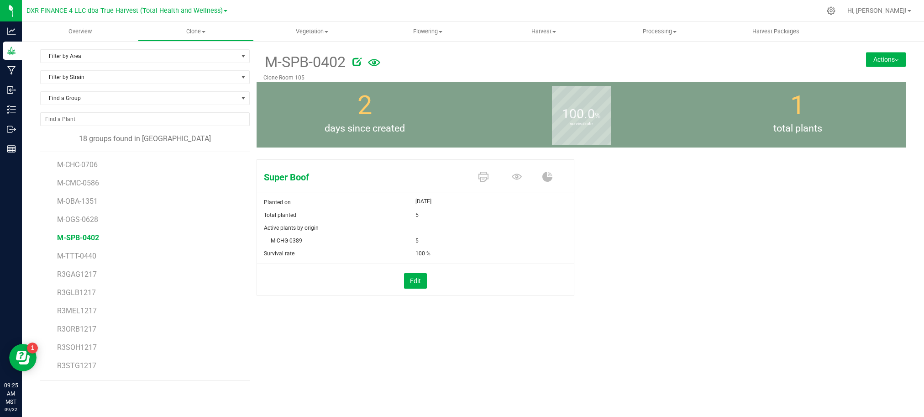
click at [789, 271] on div "Super Boof Planted on Sep 19, 2025 Total planted 5 Active plants by origin M-CH…" at bounding box center [580, 237] width 649 height 162
click at [886, 55] on button "Actions" at bounding box center [886, 59] width 40 height 15
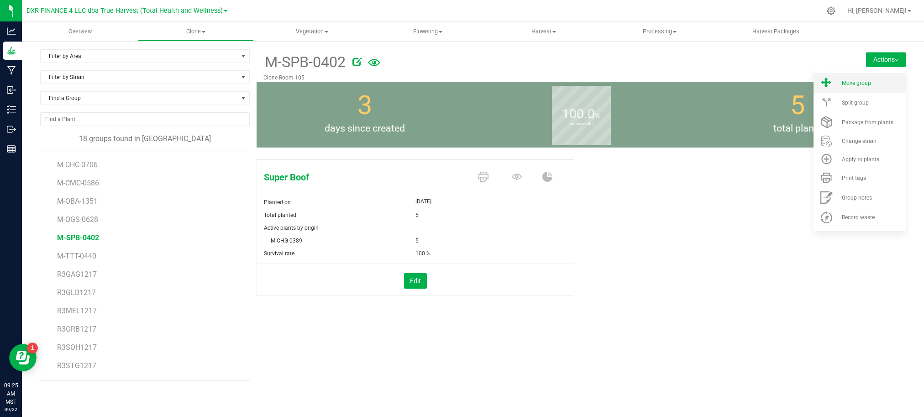
click at [871, 82] on div "Move group" at bounding box center [872, 83] width 62 height 6
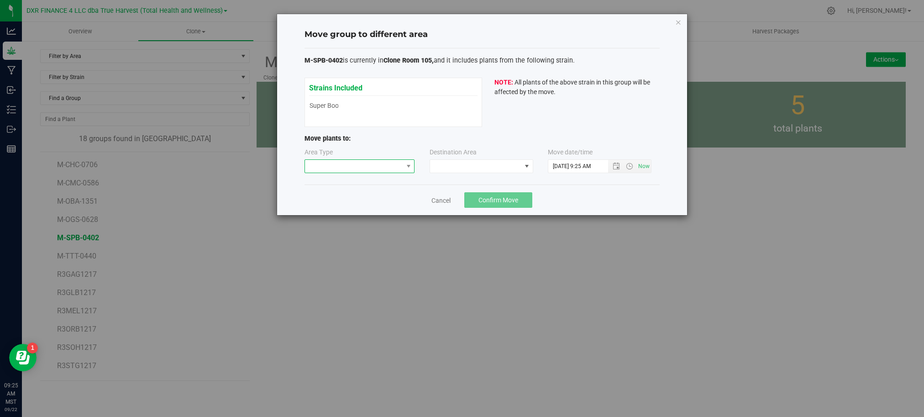
click at [396, 165] on span at bounding box center [354, 166] width 98 height 13
drag, startPoint x: 325, startPoint y: 210, endPoint x: 486, endPoint y: 163, distance: 167.4
click at [327, 209] on li "Mother" at bounding box center [360, 215] width 110 height 16
click at [486, 161] on span at bounding box center [475, 166] width 91 height 13
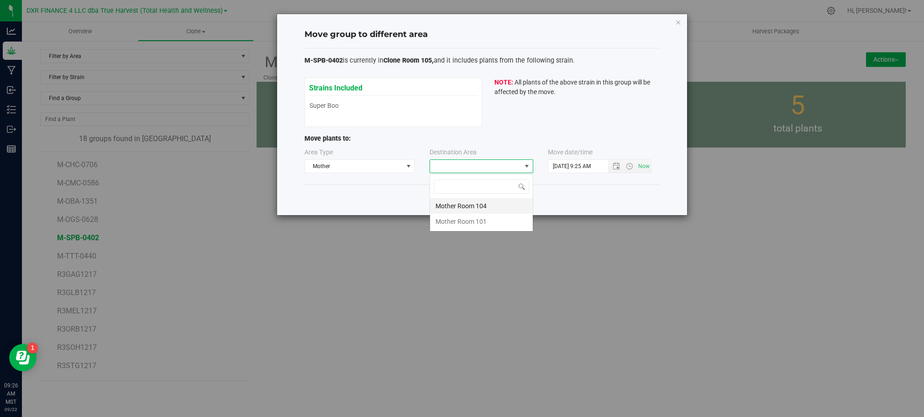
scroll to position [14, 103]
click at [491, 204] on li "Mother Room 104" at bounding box center [481, 206] width 103 height 16
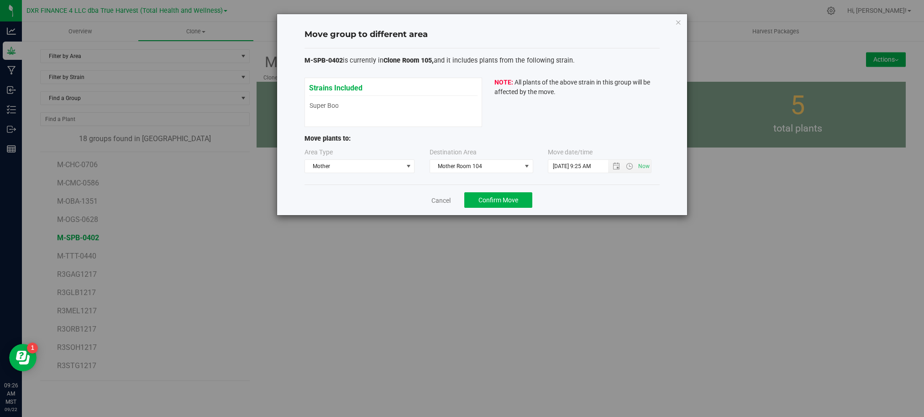
click at [597, 183] on div "M-SPB-0402 is currently in Clone Room 105, and it includes plants from the foll…" at bounding box center [481, 116] width 355 height 136
click at [615, 167] on span "Open the date view" at bounding box center [615, 165] width 7 height 7
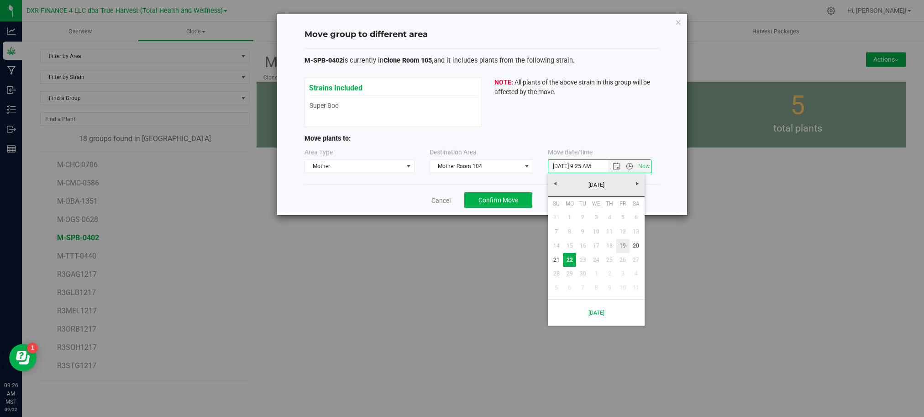
click at [621, 246] on link "19" at bounding box center [622, 246] width 13 height 14
type input "9/19/2025 9:25 AM"
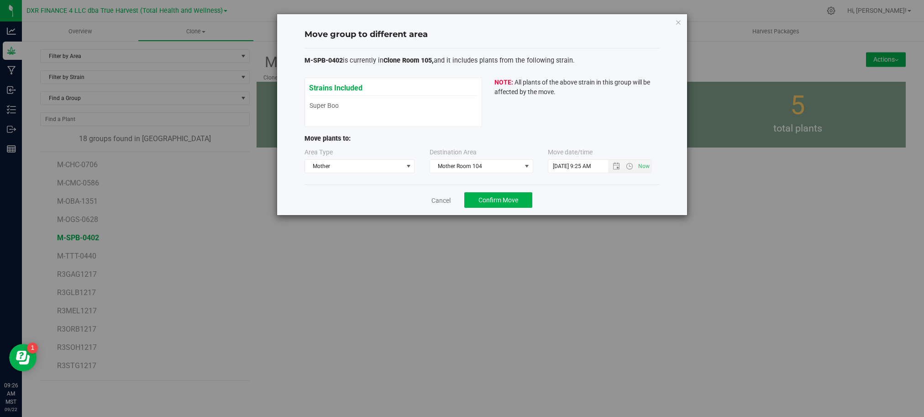
drag, startPoint x: 616, startPoint y: 207, endPoint x: 506, endPoint y: 207, distance: 110.0
click at [614, 207] on div "Cancel Confirm Move" at bounding box center [481, 199] width 355 height 31
click at [504, 207] on button "Confirm Move" at bounding box center [498, 200] width 68 height 16
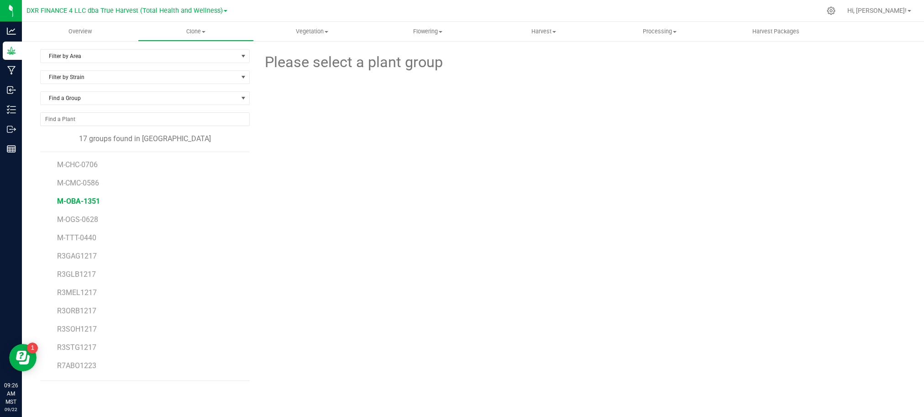
click at [88, 203] on span "M-OBA-1351" at bounding box center [78, 201] width 43 height 9
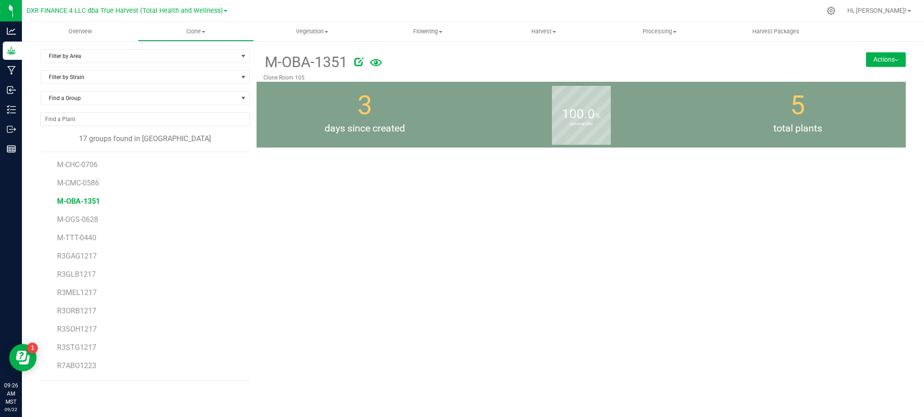
click at [875, 51] on div "M-OBA-1351 Clone Room 105 Actions Move group Split group" at bounding box center [580, 65] width 649 height 32
click at [876, 57] on button "Actions" at bounding box center [886, 59] width 40 height 15
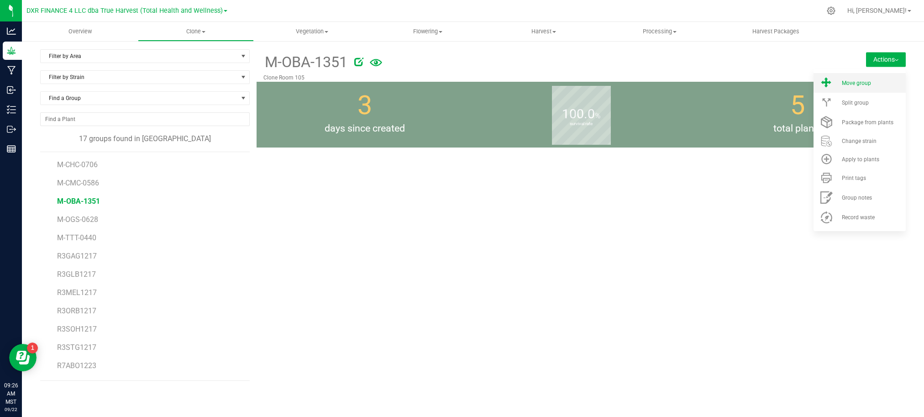
click at [867, 78] on li "Move group" at bounding box center [859, 83] width 92 height 20
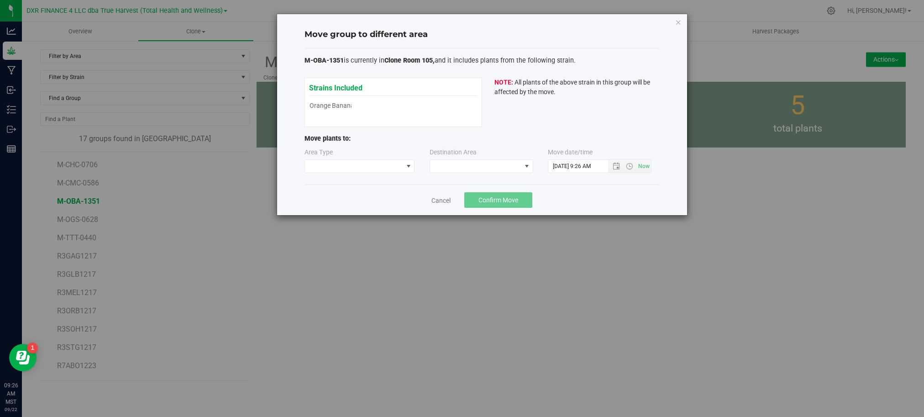
click at [325, 159] on div "Area Type" at bounding box center [318, 153] width 28 height 12
click at [334, 170] on span at bounding box center [354, 166] width 98 height 13
drag, startPoint x: 338, startPoint y: 210, endPoint x: 460, endPoint y: 163, distance: 131.0
click at [340, 210] on li "Mother" at bounding box center [360, 215] width 110 height 16
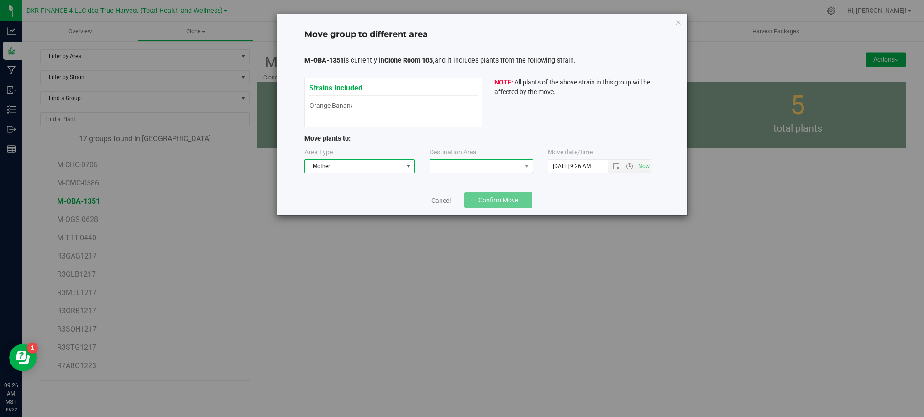
click at [461, 162] on span at bounding box center [475, 166] width 91 height 13
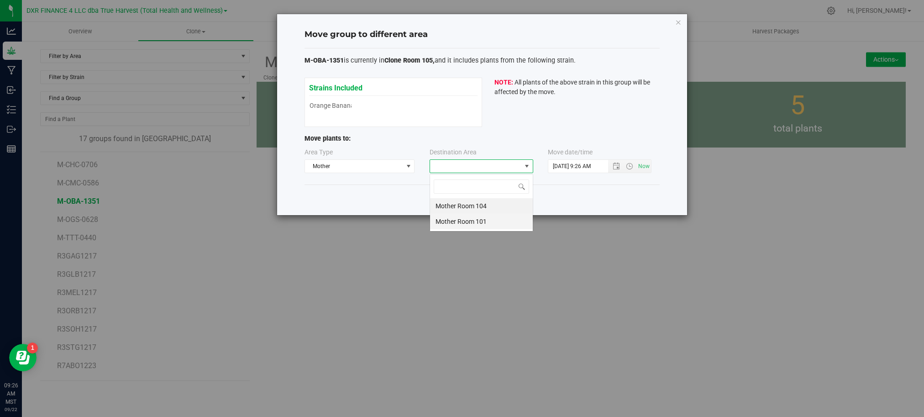
scroll to position [14, 103]
click at [481, 205] on li "Mother Room 104" at bounding box center [481, 206] width 103 height 16
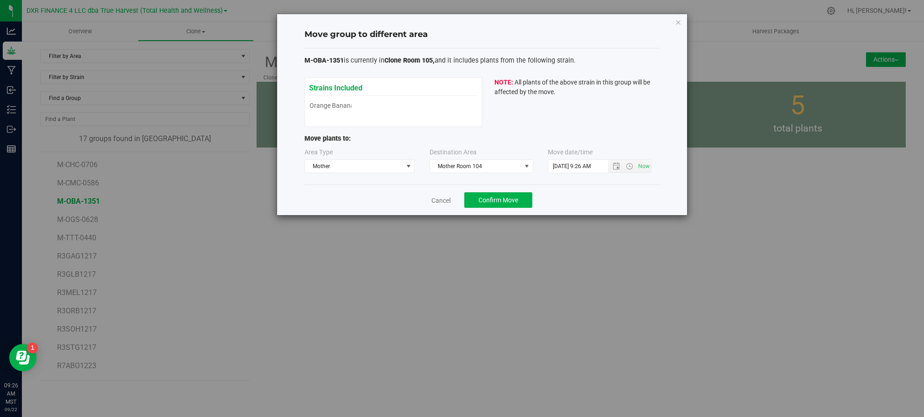
click at [579, 188] on div "Cancel Confirm Move" at bounding box center [481, 199] width 355 height 31
click at [611, 166] on span "Open the date view" at bounding box center [616, 165] width 16 height 7
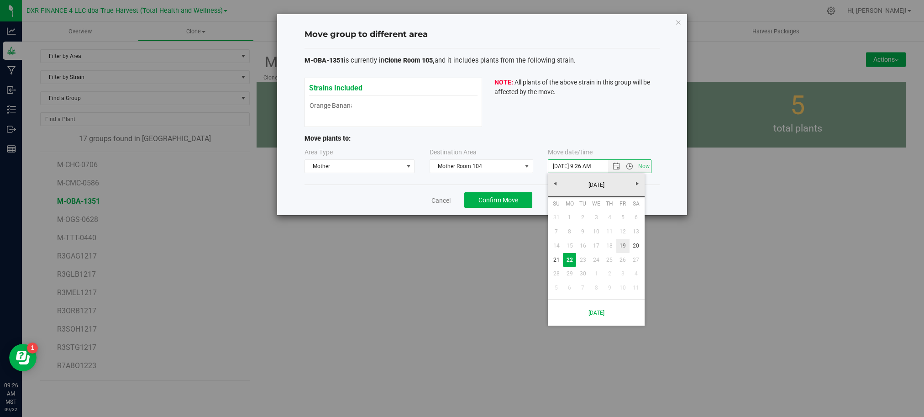
click at [625, 243] on link "19" at bounding box center [622, 246] width 13 height 14
type input "9/19/2025 9:26 AM"
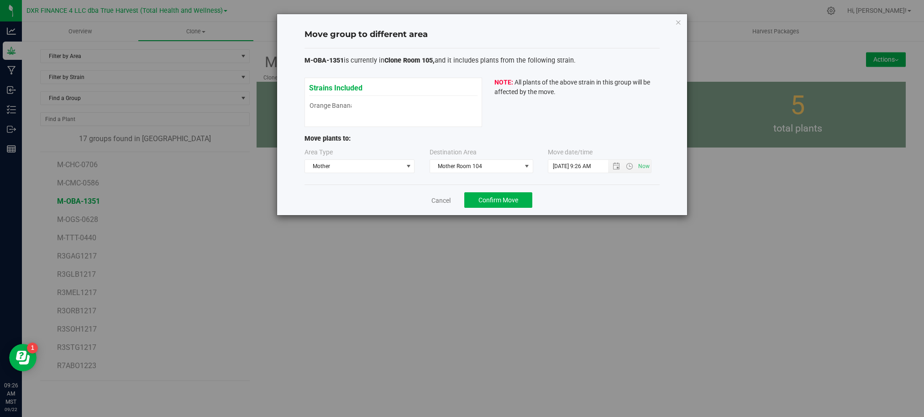
click at [632, 206] on div "Cancel Confirm Move" at bounding box center [481, 199] width 355 height 31
click at [482, 203] on span "Confirm Move" at bounding box center [498, 199] width 40 height 7
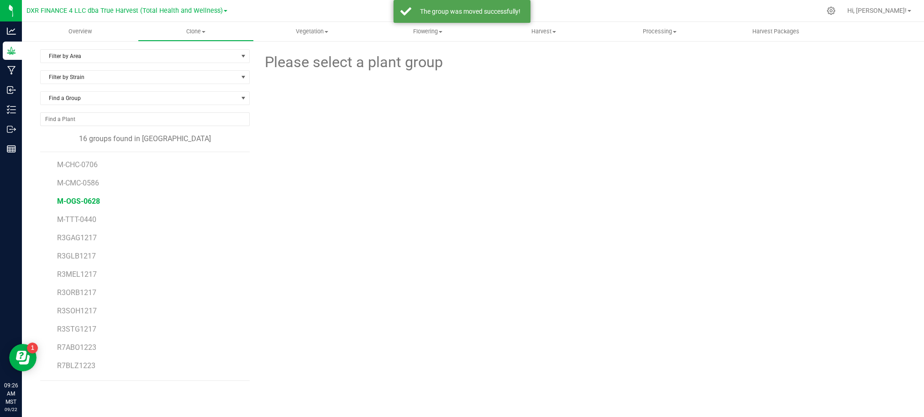
click at [77, 202] on span "M-OGS-0628" at bounding box center [78, 201] width 43 height 9
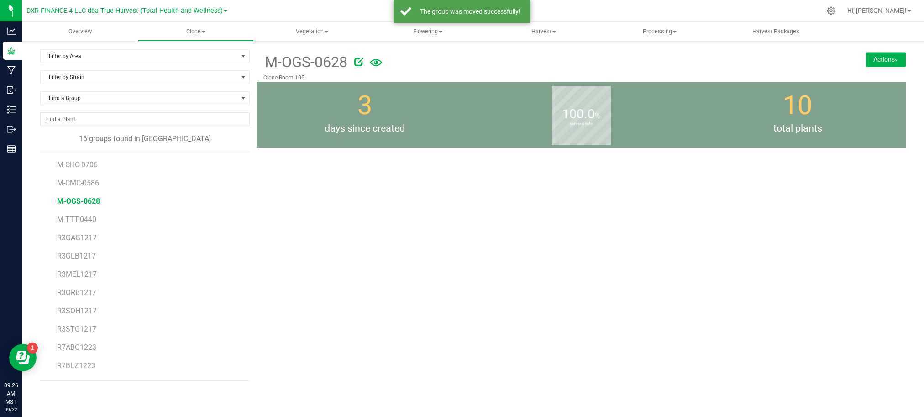
click at [887, 53] on button "Actions" at bounding box center [886, 59] width 40 height 15
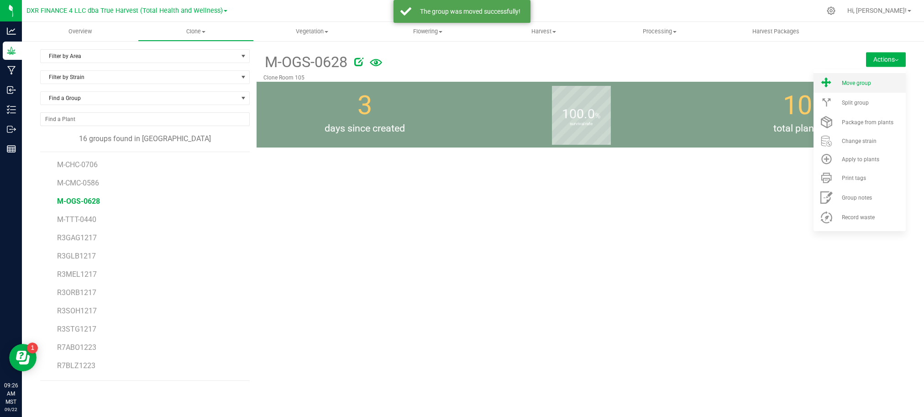
click at [870, 78] on li "Move group" at bounding box center [859, 83] width 92 height 20
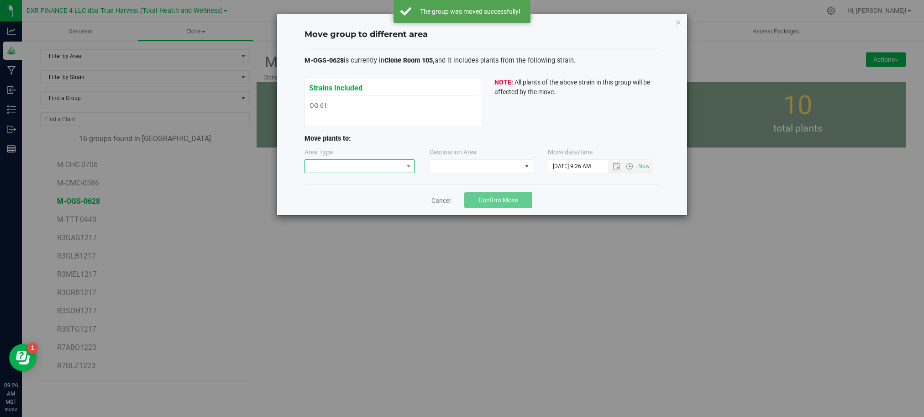
click at [335, 171] on span at bounding box center [354, 166] width 98 height 13
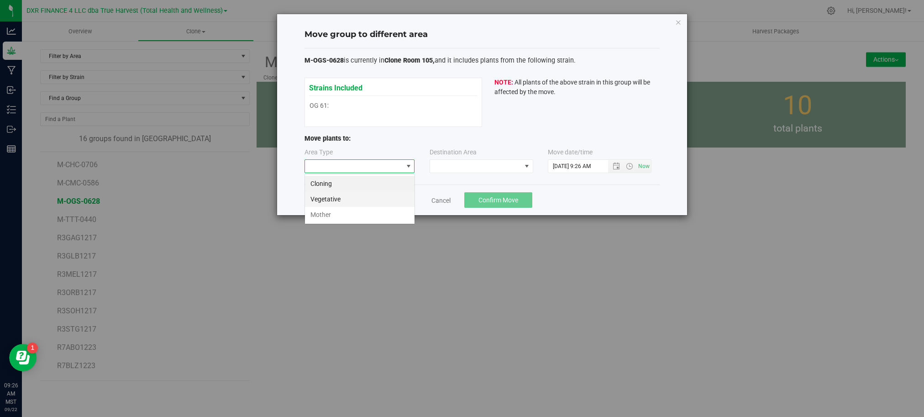
scroll to position [14, 110]
drag, startPoint x: 351, startPoint y: 212, endPoint x: 442, endPoint y: 171, distance: 99.9
click at [351, 209] on li "Mother" at bounding box center [360, 215] width 110 height 16
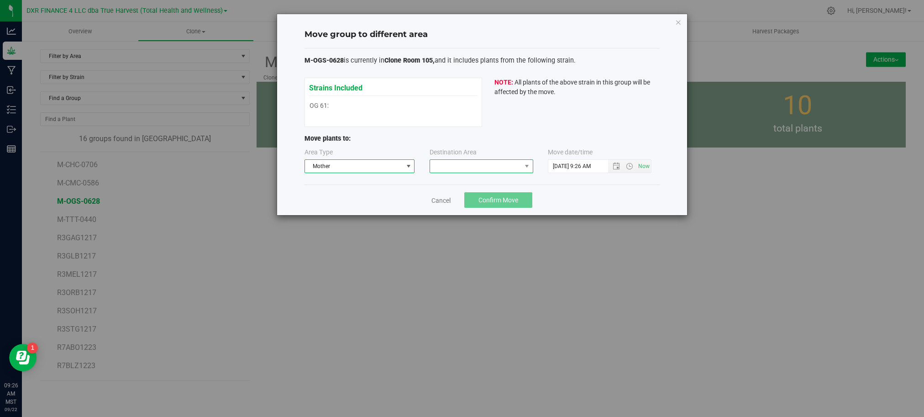
click at [448, 168] on span at bounding box center [475, 166] width 91 height 13
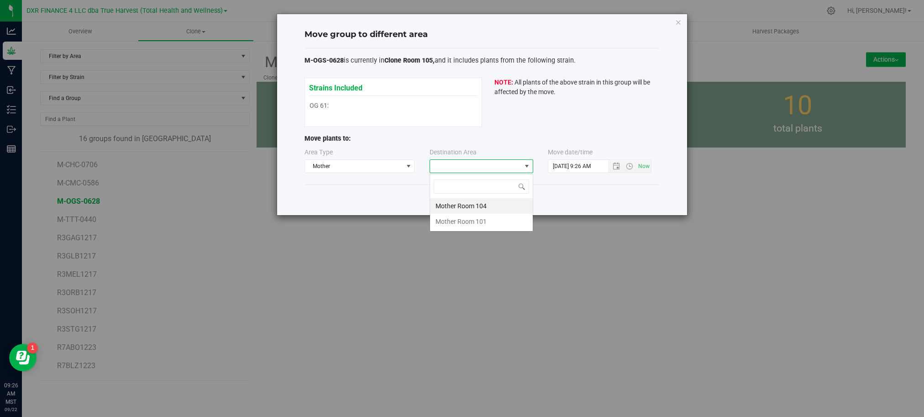
scroll to position [14, 103]
drag, startPoint x: 488, startPoint y: 209, endPoint x: 501, endPoint y: 204, distance: 13.9
click at [489, 208] on li "Mother Room 104" at bounding box center [481, 206] width 103 height 16
click at [616, 185] on div "M-OGS-0628 is currently in Clone Room 105, and it includes plants from the foll…" at bounding box center [481, 116] width 355 height 136
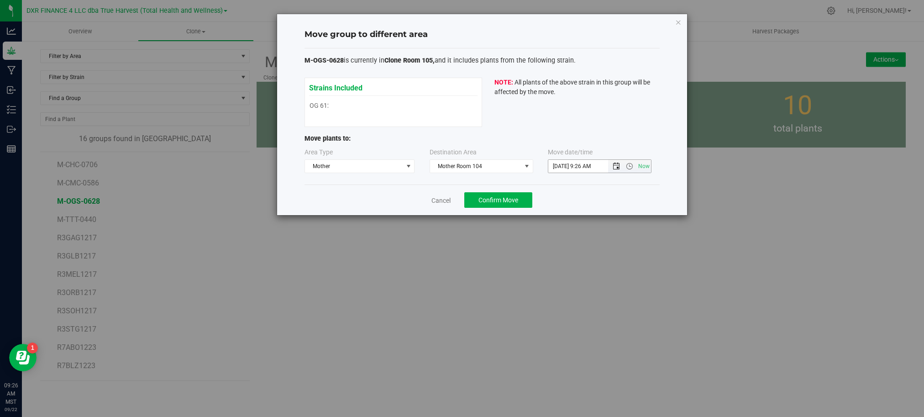
click at [612, 168] on span "Open the date view" at bounding box center [615, 165] width 7 height 7
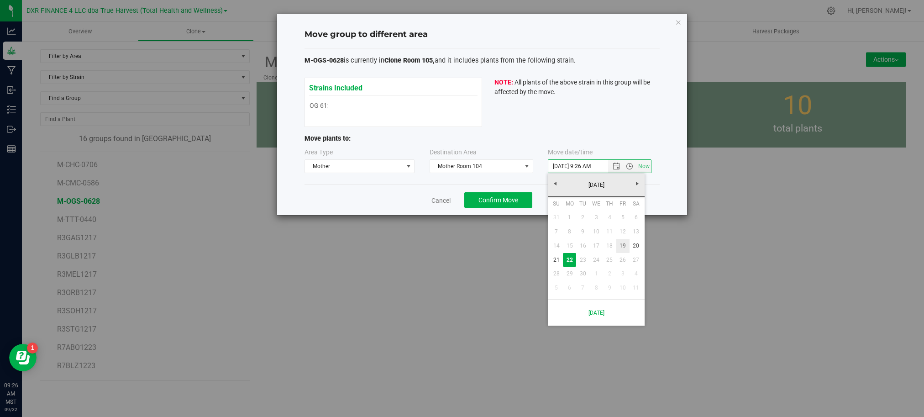
drag, startPoint x: 625, startPoint y: 247, endPoint x: 623, endPoint y: 232, distance: 14.7
click at [625, 242] on link "19" at bounding box center [622, 246] width 13 height 14
type input "9/19/2025 9:26 AM"
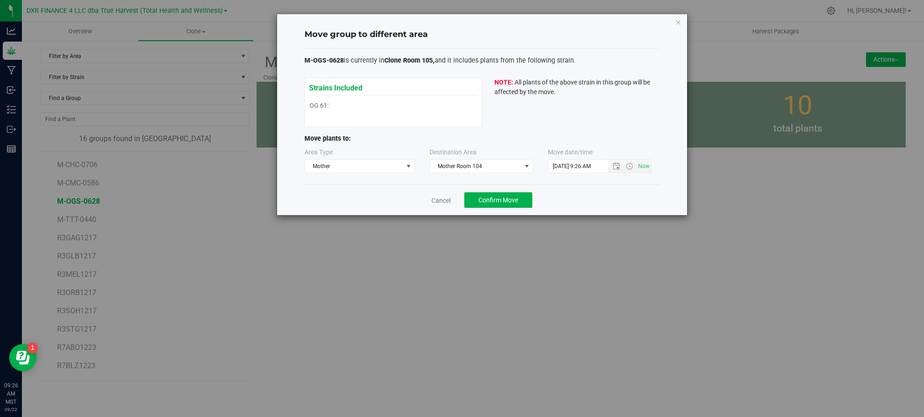
drag, startPoint x: 618, startPoint y: 191, endPoint x: 444, endPoint y: 191, distance: 173.9
click at [605, 191] on div "Cancel Confirm Move" at bounding box center [481, 199] width 355 height 31
drag, startPoint x: 625, startPoint y: 184, endPoint x: 532, endPoint y: 195, distance: 93.7
click at [623, 184] on div "M-OGS-0628 is currently in Clone Room 105, and it includes plants from the foll…" at bounding box center [481, 116] width 355 height 136
click at [519, 198] on button "Confirm Move" at bounding box center [498, 200] width 68 height 16
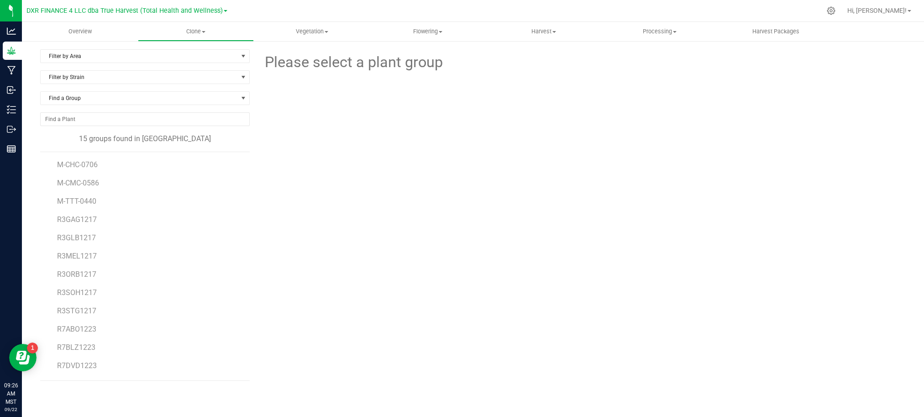
click at [703, 234] on div "Please select a plant group" at bounding box center [580, 214] width 649 height 331
drag, startPoint x: 309, startPoint y: 274, endPoint x: 310, endPoint y: 269, distance: 4.8
click at [310, 270] on div "Please select a plant group" at bounding box center [580, 214] width 649 height 331
click at [72, 293] on span "R3SOH1217" at bounding box center [77, 292] width 40 height 9
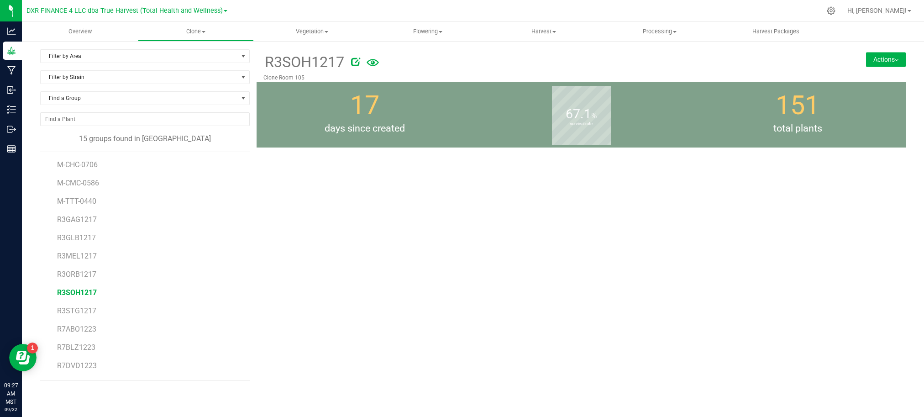
click at [871, 60] on button "Actions" at bounding box center [886, 59] width 40 height 15
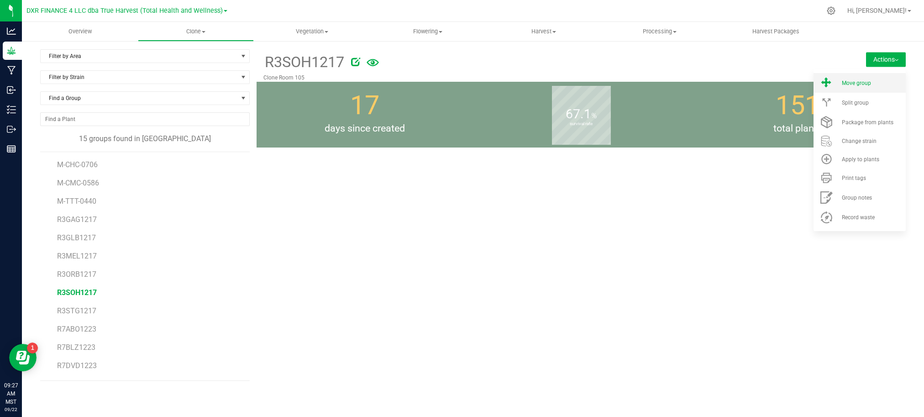
click at [877, 87] on li "Move group" at bounding box center [859, 83] width 92 height 20
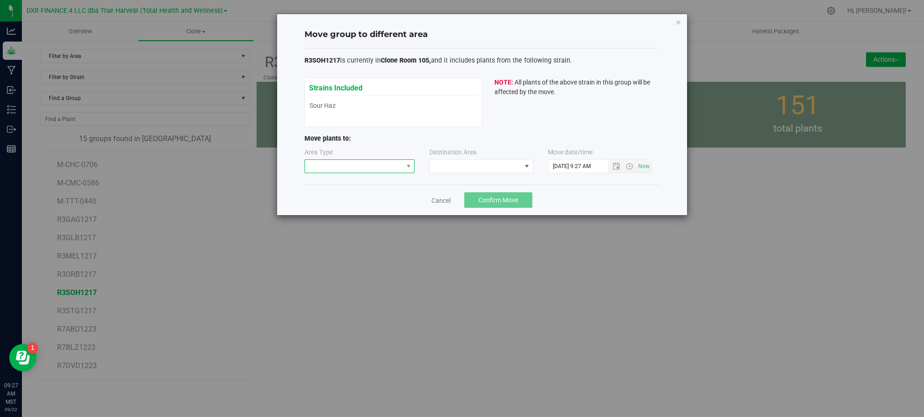
click at [378, 170] on span at bounding box center [354, 166] width 98 height 13
drag, startPoint x: 356, startPoint y: 199, endPoint x: 364, endPoint y: 194, distance: 9.0
click at [357, 198] on li "Vegetative" at bounding box center [360, 199] width 110 height 16
click at [440, 171] on span at bounding box center [475, 166] width 91 height 13
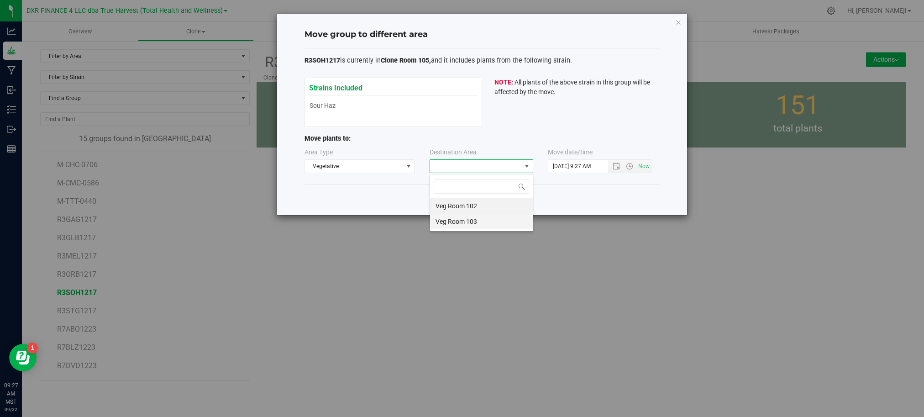
scroll to position [14, 103]
drag, startPoint x: 457, startPoint y: 207, endPoint x: 499, endPoint y: 198, distance: 43.0
click at [458, 207] on li "Veg Room 102" at bounding box center [481, 206] width 103 height 16
drag, startPoint x: 560, startPoint y: 187, endPoint x: 605, endPoint y: 167, distance: 48.6
click at [563, 185] on div "Cancel Confirm Move" at bounding box center [481, 199] width 355 height 31
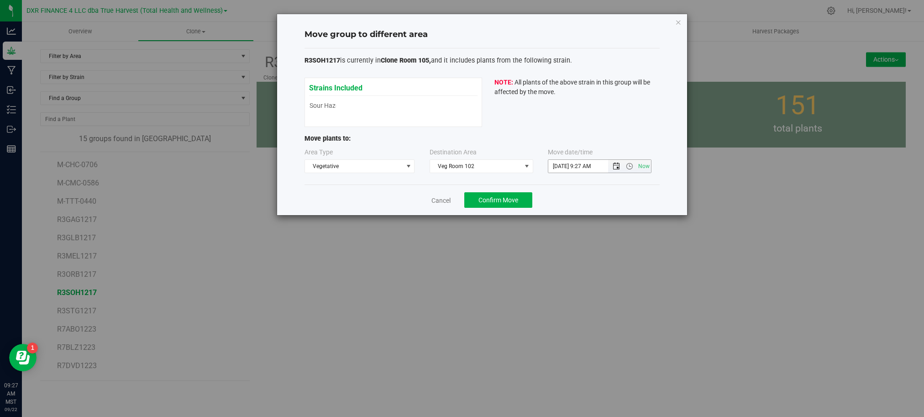
click at [617, 168] on span "Open the date view" at bounding box center [615, 165] width 7 height 7
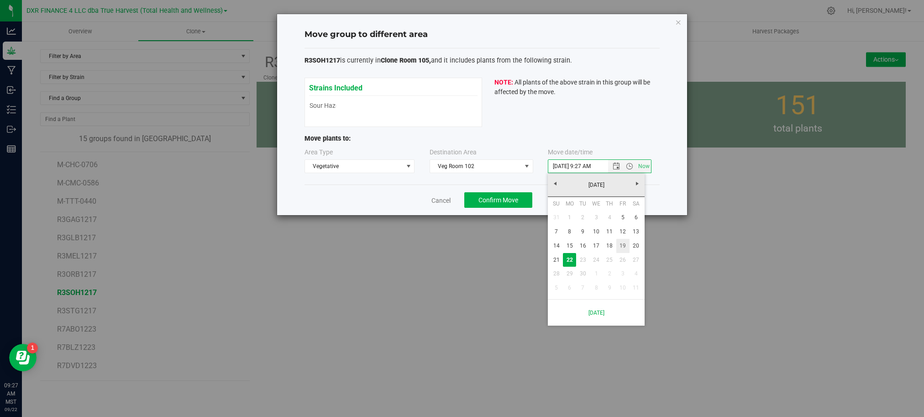
drag, startPoint x: 625, startPoint y: 244, endPoint x: 631, endPoint y: 225, distance: 19.5
click at [625, 239] on link "19" at bounding box center [622, 246] width 13 height 14
type input "9/19/2025 9:27 AM"
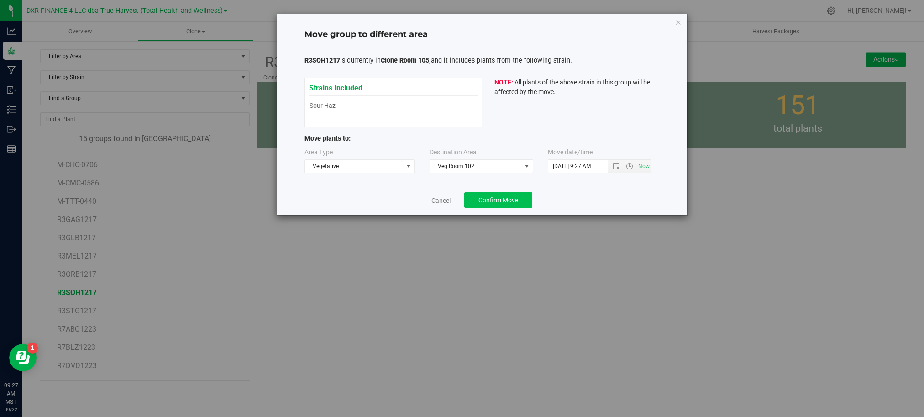
drag, startPoint x: 642, startPoint y: 203, endPoint x: 502, endPoint y: 203, distance: 139.2
click at [632, 203] on div "Cancel Confirm Move" at bounding box center [481, 199] width 355 height 31
click at [486, 201] on span "Confirm Move" at bounding box center [498, 199] width 40 height 7
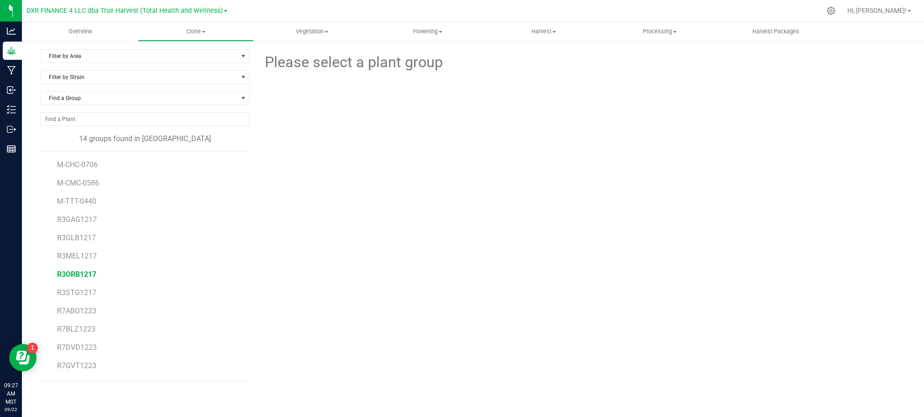
click at [72, 274] on span "R3ORB1217" at bounding box center [76, 274] width 39 height 9
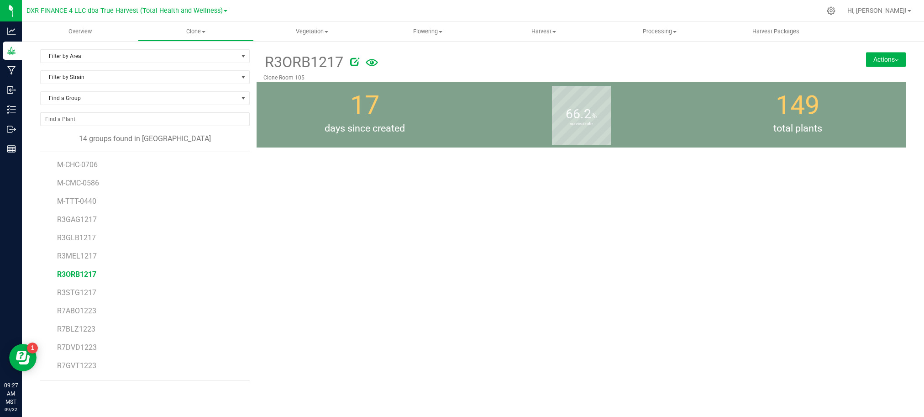
click at [877, 57] on button "Actions" at bounding box center [886, 59] width 40 height 15
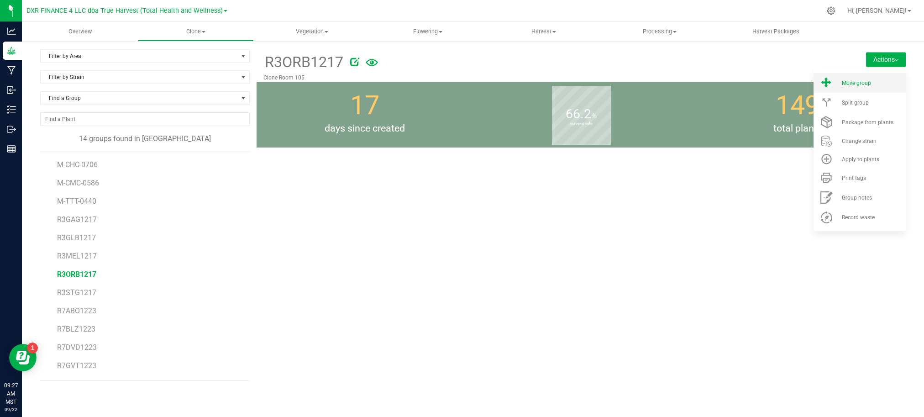
click at [850, 81] on span "Move group" at bounding box center [855, 83] width 29 height 6
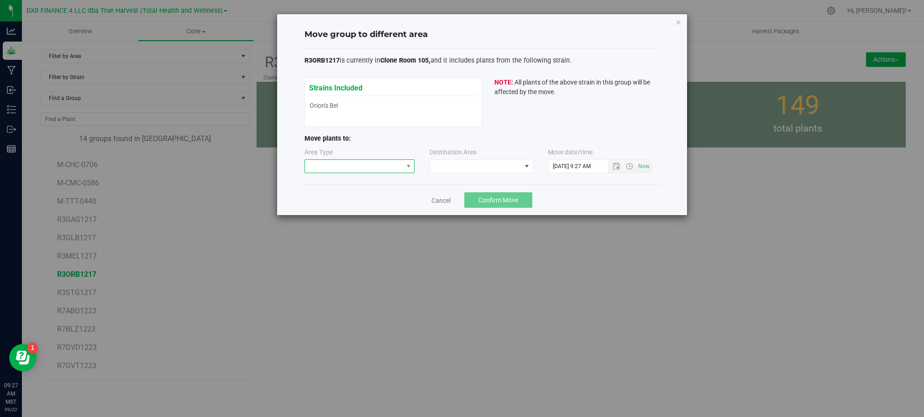
click at [375, 170] on span at bounding box center [354, 166] width 98 height 13
click at [364, 197] on li "Vegetative" at bounding box center [360, 199] width 110 height 16
click at [462, 164] on span at bounding box center [475, 166] width 91 height 13
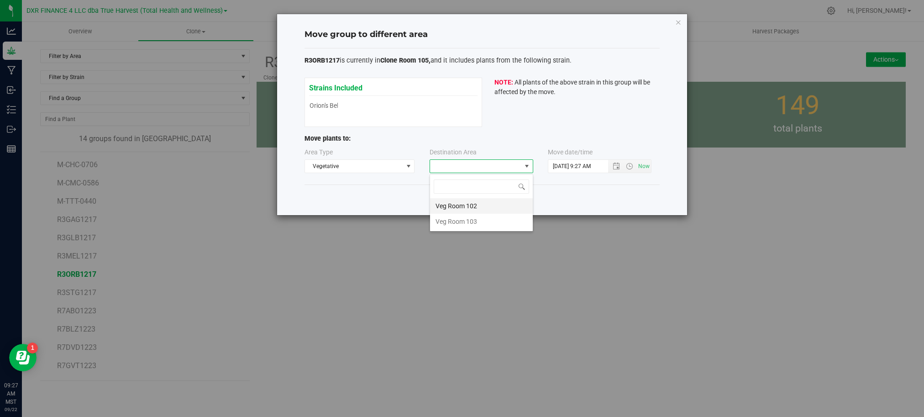
scroll to position [14, 103]
drag, startPoint x: 482, startPoint y: 205, endPoint x: 559, endPoint y: 193, distance: 77.3
click at [482, 204] on li "Veg Room 102" at bounding box center [481, 206] width 103 height 16
click at [643, 188] on div "Cancel Confirm Move" at bounding box center [481, 199] width 355 height 31
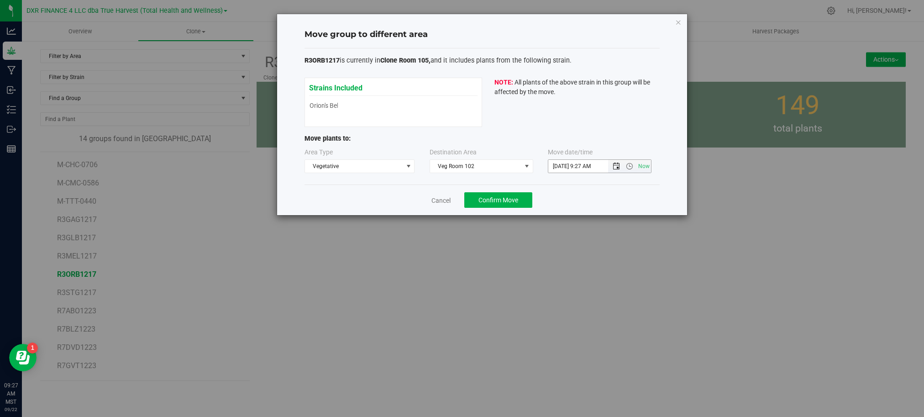
click at [612, 166] on span "Open the date view" at bounding box center [615, 165] width 7 height 7
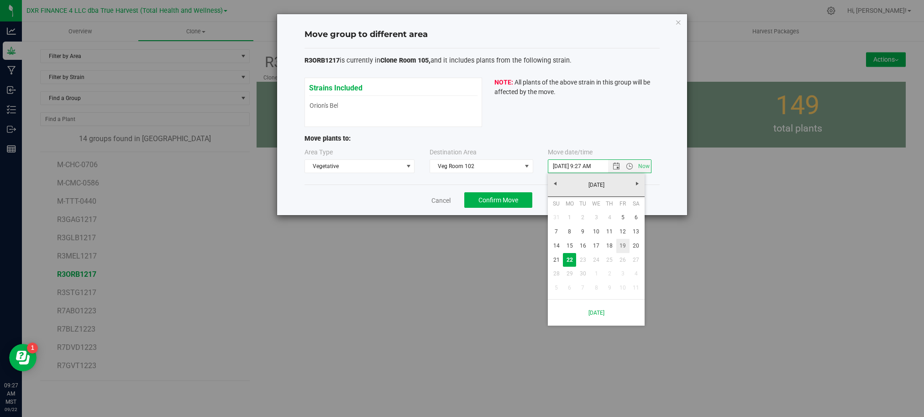
click at [621, 246] on link "19" at bounding box center [622, 246] width 13 height 14
type input "9/19/2025 9:27 AM"
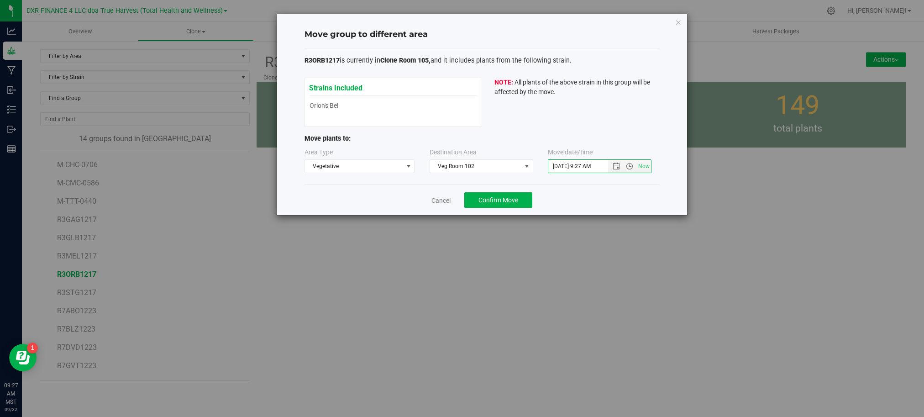
drag, startPoint x: 621, startPoint y: 196, endPoint x: 512, endPoint y: 197, distance: 109.1
click at [619, 196] on div "Cancel Confirm Move" at bounding box center [481, 199] width 355 height 31
click at [512, 196] on span "Confirm Move" at bounding box center [498, 199] width 40 height 7
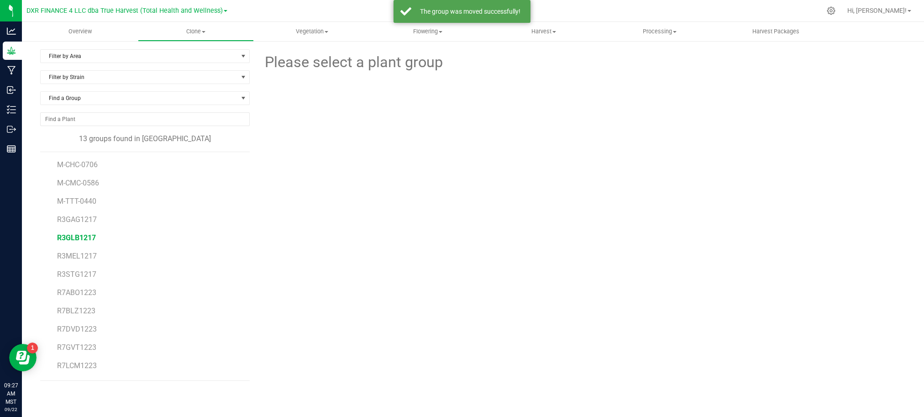
click at [68, 240] on span "R3GLB1217" at bounding box center [76, 237] width 39 height 9
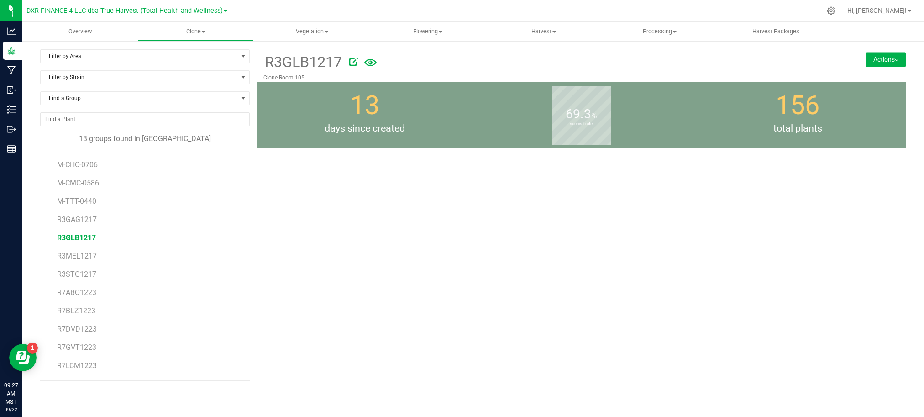
drag, startPoint x: 784, startPoint y: 225, endPoint x: 901, endPoint y: 108, distance: 165.9
click at [791, 214] on div "R3GLB1217 Clone Room 105 Actions Move group Split group" at bounding box center [580, 214] width 649 height 331
click at [887, 66] on button "Actions" at bounding box center [886, 59] width 40 height 15
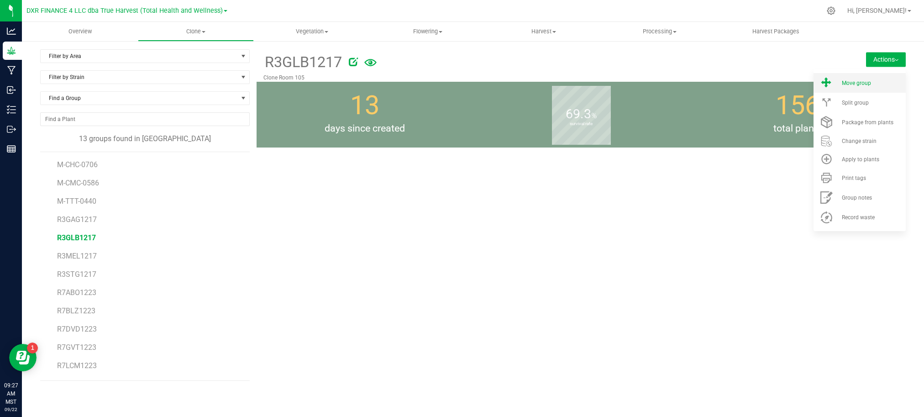
click at [881, 75] on li "Move group" at bounding box center [859, 83] width 92 height 20
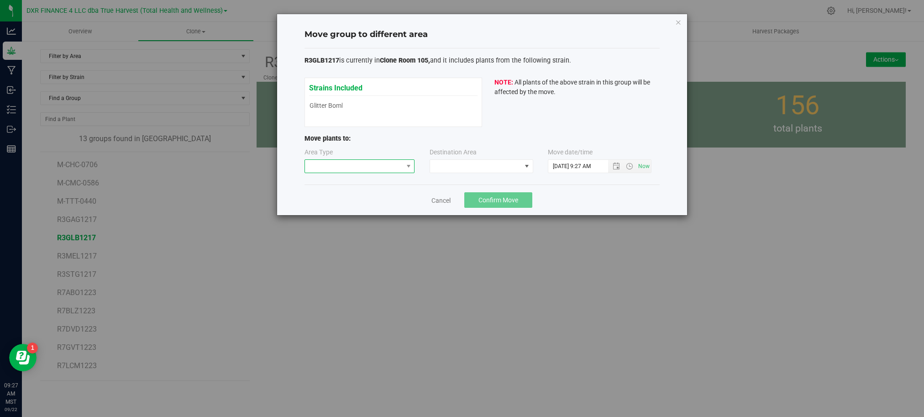
click at [385, 167] on span at bounding box center [354, 166] width 98 height 13
click at [373, 200] on li "Vegetative" at bounding box center [360, 199] width 110 height 16
click at [460, 164] on span at bounding box center [475, 166] width 91 height 13
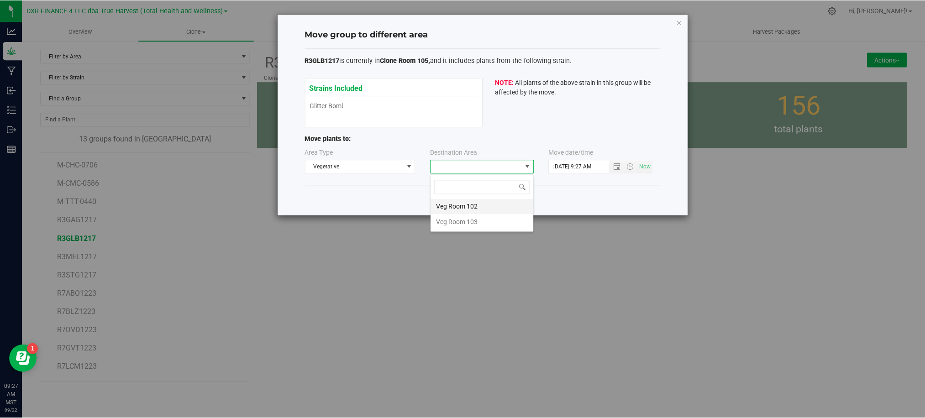
scroll to position [14, 103]
drag, startPoint x: 481, startPoint y: 207, endPoint x: 619, endPoint y: 186, distance: 140.3
click at [482, 207] on li "Veg Room 102" at bounding box center [481, 206] width 103 height 16
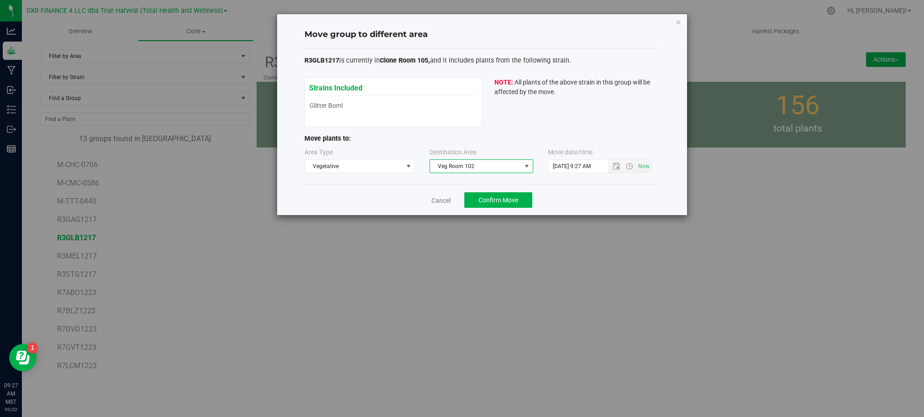
drag, startPoint x: 620, startPoint y: 186, endPoint x: 617, endPoint y: 181, distance: 5.7
click at [621, 185] on div "Move group to different area R3GLB1217 is currently in Clone Room 105, and it i…" at bounding box center [482, 114] width 410 height 201
click at [619, 165] on span "Open the date view" at bounding box center [615, 165] width 7 height 7
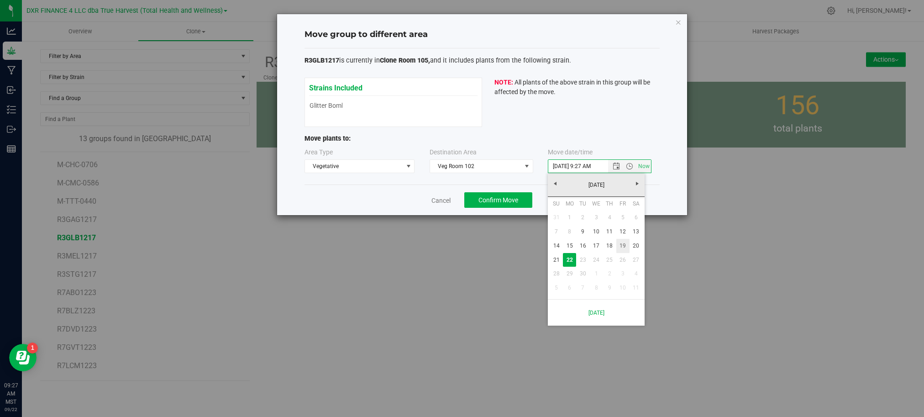
drag, startPoint x: 625, startPoint y: 241, endPoint x: 614, endPoint y: 218, distance: 26.1
click at [625, 241] on link "19" at bounding box center [622, 246] width 13 height 14
type input "9/19/2025 9:27 AM"
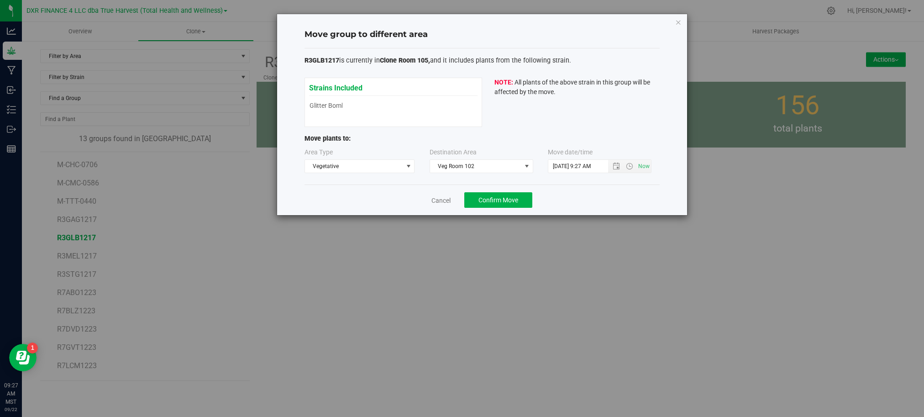
drag, startPoint x: 600, startPoint y: 188, endPoint x: 513, endPoint y: 198, distance: 86.7
click at [594, 188] on div "Cancel Confirm Move" at bounding box center [481, 199] width 355 height 31
drag, startPoint x: 501, startPoint y: 199, endPoint x: 507, endPoint y: 198, distance: 5.6
click at [502, 199] on span "Confirm Move" at bounding box center [498, 199] width 40 height 7
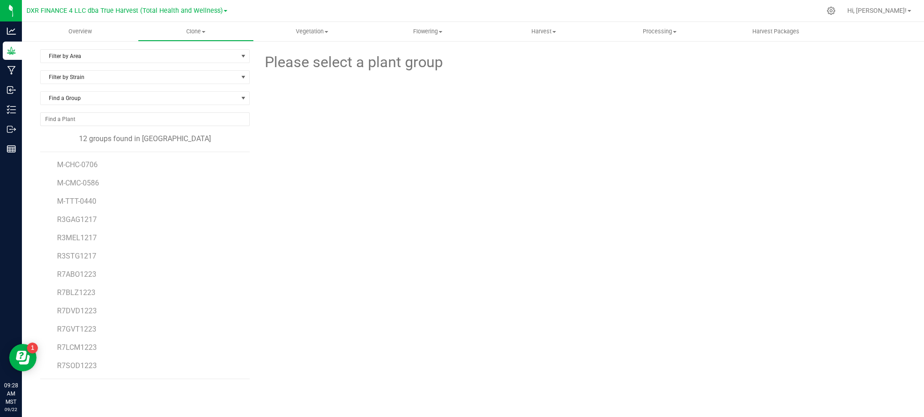
click at [72, 141] on div "12 groups found in Cloning" at bounding box center [144, 138] width 209 height 11
click at [431, 294] on div "Please select a plant group" at bounding box center [580, 213] width 649 height 329
click at [474, 153] on div at bounding box center [580, 126] width 331 height 106
click at [311, 33] on span "Vegetation" at bounding box center [311, 31] width 115 height 8
click at [287, 86] on span "Mother plants" at bounding box center [287, 88] width 66 height 8
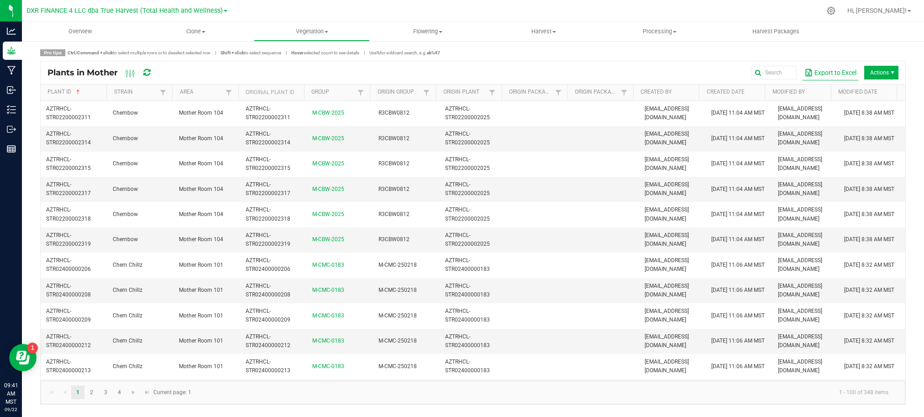
click at [832, 73] on button "Export to Excel" at bounding box center [830, 73] width 57 height 16
click at [871, 65] on div "Export to Excel Actions" at bounding box center [532, 73] width 732 height 16
click at [881, 79] on div "Export to Excel Actions" at bounding box center [532, 73] width 732 height 16
click at [882, 72] on span "Actions" at bounding box center [881, 73] width 34 height 14
click at [876, 91] on span "Destroy plants" at bounding box center [883, 92] width 68 height 8
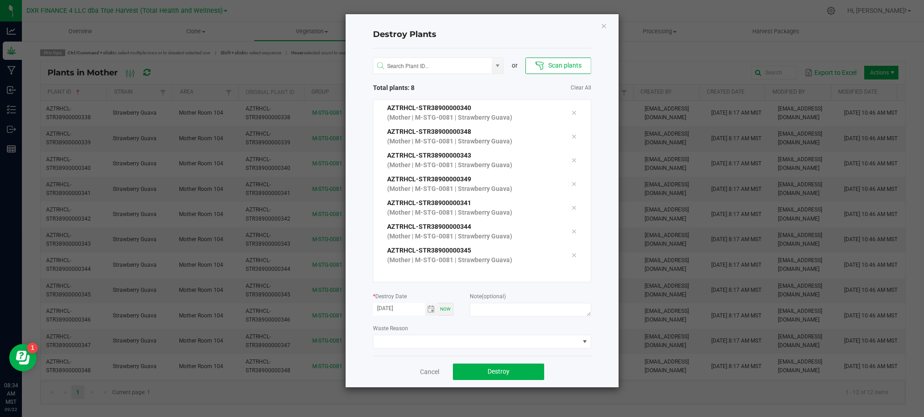
scroll to position [47, 0]
click at [608, 225] on div "Destroy Plants or Scan plants Total plants: 9 Clear All AZTRHCL-STR38900000346 …" at bounding box center [481, 200] width 273 height 373
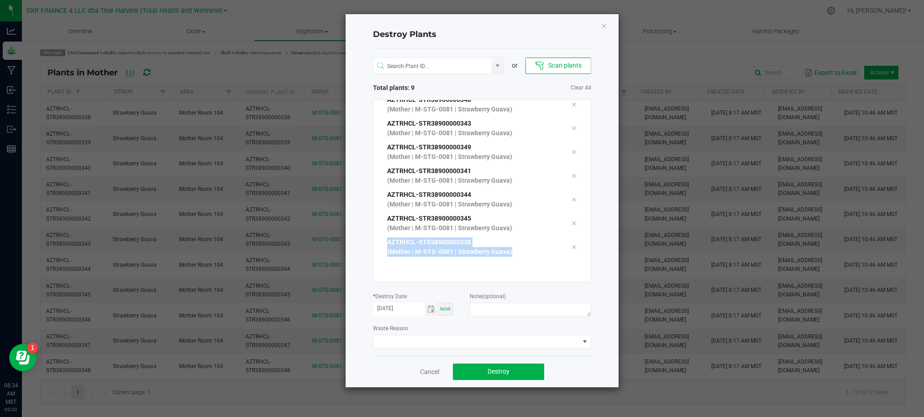
click at [600, 235] on div "Destroy Plants or Scan plants Total plants: 9 Clear All AZTRHCL-STR38900000346 …" at bounding box center [481, 200] width 273 height 373
click at [602, 319] on div "Destroy Plants or Scan plants Total plants: 9 Clear All AZTRHCL-STR38900000346 …" at bounding box center [481, 200] width 273 height 373
click at [429, 311] on span "Toggle calendar" at bounding box center [430, 308] width 7 height 7
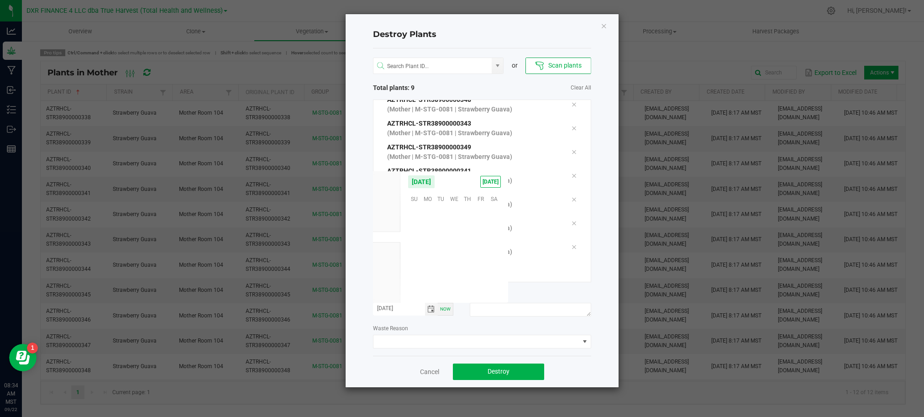
scroll to position [147953, 0]
click at [481, 238] on span "19" at bounding box center [480, 241] width 13 height 14
type input "[DATE]"
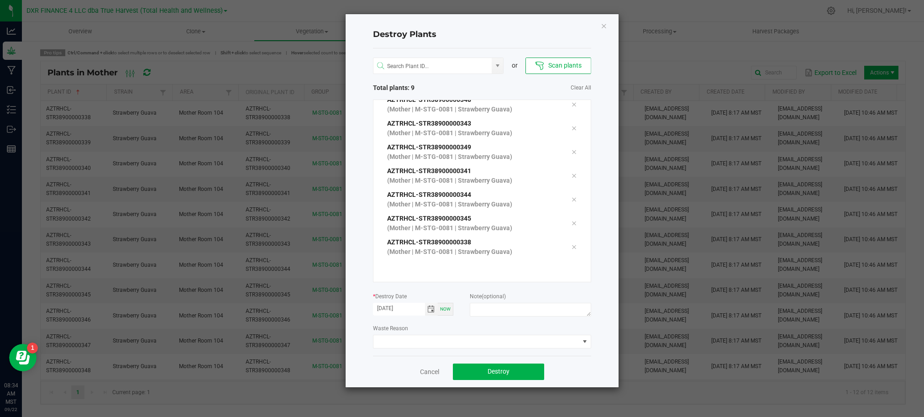
click at [512, 327] on div "Waste Reason" at bounding box center [482, 335] width 218 height 25
click at [488, 309] on textarea at bounding box center [530, 310] width 121 height 14
type textarea "Retired mom"
click at [589, 375] on div "Cancel Destroy" at bounding box center [482, 370] width 218 height 31
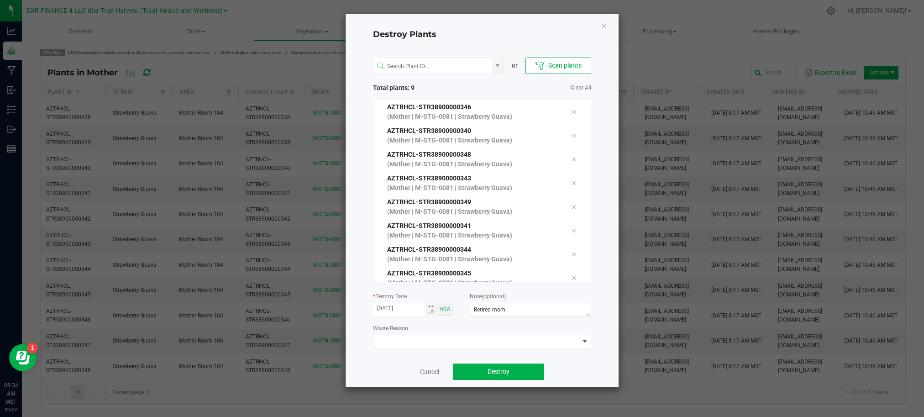
scroll to position [55, 0]
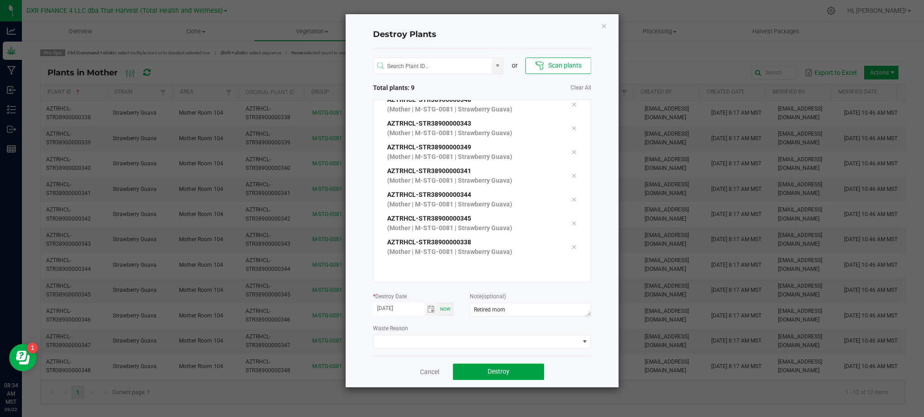
click at [492, 369] on span "Destroy" at bounding box center [498, 370] width 22 height 7
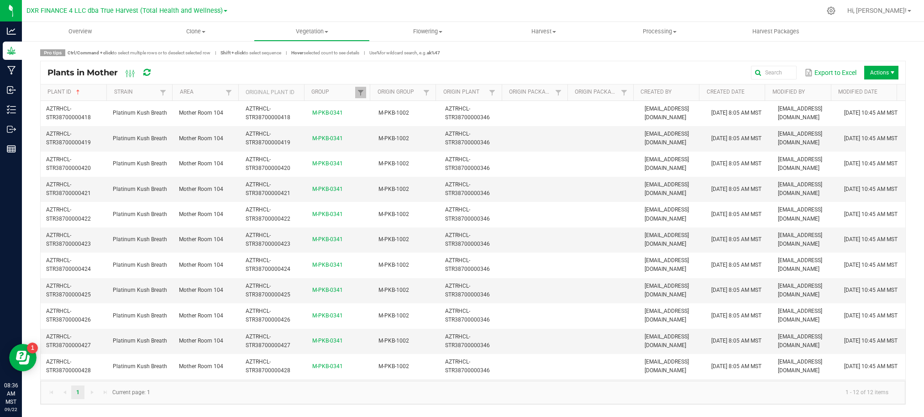
click at [880, 71] on span "Actions" at bounding box center [881, 73] width 34 height 14
click at [881, 90] on span "Destroy plants" at bounding box center [883, 92] width 68 height 8
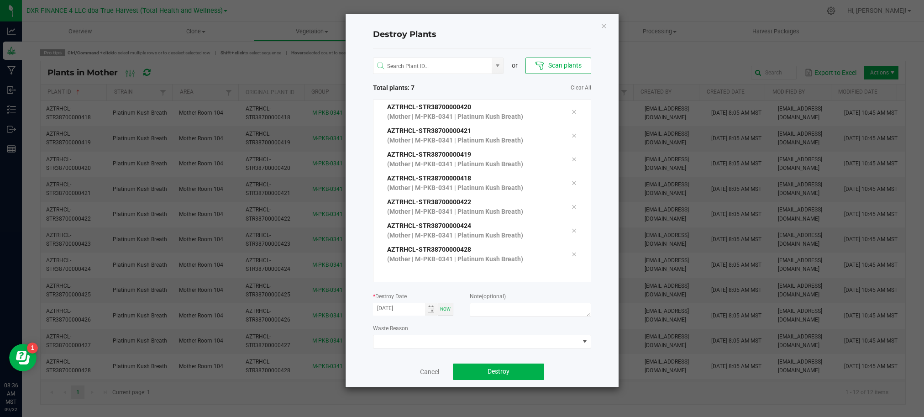
scroll to position [23, 0]
click at [431, 307] on span "Toggle calendar" at bounding box center [430, 308] width 7 height 7
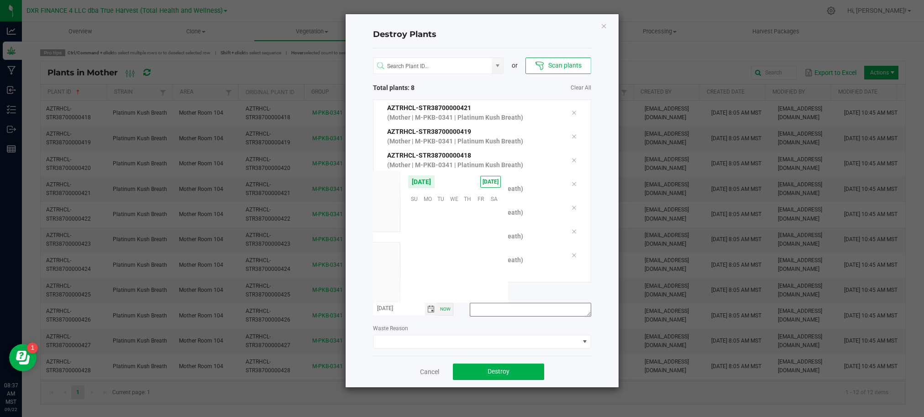
scroll to position [147953, 0]
click at [477, 240] on span "19" at bounding box center [480, 241] width 13 height 14
type input "[DATE]"
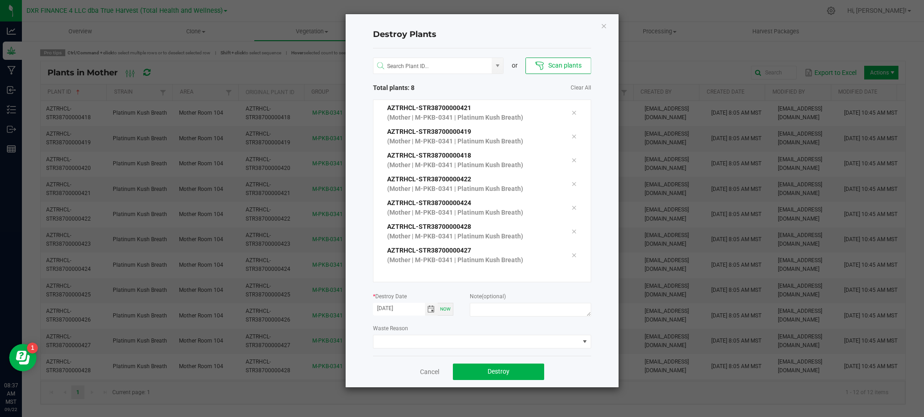
click at [484, 320] on div "or Scan plants Total plants: 8 Clear All AZTRHCL-STR38700000420 (Mother | M-PKB…" at bounding box center [482, 201] width 218 height 307
click at [496, 307] on textarea at bounding box center [530, 310] width 121 height 14
type textarea "Reitred mom"
click at [516, 365] on button "Destroy" at bounding box center [498, 371] width 91 height 16
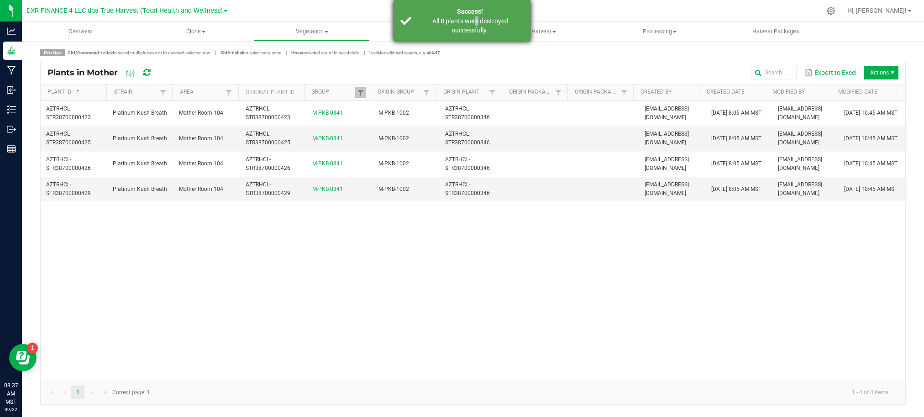
drag, startPoint x: 473, startPoint y: 21, endPoint x: 467, endPoint y: 18, distance: 6.5
click at [474, 21] on div "All 8 plants were destroyed successfully." at bounding box center [469, 25] width 107 height 18
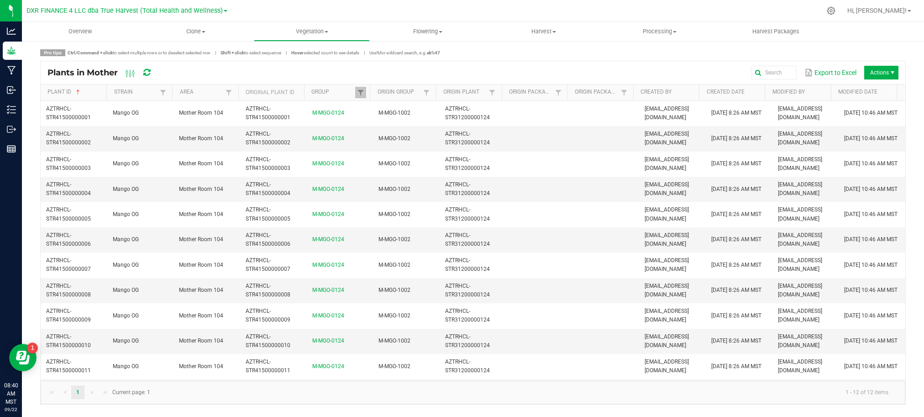
click at [888, 73] on span "Actions" at bounding box center [891, 72] width 7 height 7
click at [867, 86] on span "Destroy plants" at bounding box center [871, 92] width 91 height 18
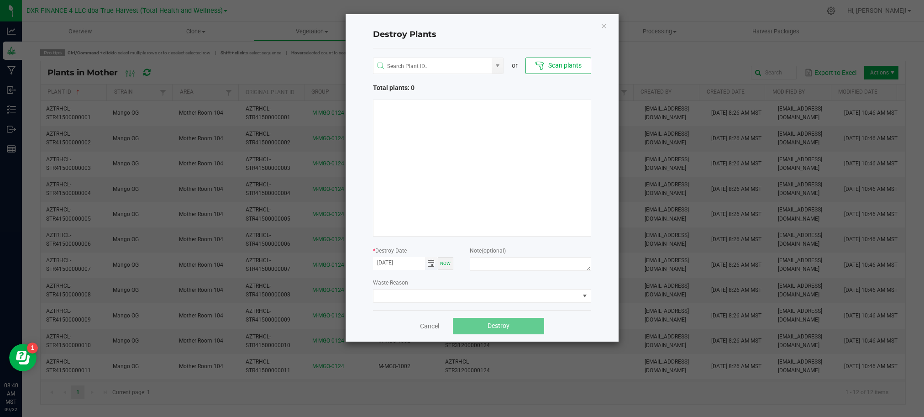
click at [427, 267] on span "Toggle calendar" at bounding box center [430, 263] width 7 height 7
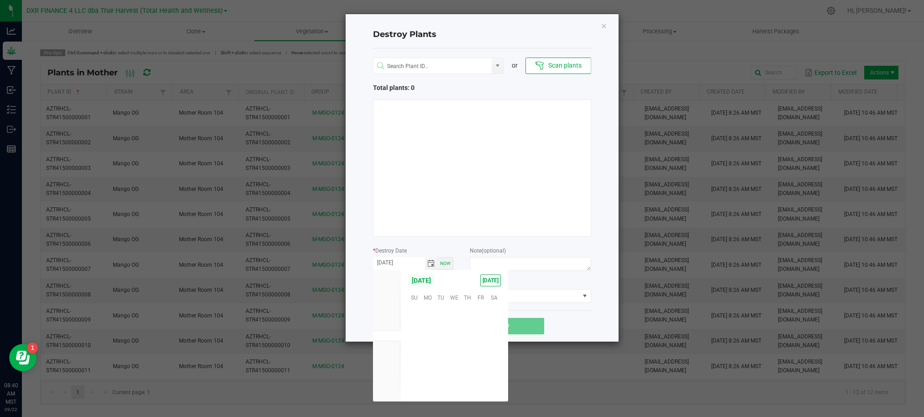
scroll to position [147953, 0]
drag, startPoint x: 482, startPoint y: 340, endPoint x: 496, endPoint y: 331, distance: 16.2
click at [483, 338] on span "19" at bounding box center [480, 339] width 13 height 14
type input "[DATE]"
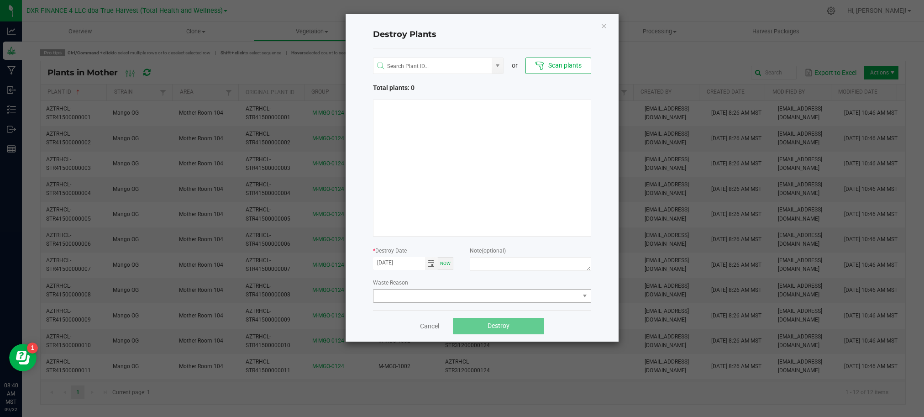
drag, startPoint x: 561, startPoint y: 327, endPoint x: 563, endPoint y: 298, distance: 29.7
click at [562, 325] on div "Cancel Destroy" at bounding box center [482, 325] width 218 height 31
click at [540, 59] on button "Scan plants" at bounding box center [557, 65] width 65 height 16
click at [549, 68] on button "Scan plants" at bounding box center [557, 65] width 65 height 16
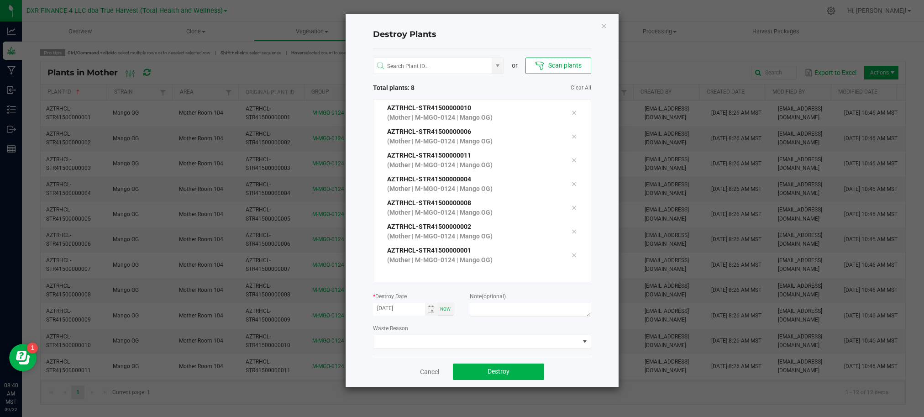
scroll to position [47, 0]
click at [492, 313] on textarea at bounding box center [530, 310] width 121 height 14
type textarea "Retired mom"
click at [514, 372] on button "Destroy" at bounding box center [498, 371] width 91 height 16
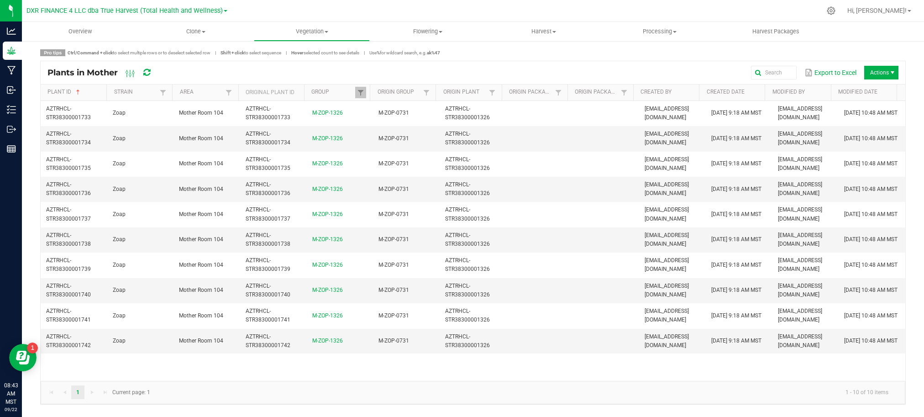
click at [877, 77] on span "Actions" at bounding box center [881, 73] width 34 height 14
click at [877, 86] on span "Destroy plants" at bounding box center [871, 92] width 91 height 18
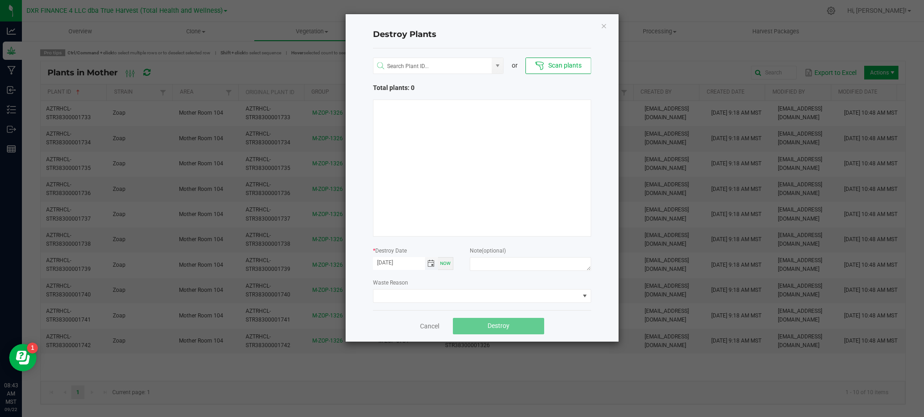
click at [429, 262] on span "Toggle calendar" at bounding box center [430, 263] width 7 height 7
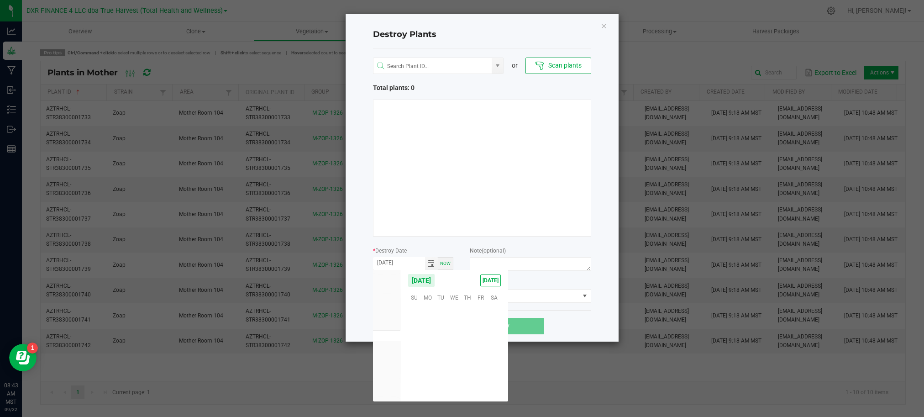
scroll to position [147953, 0]
click at [478, 342] on span "19" at bounding box center [480, 339] width 13 height 14
type input "[DATE]"
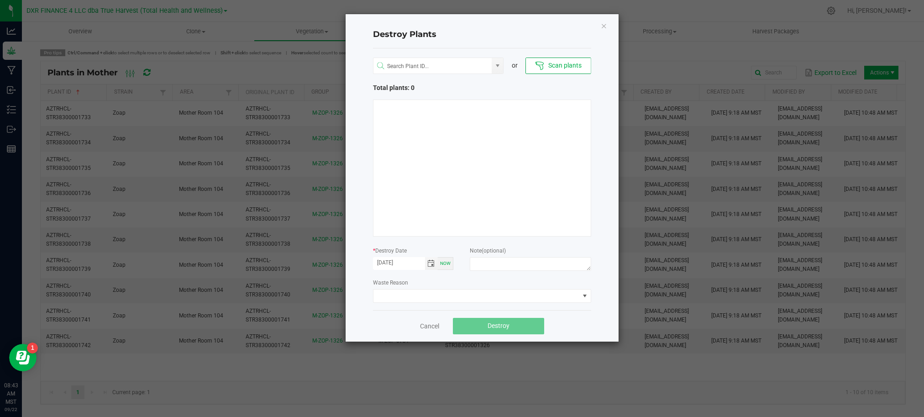
click at [575, 329] on div "Cancel Destroy" at bounding box center [482, 325] width 218 height 31
click at [530, 21] on div "Destroy Plants or Scan plants Total plants: 0 * Destroy Date [DATE] Now Note (o…" at bounding box center [481, 177] width 273 height 327
click at [546, 66] on button "Scan plants" at bounding box center [557, 65] width 65 height 16
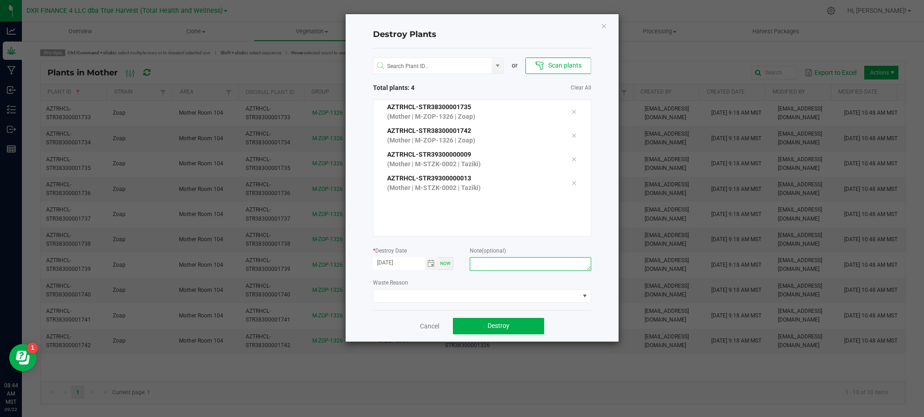
drag, startPoint x: 491, startPoint y: 266, endPoint x: 482, endPoint y: 265, distance: 8.7
click at [490, 266] on textarea at bounding box center [530, 264] width 121 height 14
type textarea "Retired Mom"
click at [484, 331] on button "Destroy" at bounding box center [498, 326] width 91 height 16
